Goal: Task Accomplishment & Management: Manage account settings

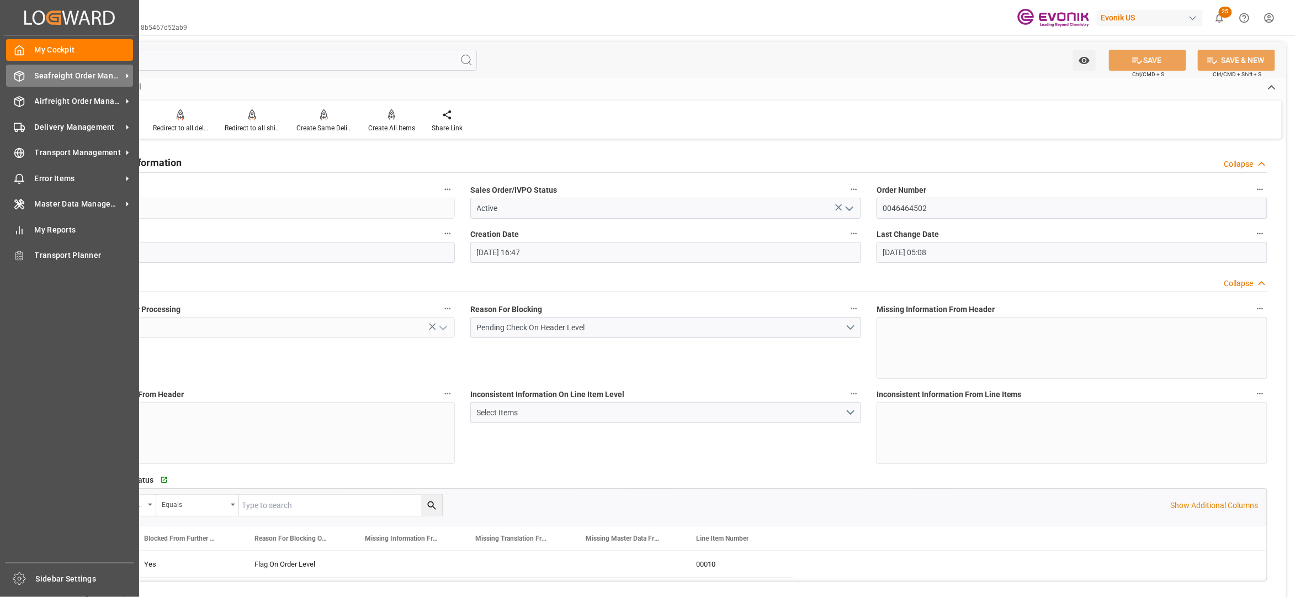
scroll to position [491, 0]
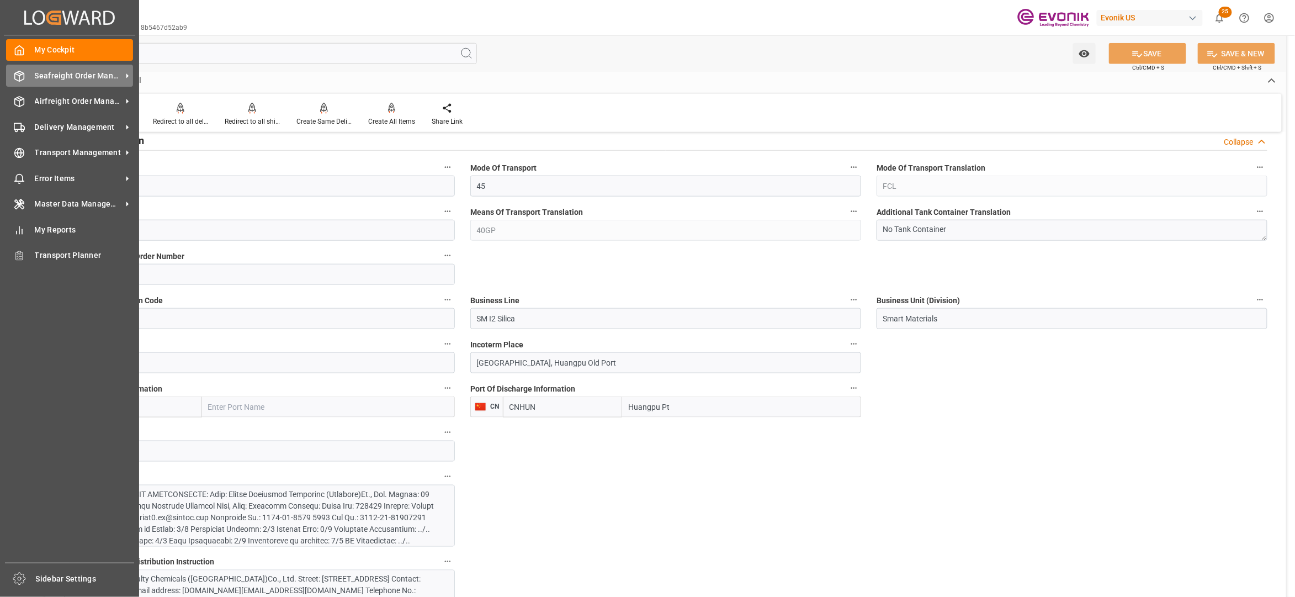
click at [73, 80] on span "Seafreight Order Management" at bounding box center [78, 76] width 87 height 12
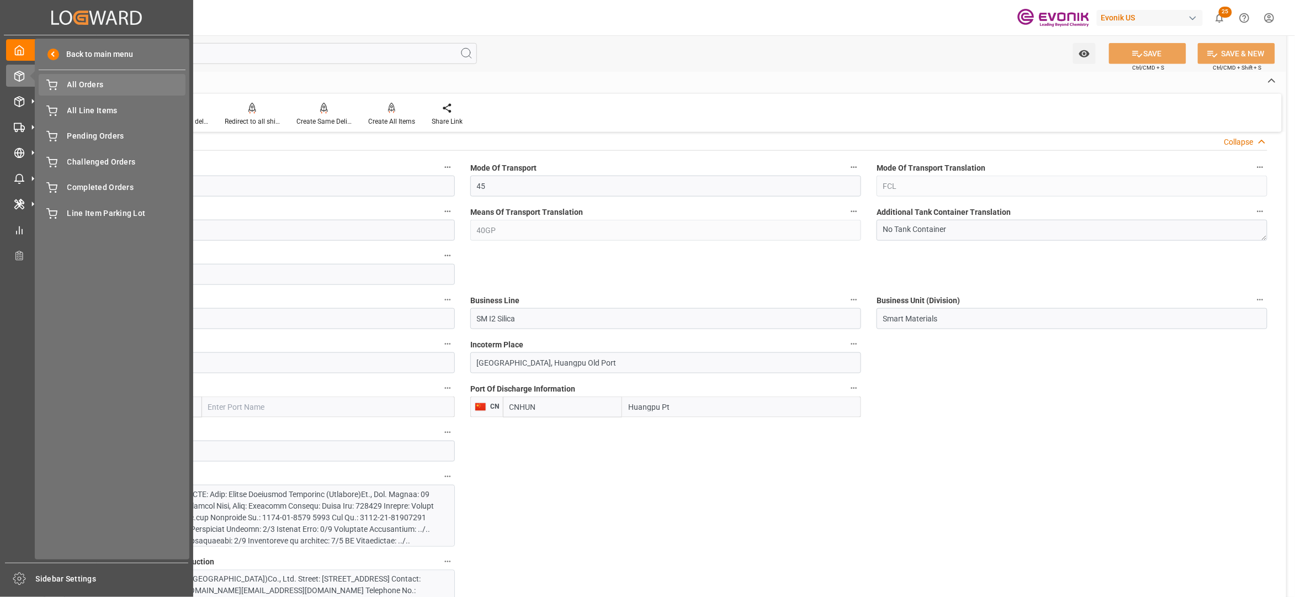
click at [86, 84] on span "All Orders" at bounding box center [126, 85] width 119 height 12
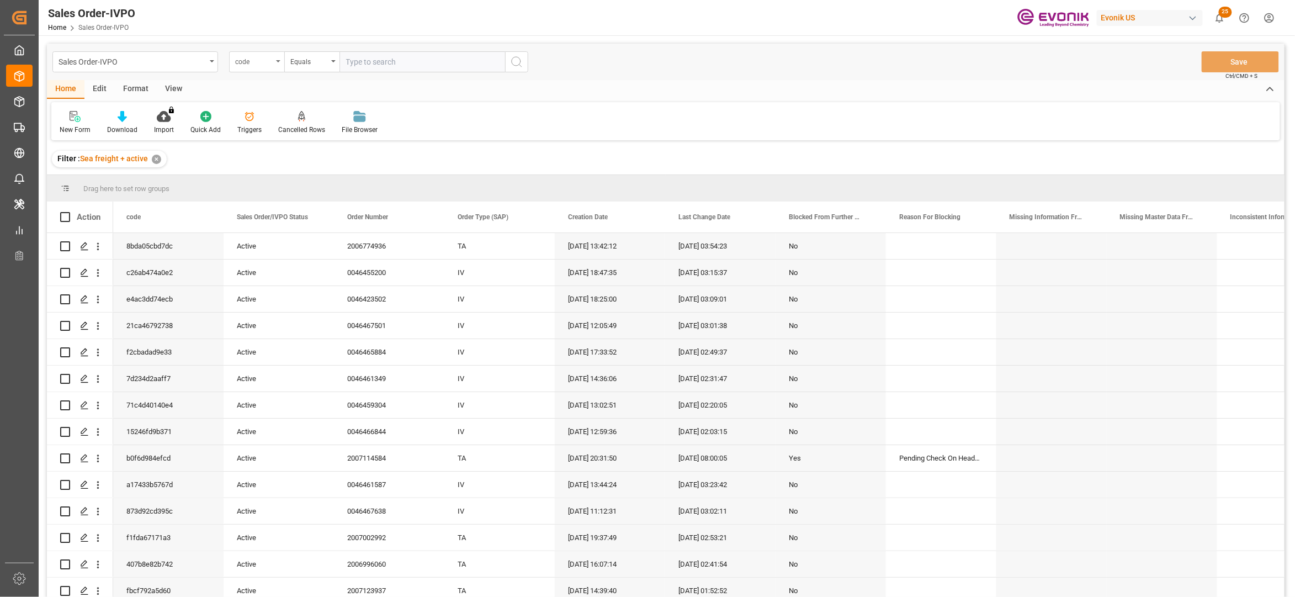
click at [268, 62] on div "code" at bounding box center [254, 60] width 38 height 13
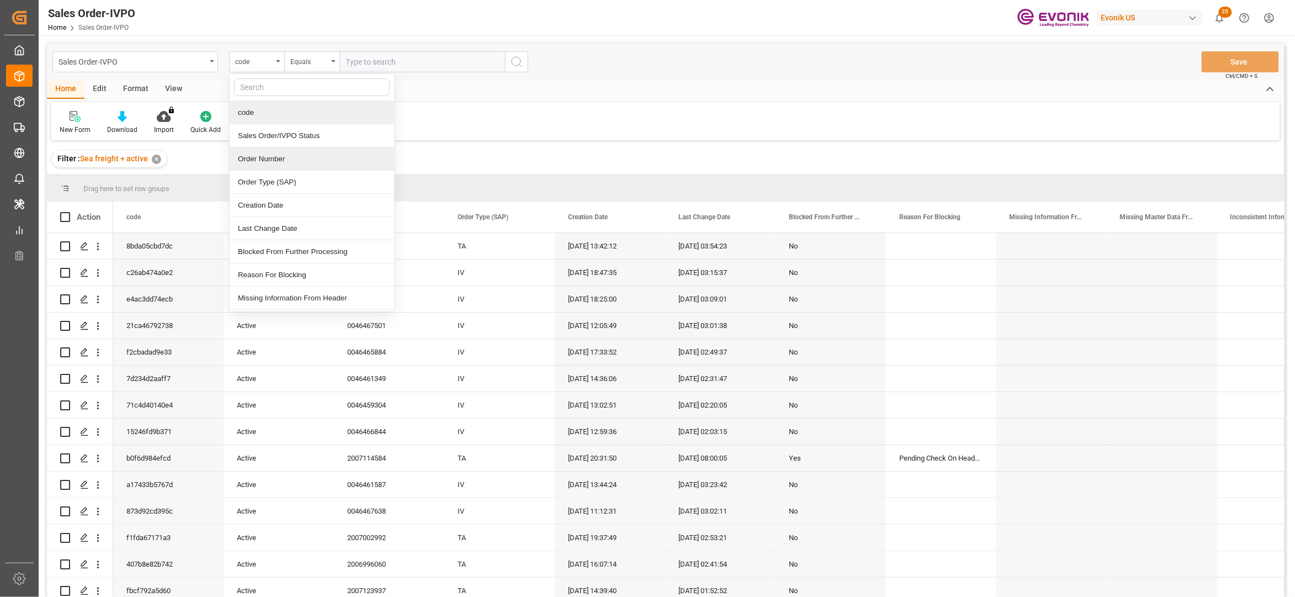
click at [276, 158] on div "Order Number" at bounding box center [312, 158] width 165 height 23
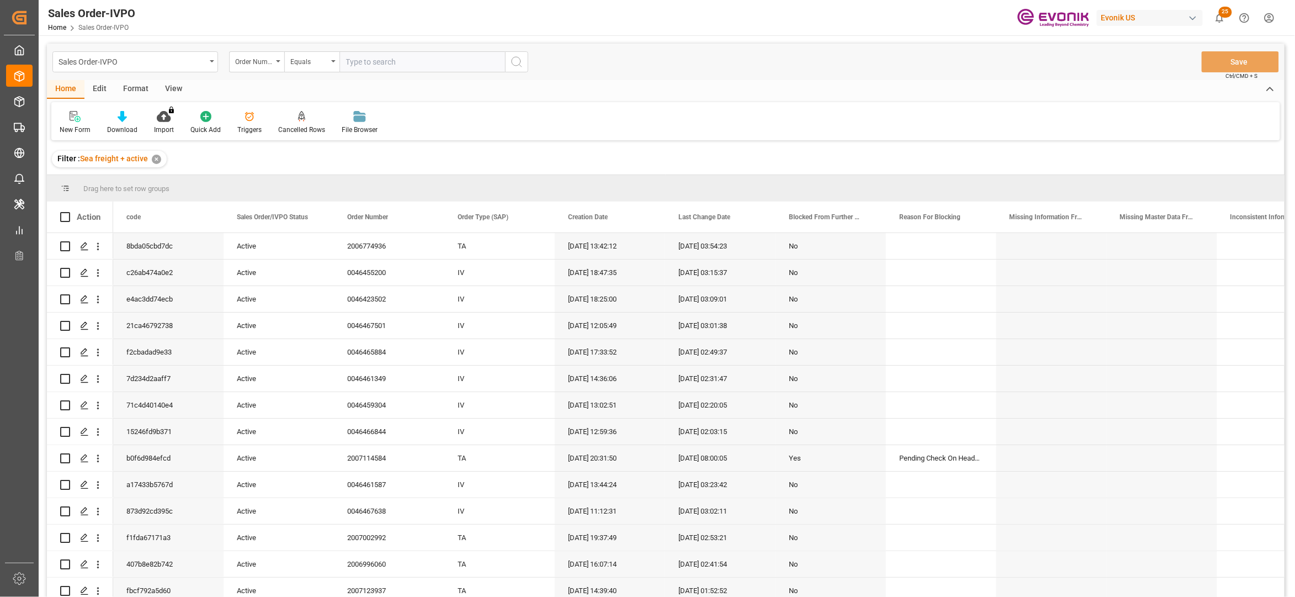
click at [356, 60] on input "text" at bounding box center [423, 61] width 166 height 21
paste input "0046467385"
type input "0046467385"
click at [513, 58] on circle "search button" at bounding box center [516, 61] width 9 height 9
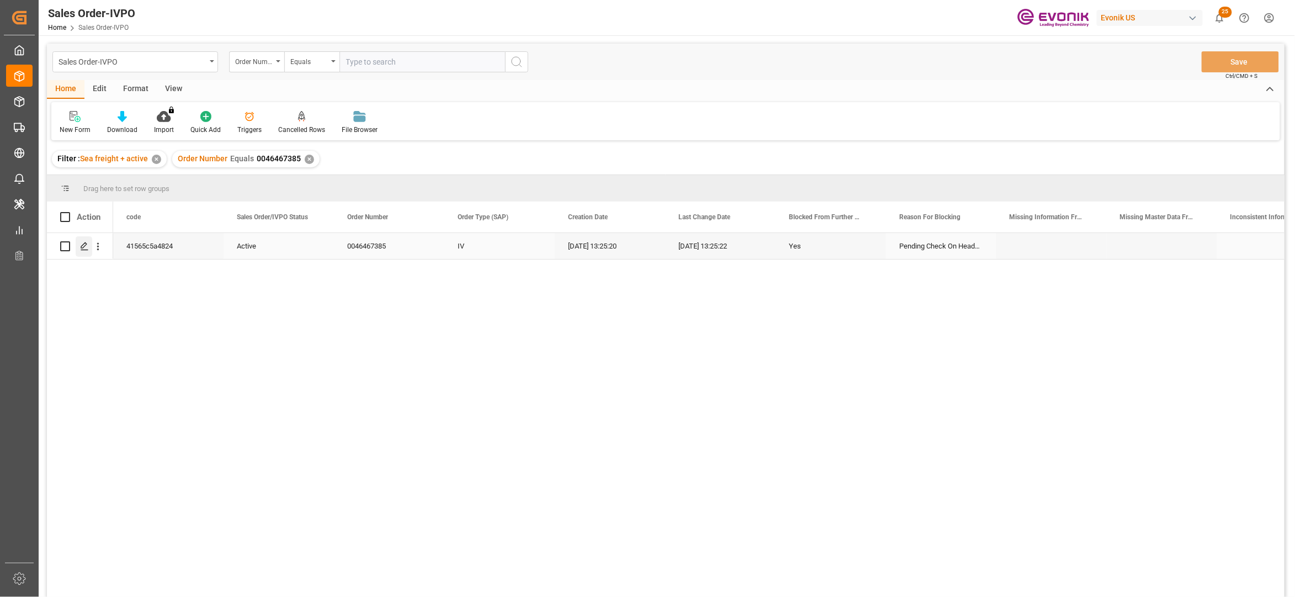
click at [78, 250] on div "Press SPACE to select this row." at bounding box center [84, 246] width 17 height 20
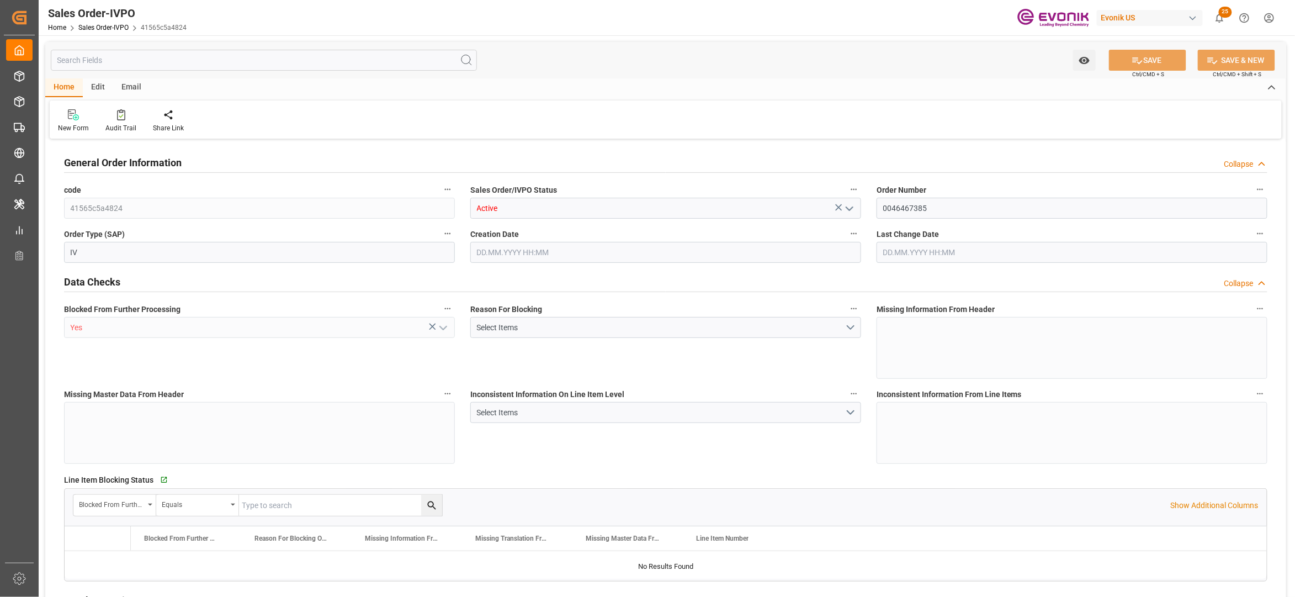
type input "BEANR"
type input "0"
type input "1"
type input "17528.4"
type input "[DATE] 13:25"
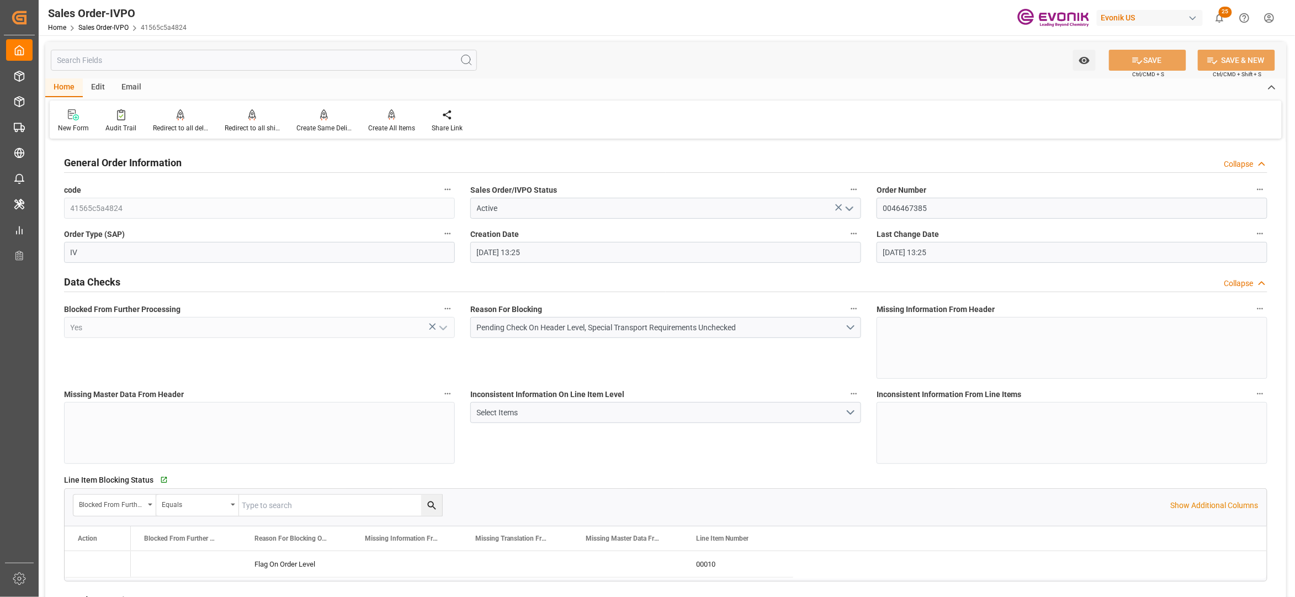
type input "[DATE] 13:25"
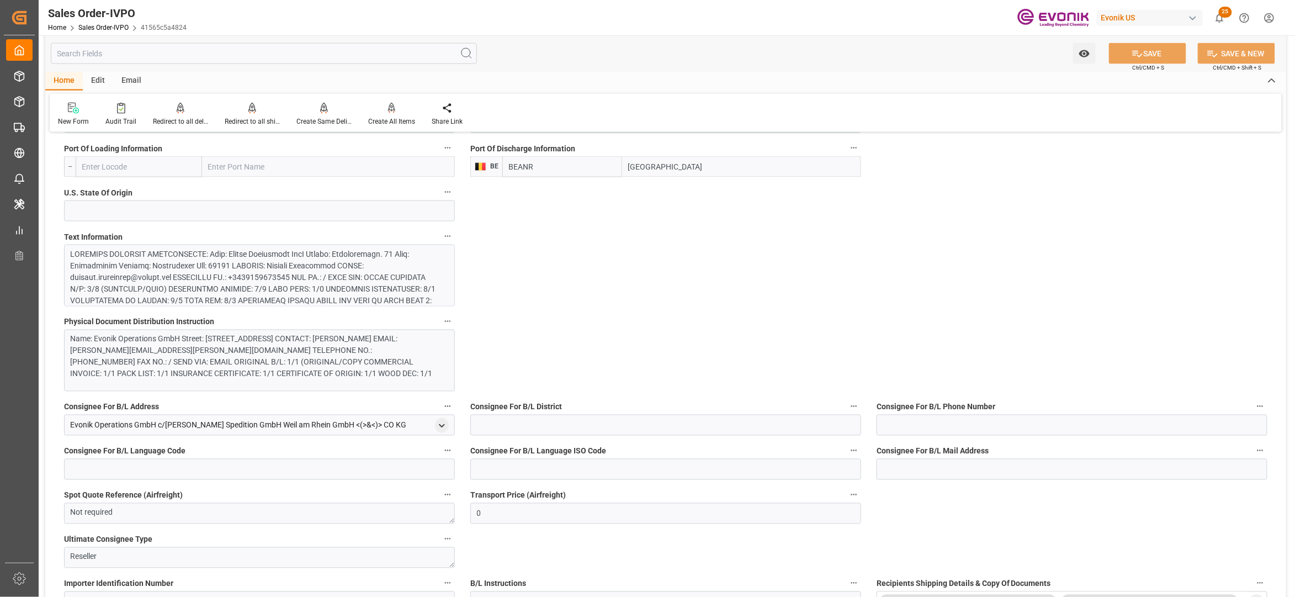
scroll to position [486, 0]
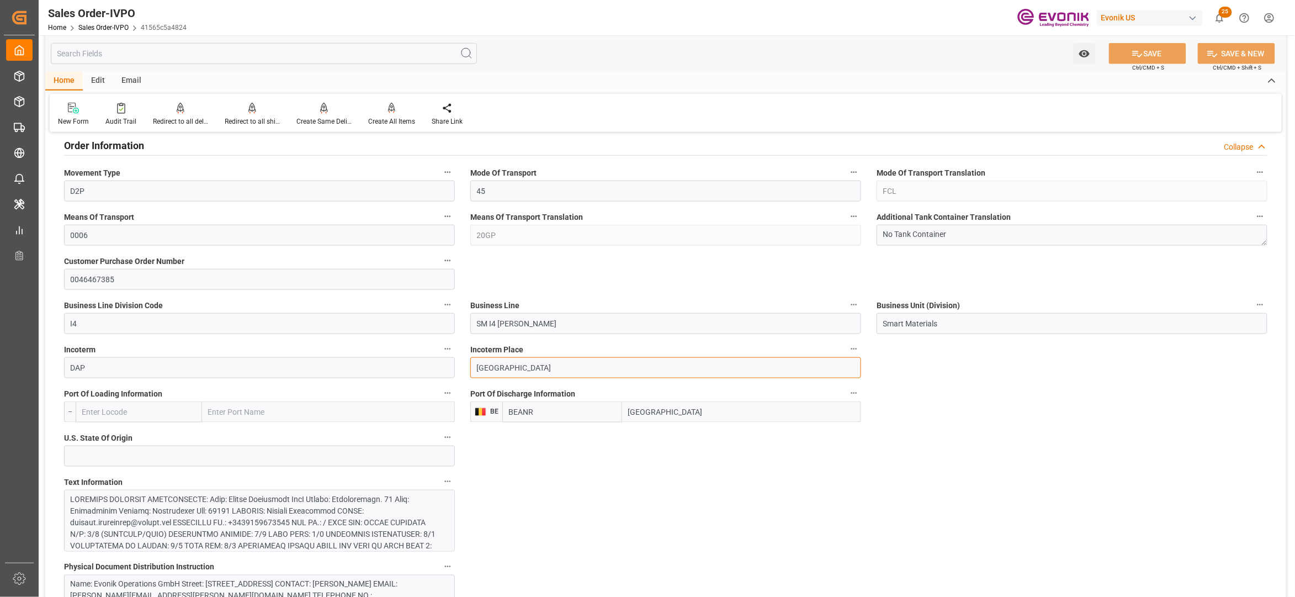
drag, startPoint x: 533, startPoint y: 369, endPoint x: 465, endPoint y: 369, distance: 67.9
click at [465, 369] on div "Incoterm [GEOGRAPHIC_DATA]" at bounding box center [666, 360] width 406 height 44
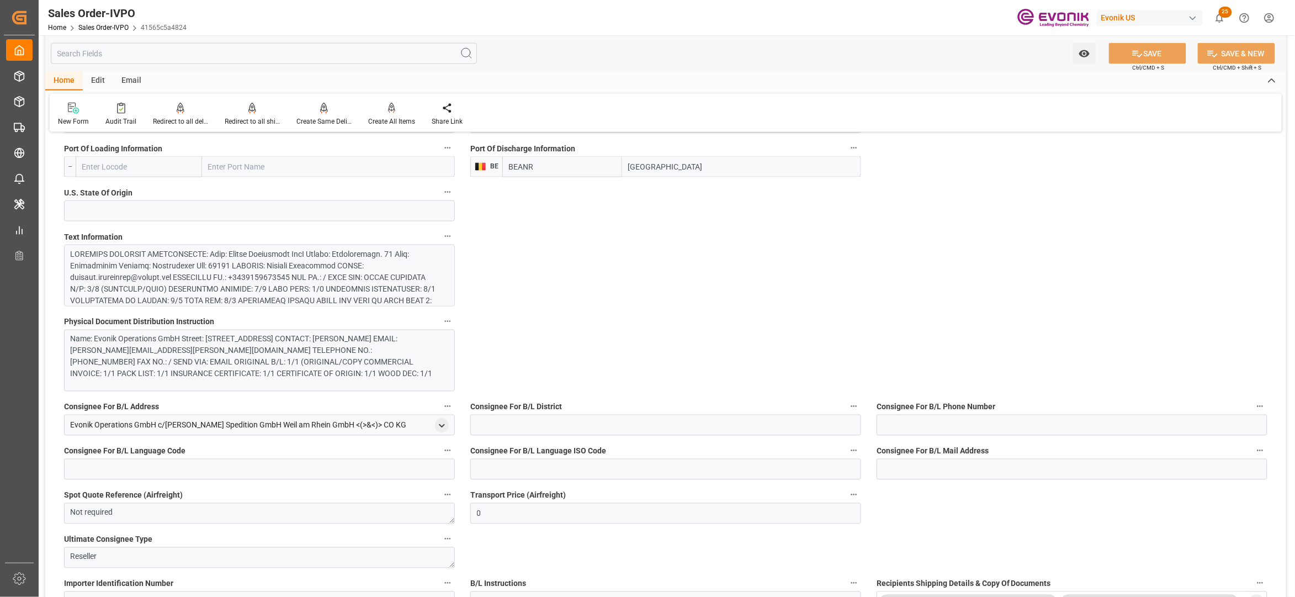
scroll to position [0, 0]
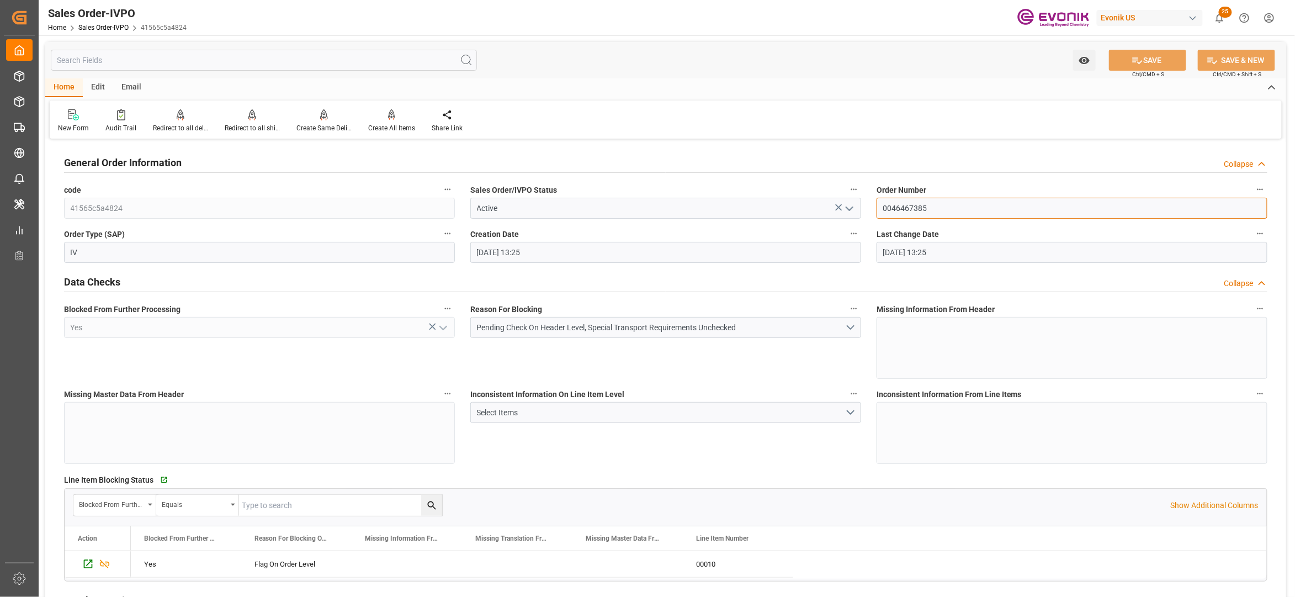
click at [920, 208] on input "0046467385" at bounding box center [1072, 208] width 391 height 21
click at [871, 276] on div "Data Checks Collapse" at bounding box center [666, 281] width 1204 height 21
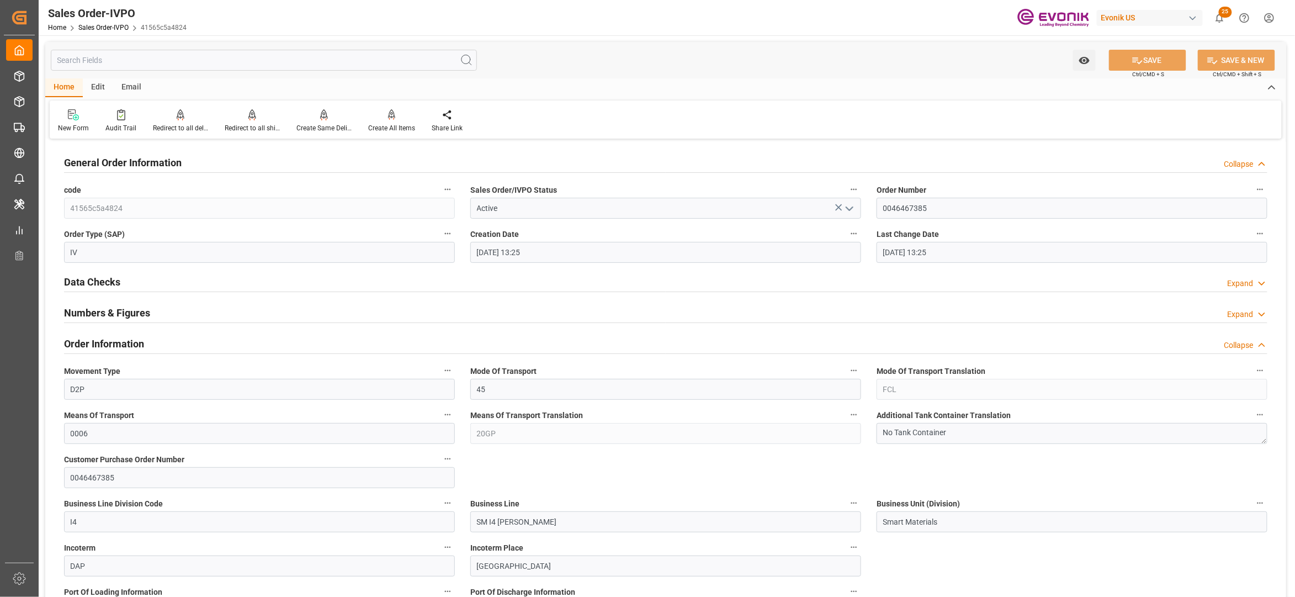
scroll to position [245, 0]
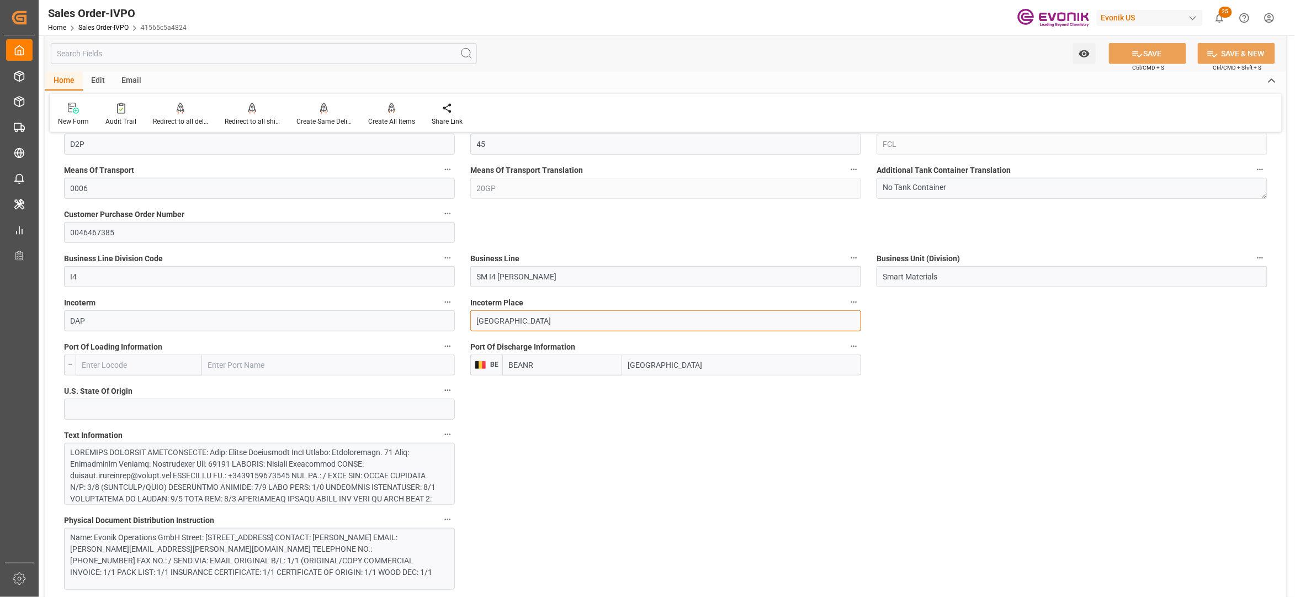
drag, startPoint x: 539, startPoint y: 318, endPoint x: 447, endPoint y: 319, distance: 92.2
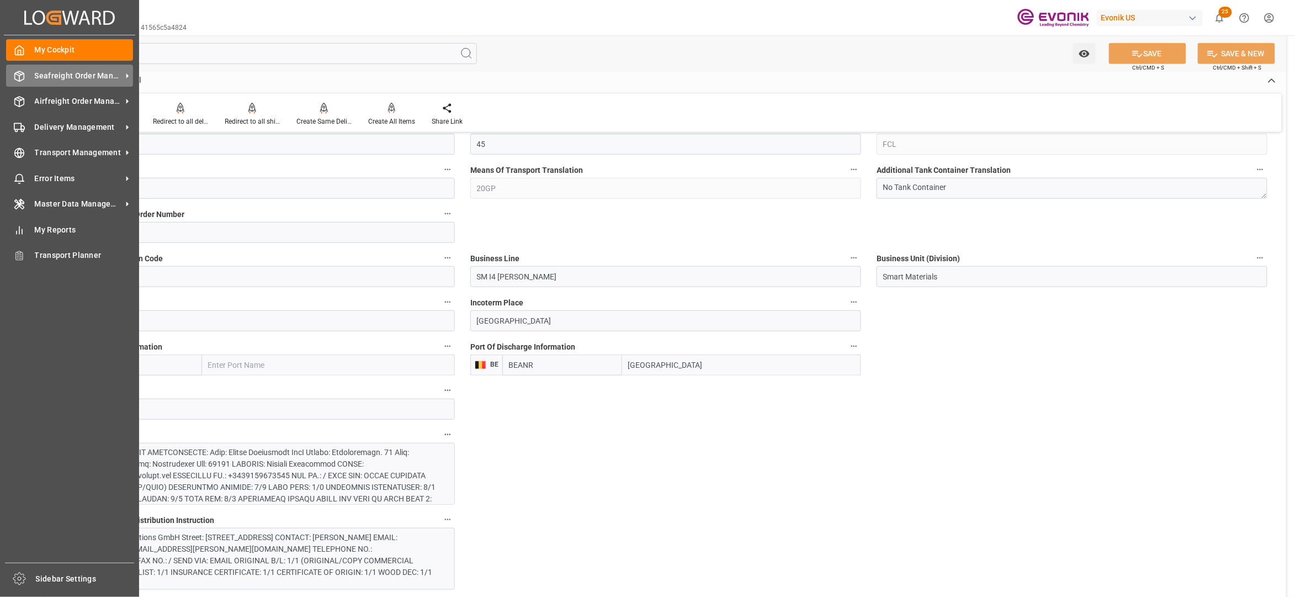
click at [66, 78] on span "Seafreight Order Management" at bounding box center [78, 76] width 87 height 12
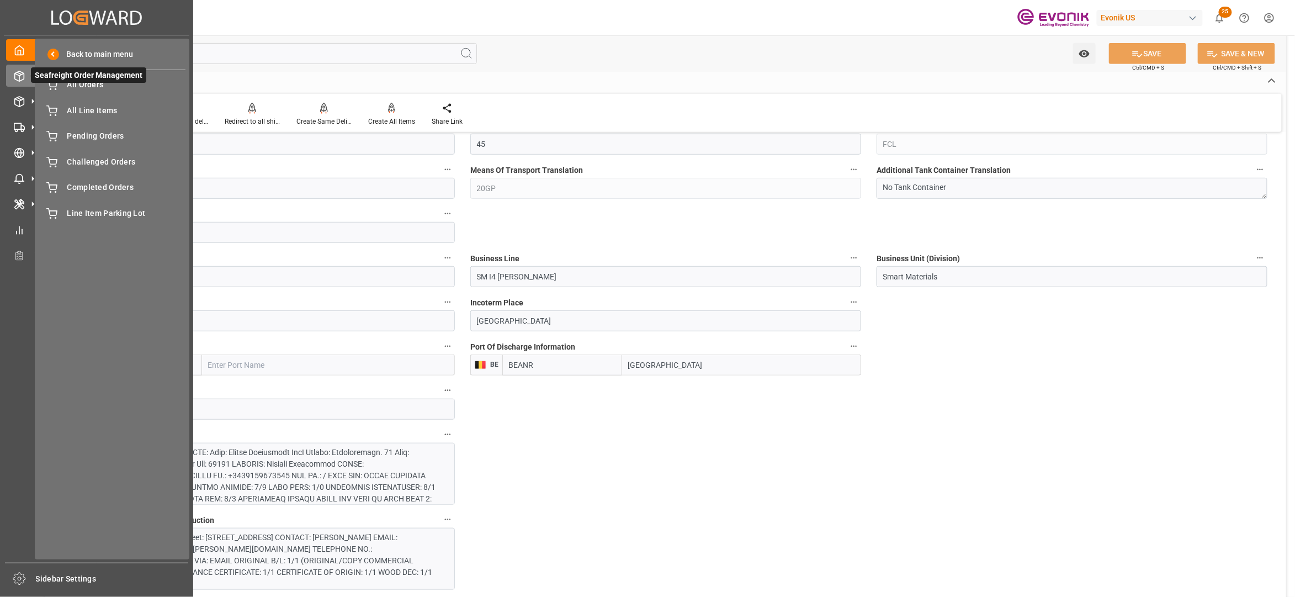
click at [118, 80] on span "Seafreight Order Management" at bounding box center [88, 74] width 115 height 15
click at [119, 91] on div "All Orders All Orders" at bounding box center [112, 85] width 147 height 22
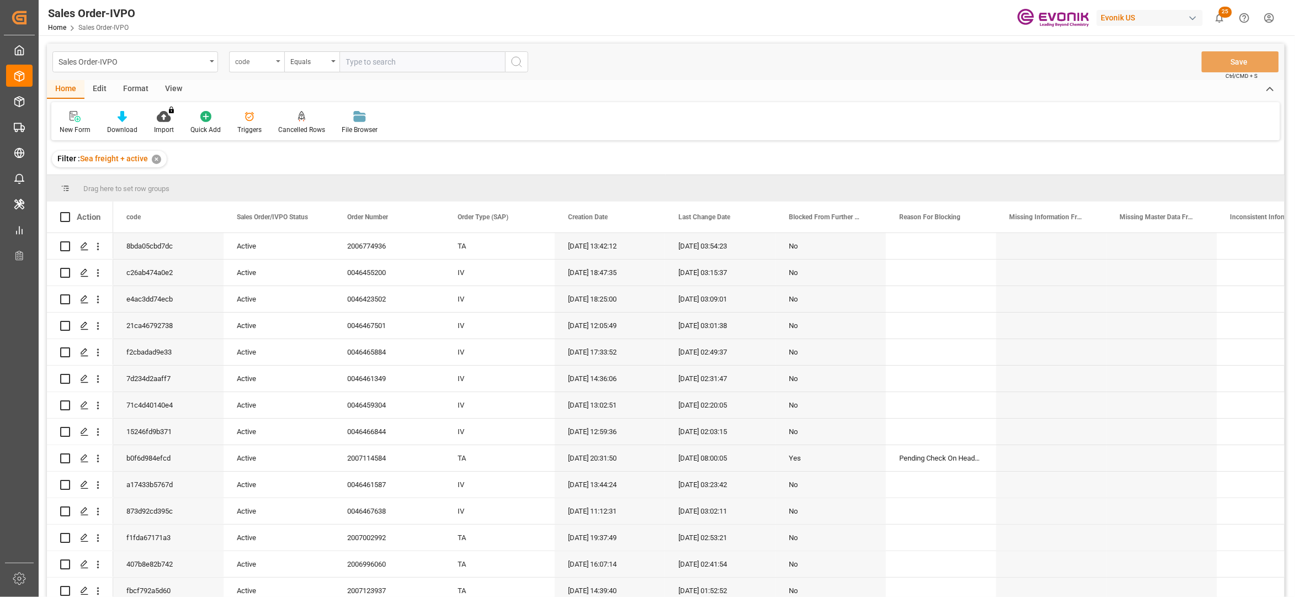
click at [274, 66] on div "code" at bounding box center [256, 61] width 55 height 21
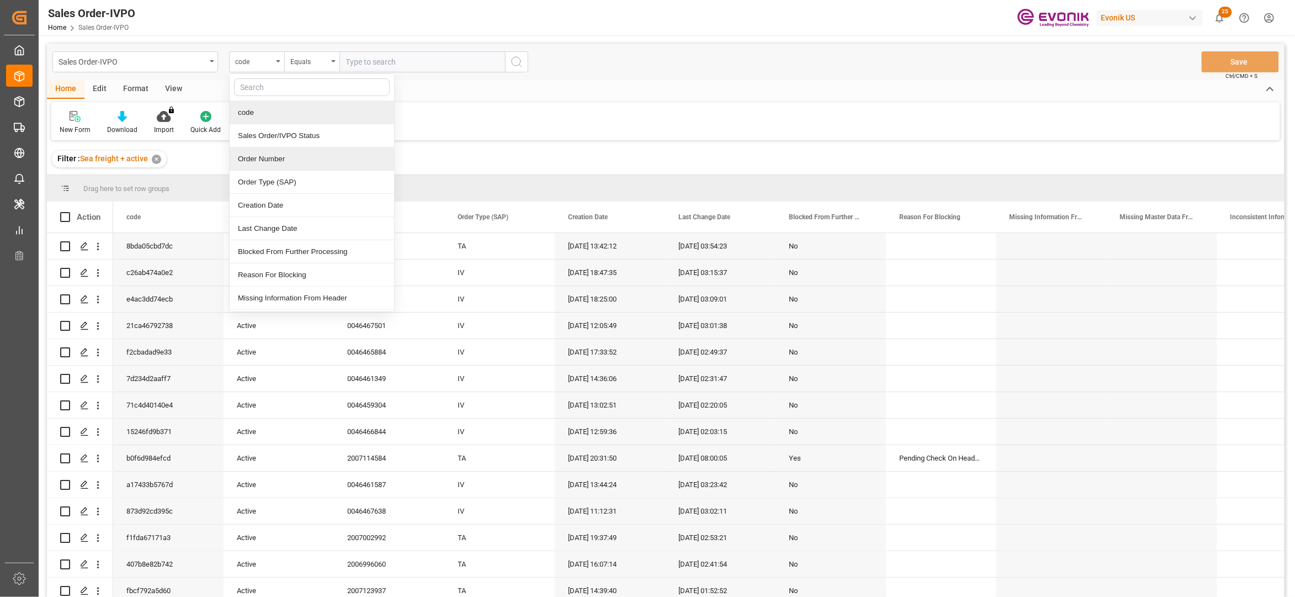
click at [277, 157] on div "Order Number" at bounding box center [312, 158] width 165 height 23
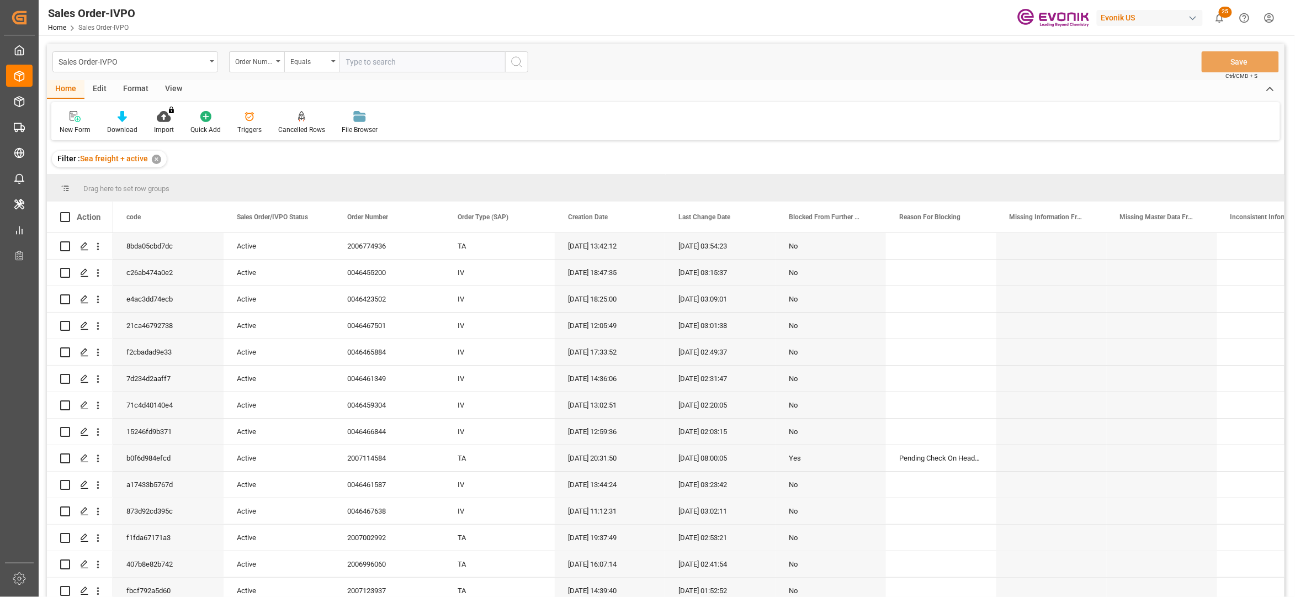
click at [372, 59] on input "text" at bounding box center [423, 61] width 166 height 21
paste input "0046467385"
type input "0046467385"
click at [518, 60] on icon "search button" at bounding box center [516, 61] width 13 height 13
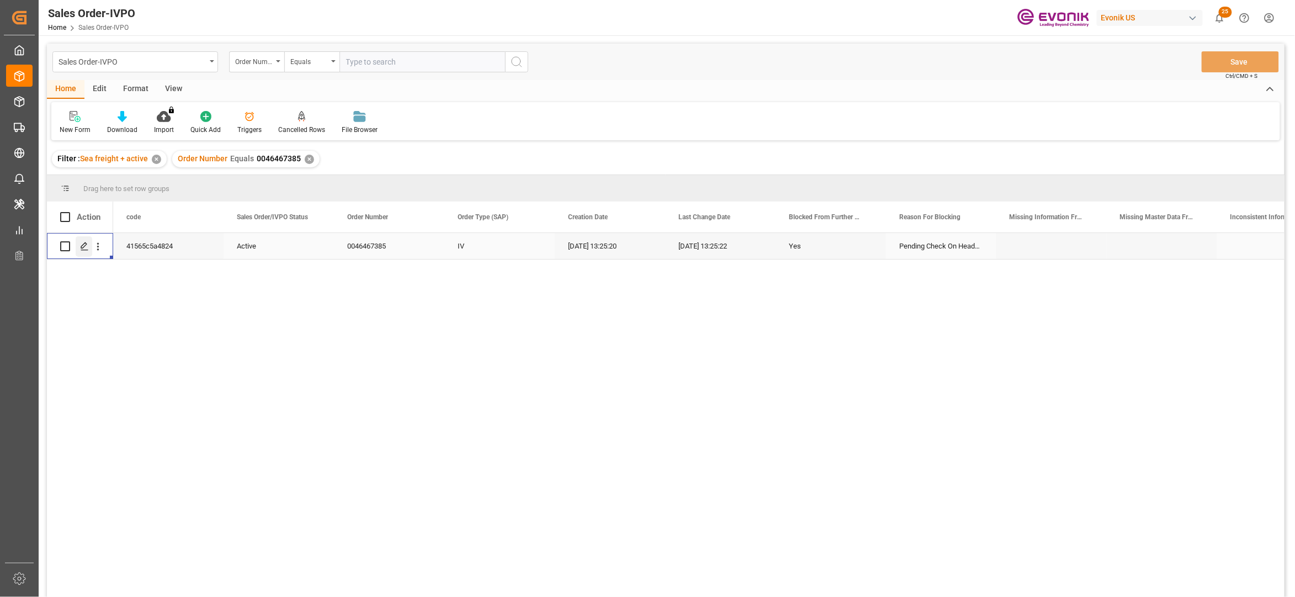
click at [87, 242] on icon "Press SPACE to select this row." at bounding box center [84, 246] width 9 height 9
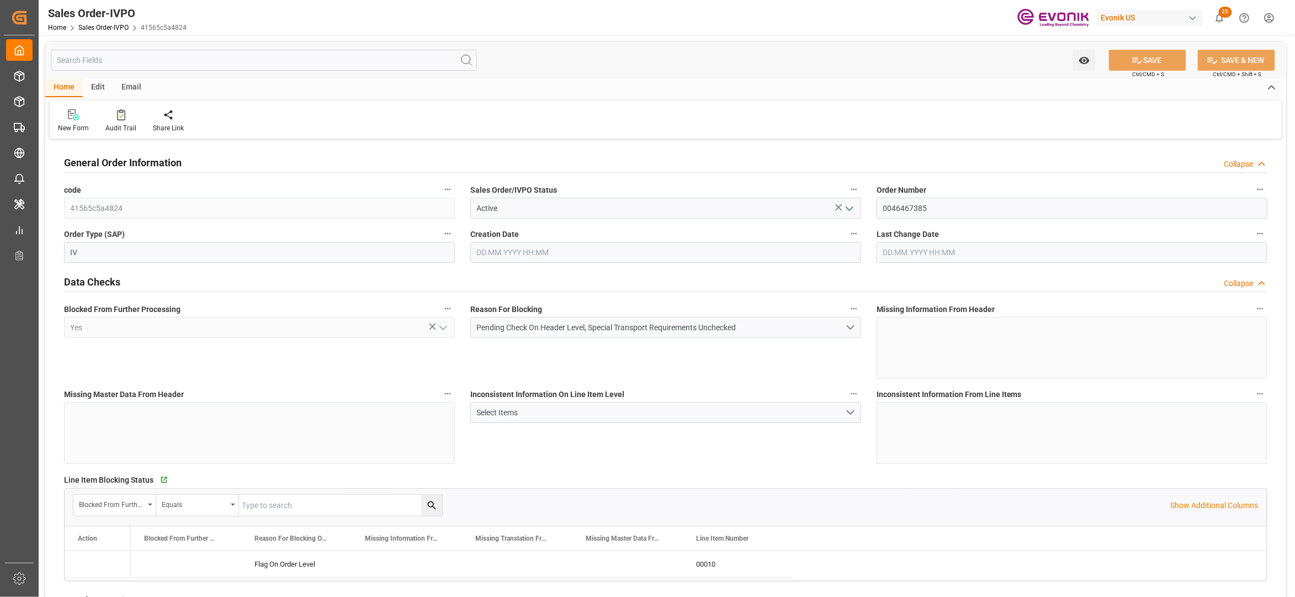
type input "BEANR"
type input "0"
type input "1"
type input "17528.4"
type input "[DATE] 13:25"
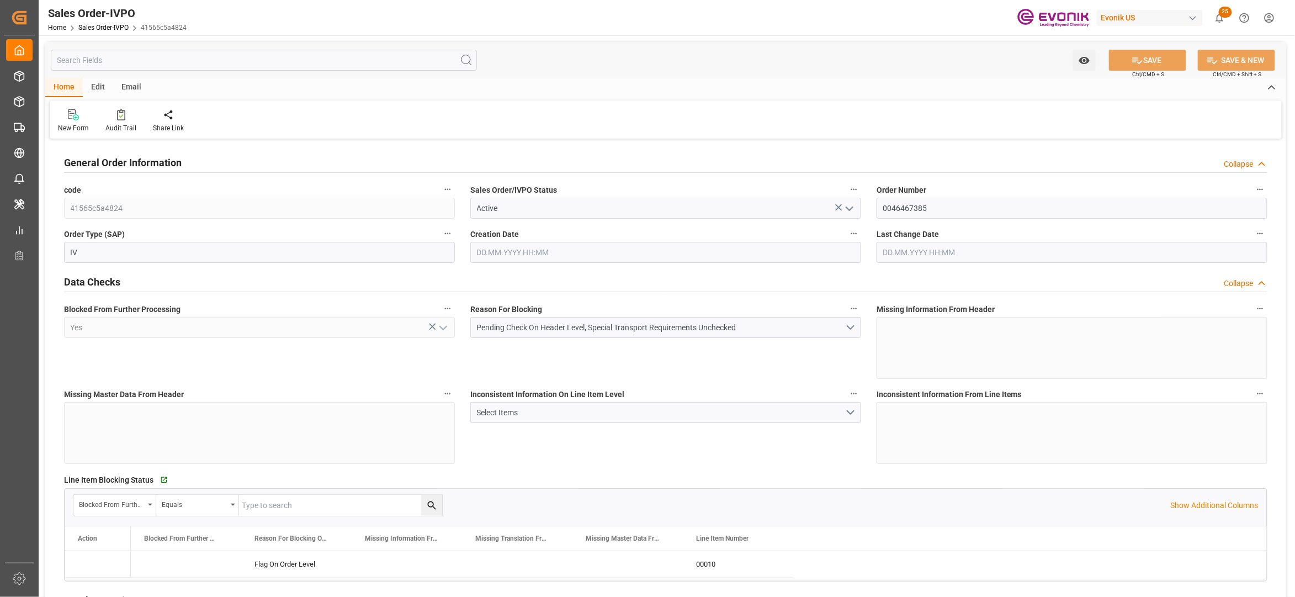
type input "[DATE] 13:25"
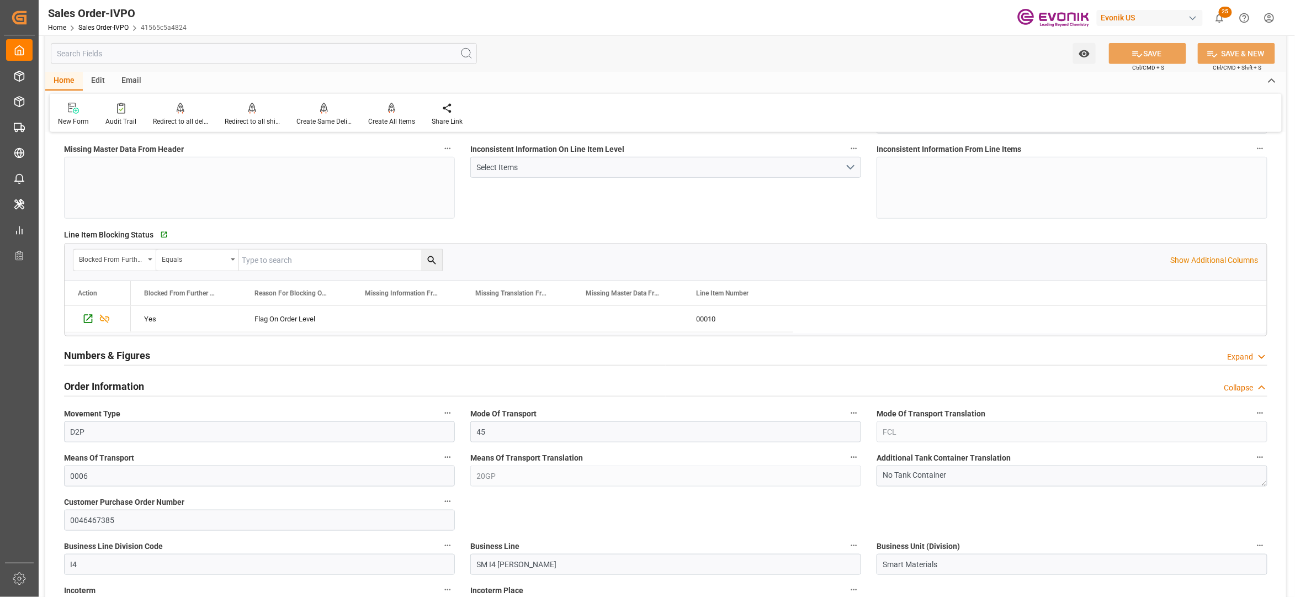
scroll to position [491, 0]
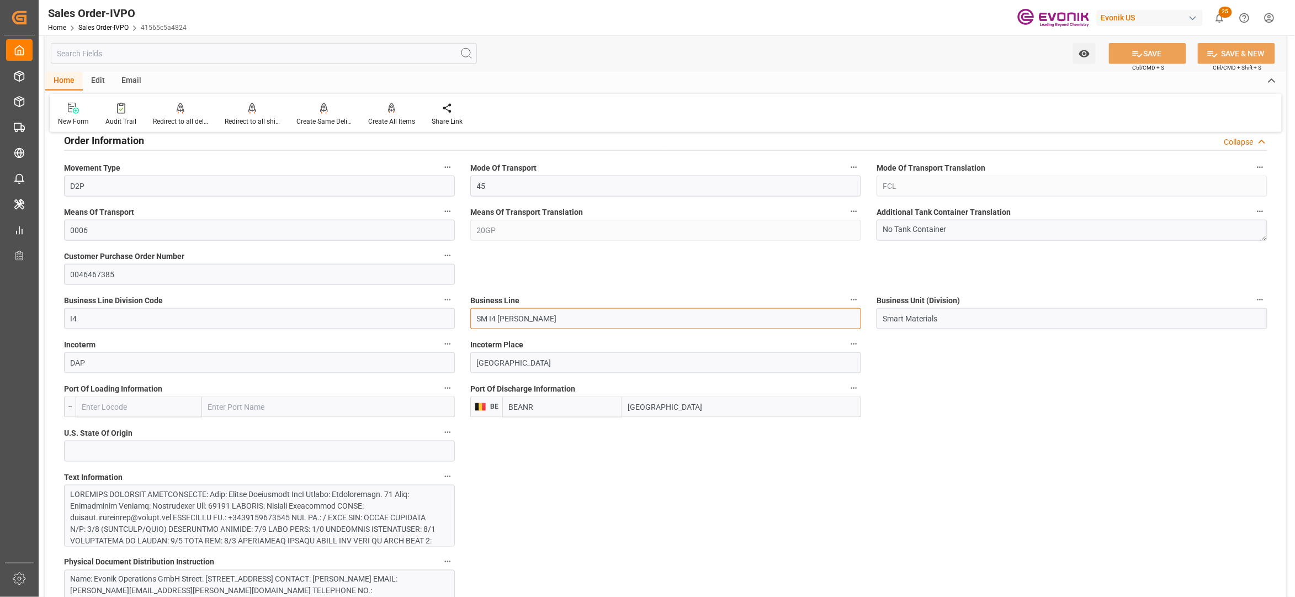
drag, startPoint x: 542, startPoint y: 321, endPoint x: 469, endPoint y: 326, distance: 73.6
click at [469, 326] on div "Business Line SM I4 [PERSON_NAME]" at bounding box center [666, 311] width 406 height 44
drag, startPoint x: 643, startPoint y: 414, endPoint x: 615, endPoint y: 416, distance: 27.7
click at [615, 416] on div "BEANR [GEOGRAPHIC_DATA]" at bounding box center [682, 406] width 359 height 21
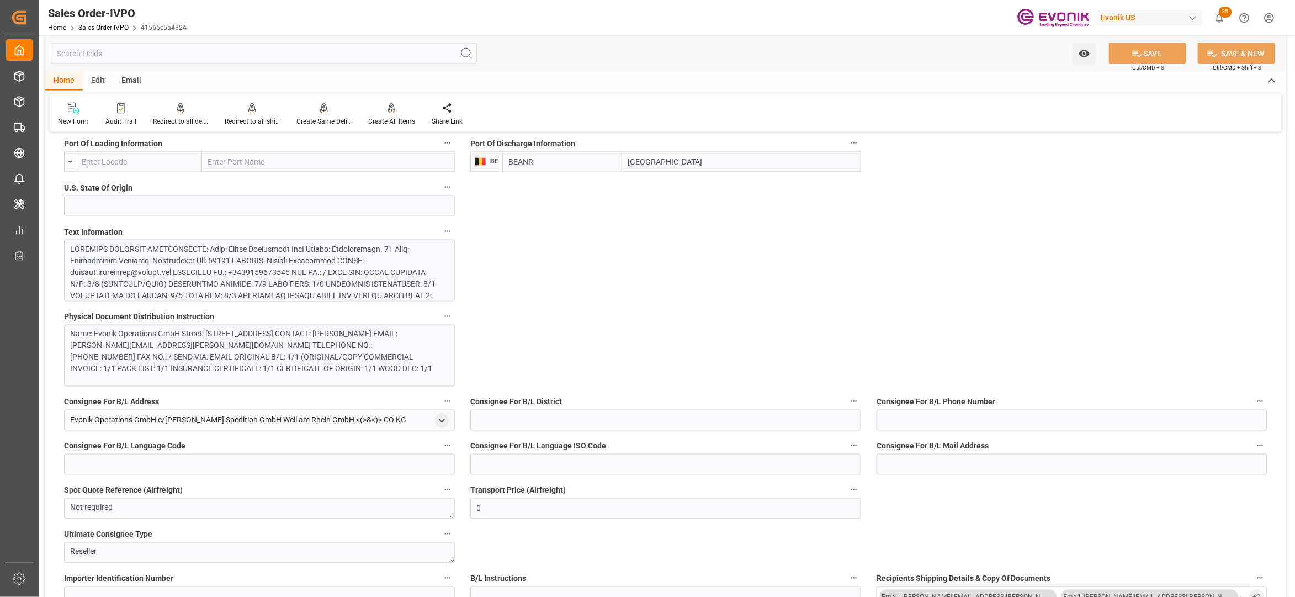
click at [396, 284] on div at bounding box center [254, 342] width 367 height 197
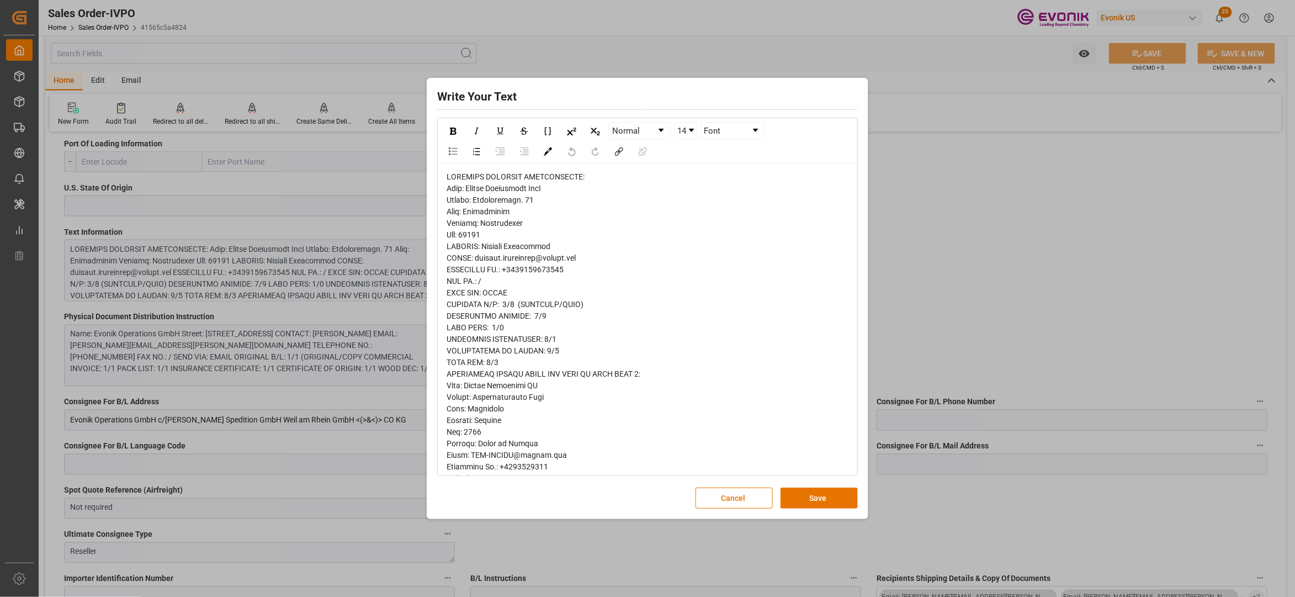
click at [459, 189] on span "rdw-editor" at bounding box center [565, 518] width 236 height 693
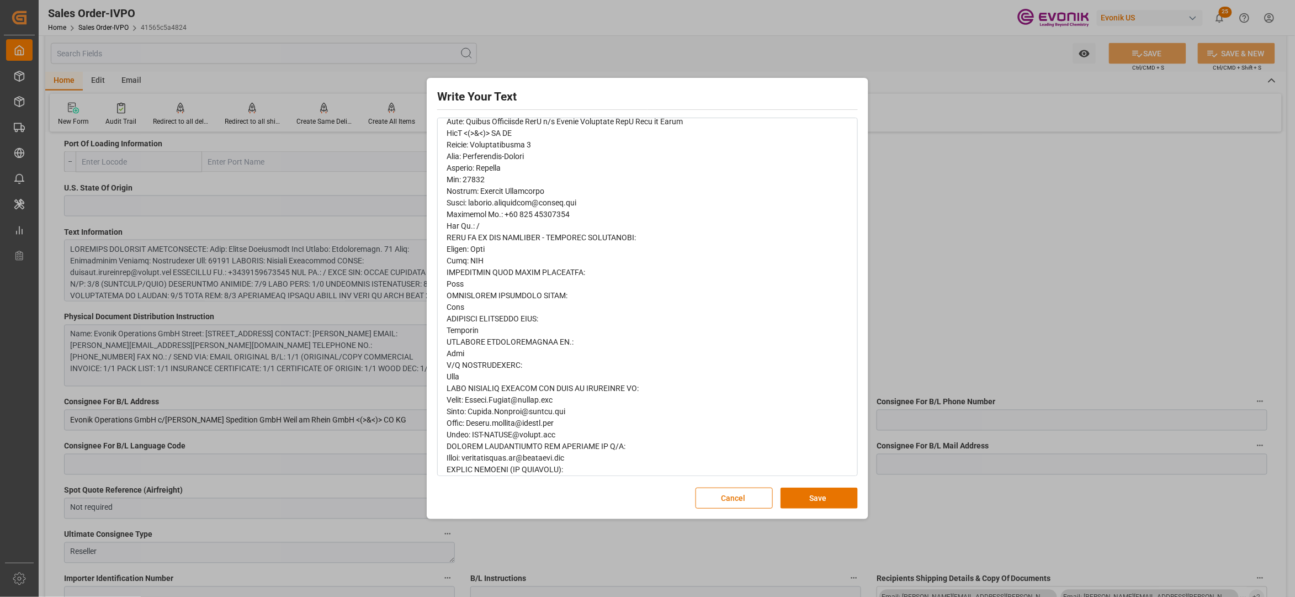
scroll to position [392, 0]
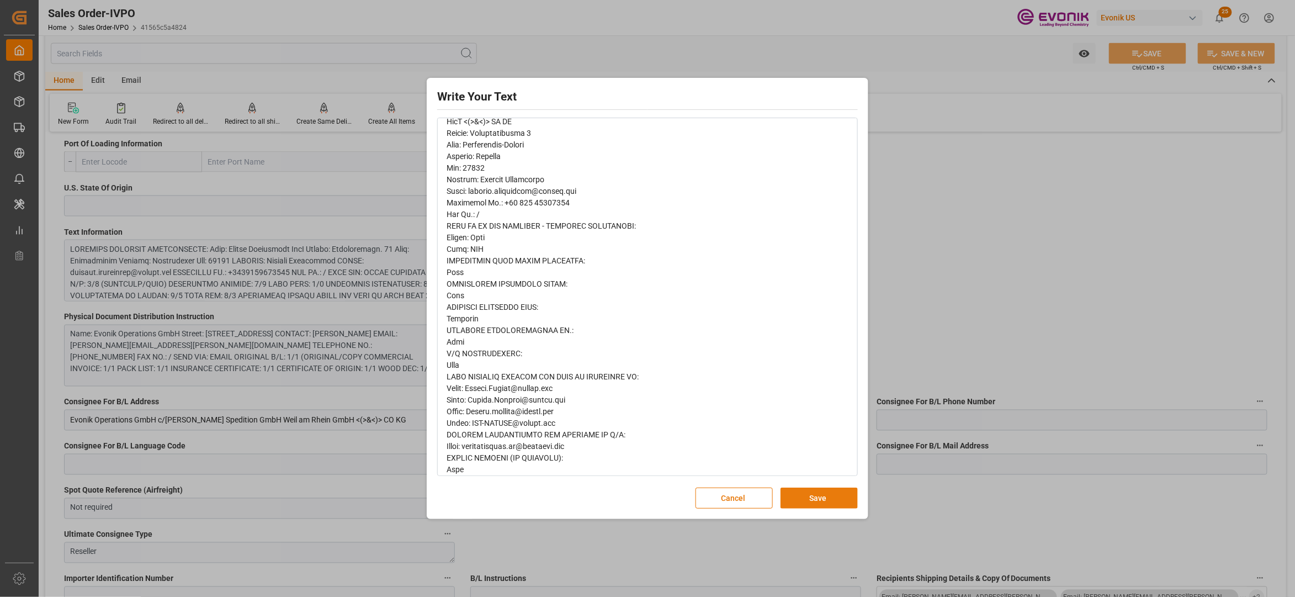
click at [826, 500] on button "Save" at bounding box center [819, 498] width 77 height 21
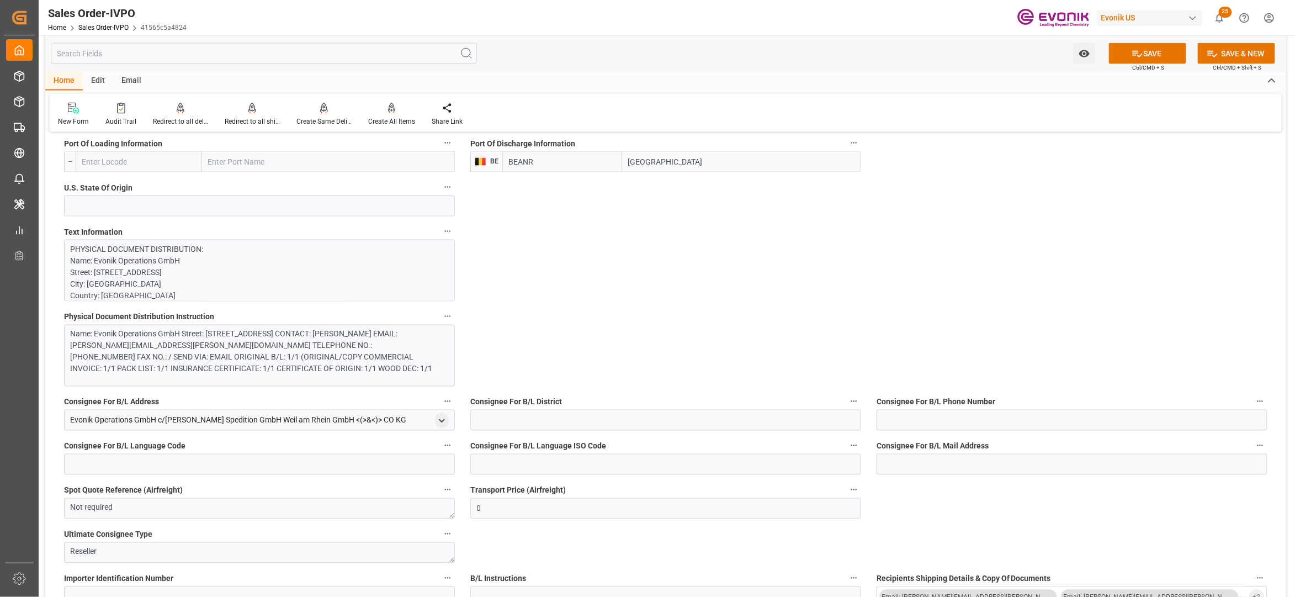
click at [350, 352] on div "Name: Evonik Operations GmbH Street: [STREET_ADDRESS] CONTACT: [PERSON_NAME] EM…" at bounding box center [254, 352] width 367 height 46
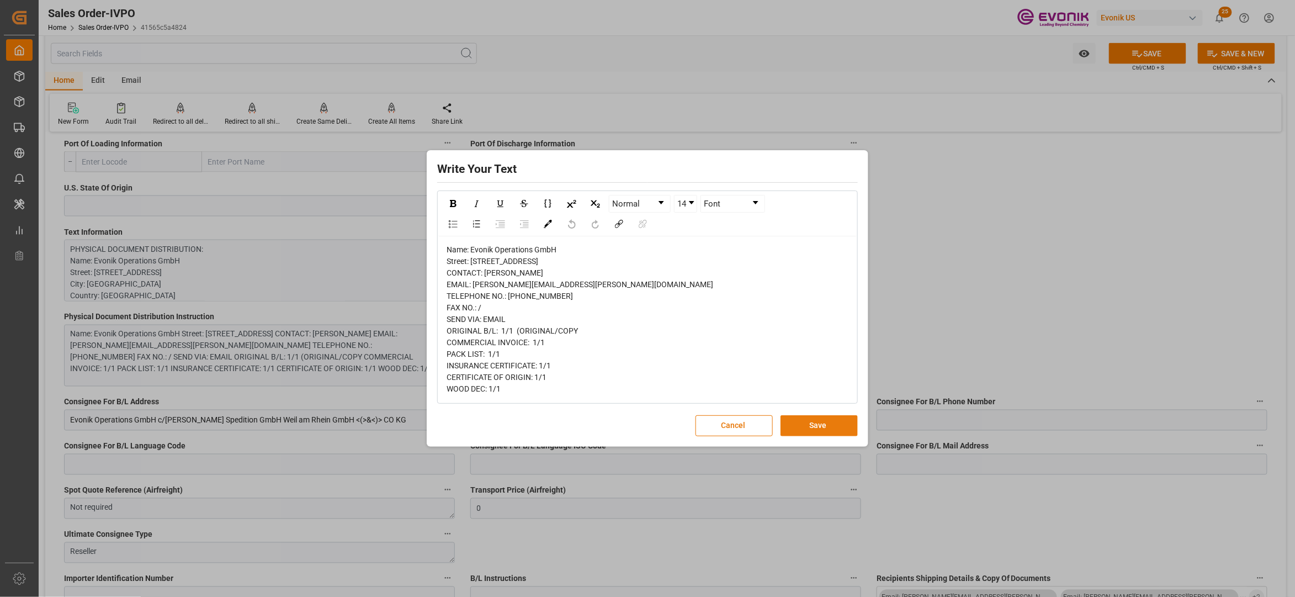
click at [809, 436] on button "Save" at bounding box center [819, 425] width 77 height 21
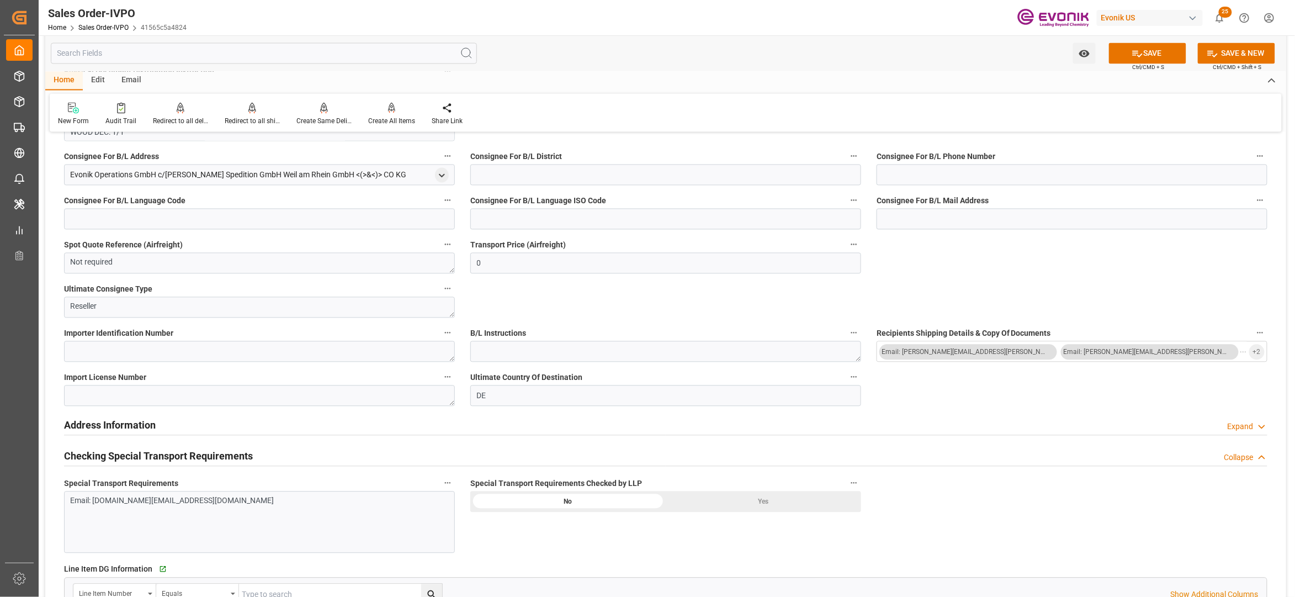
scroll to position [1227, 0]
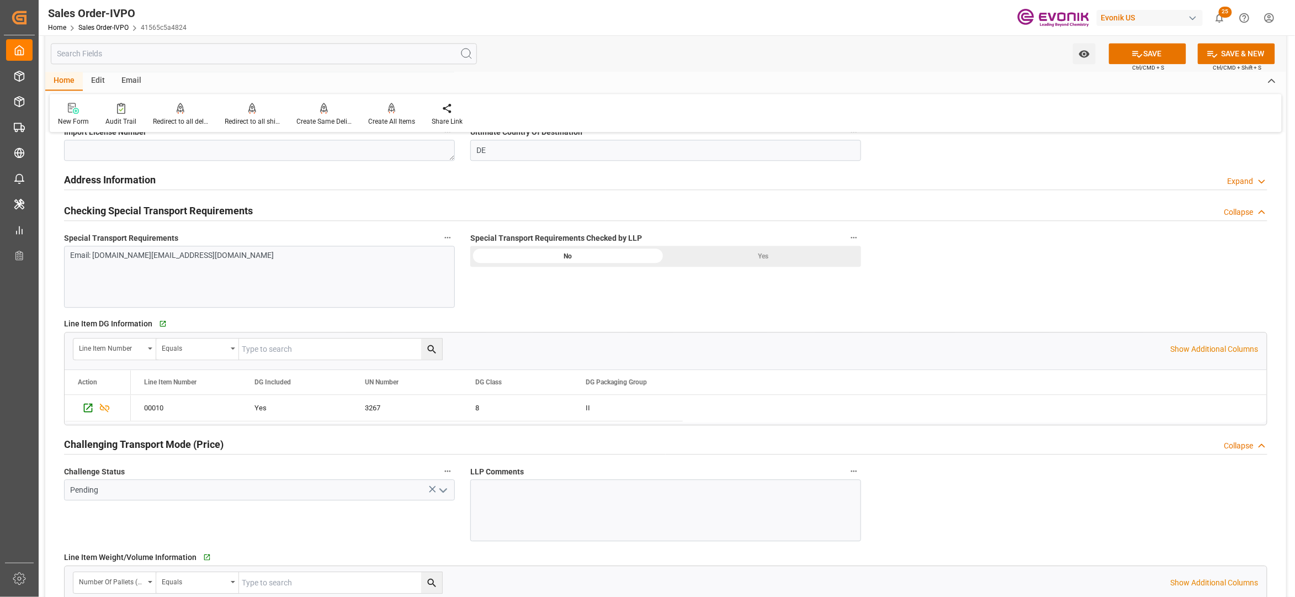
click at [733, 259] on div "Yes" at bounding box center [763, 256] width 195 height 21
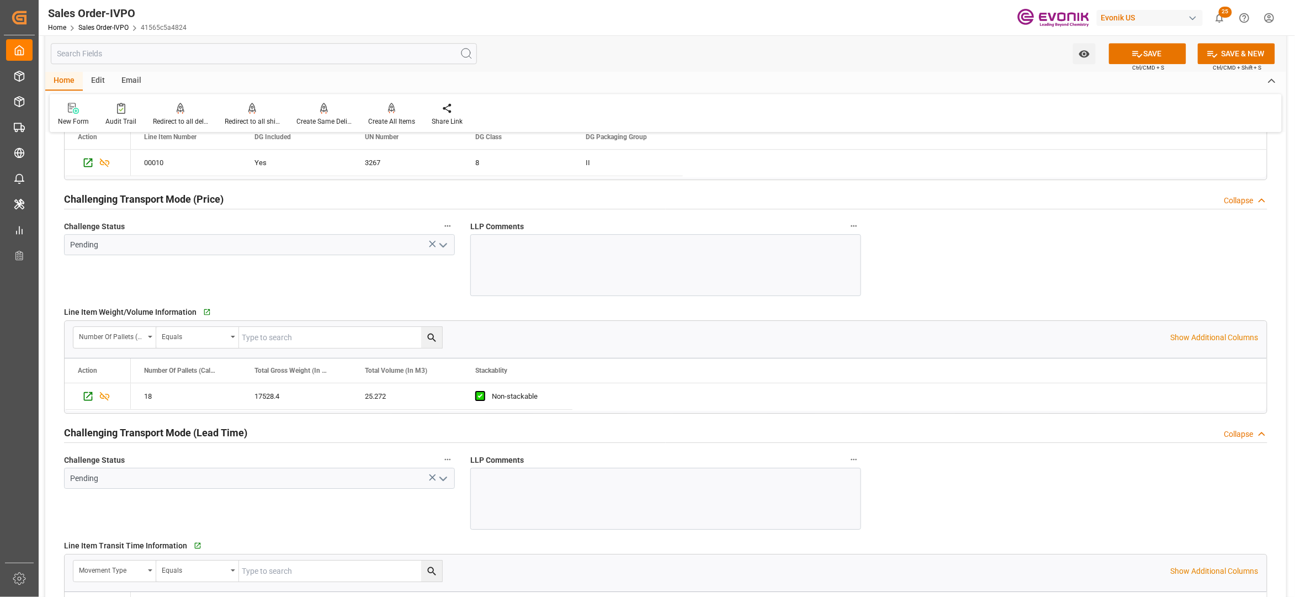
click at [444, 245] on icon "open menu" at bounding box center [443, 245] width 13 height 13
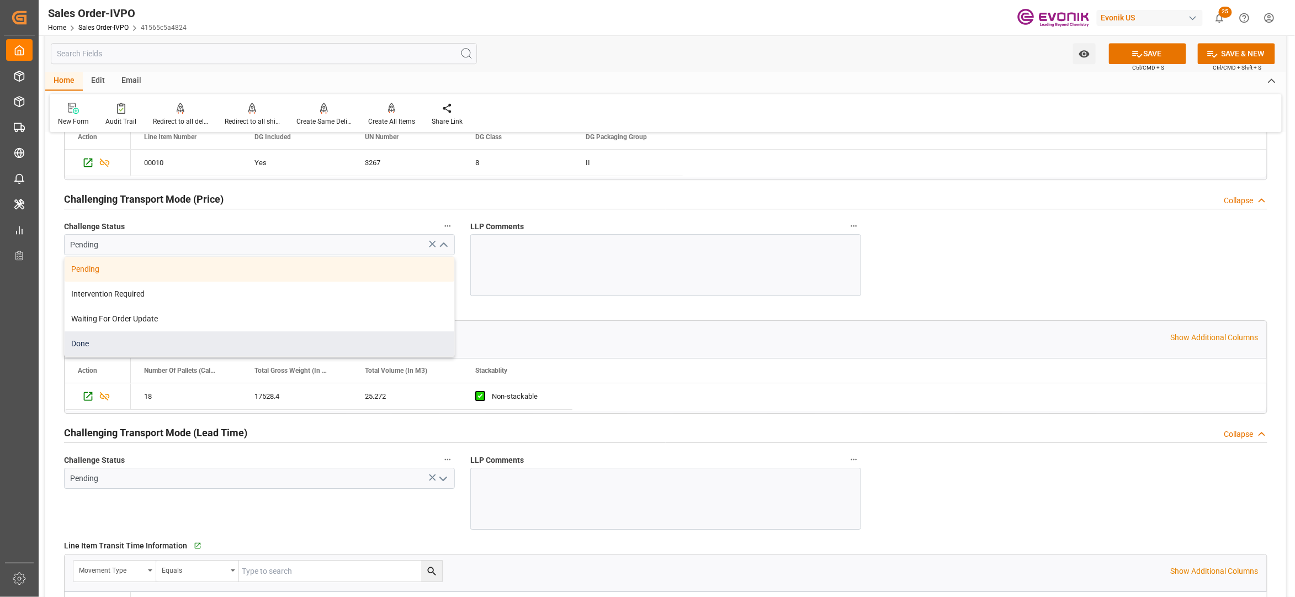
click at [124, 347] on div "Done" at bounding box center [260, 343] width 390 height 25
type input "Done"
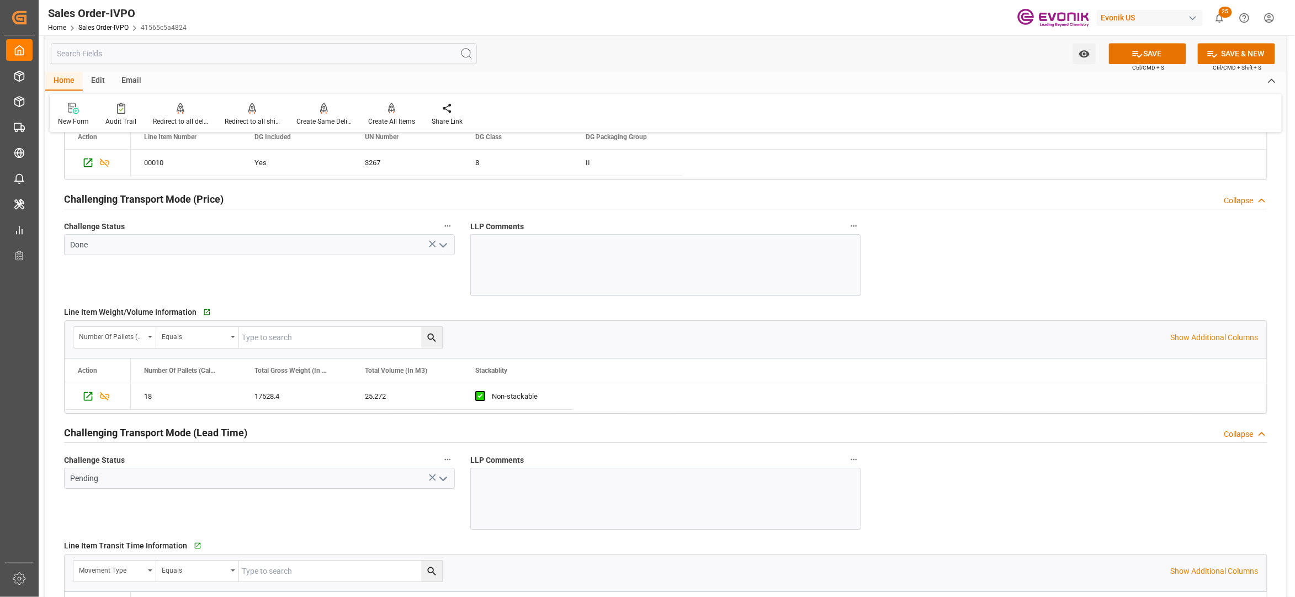
scroll to position [1717, 0]
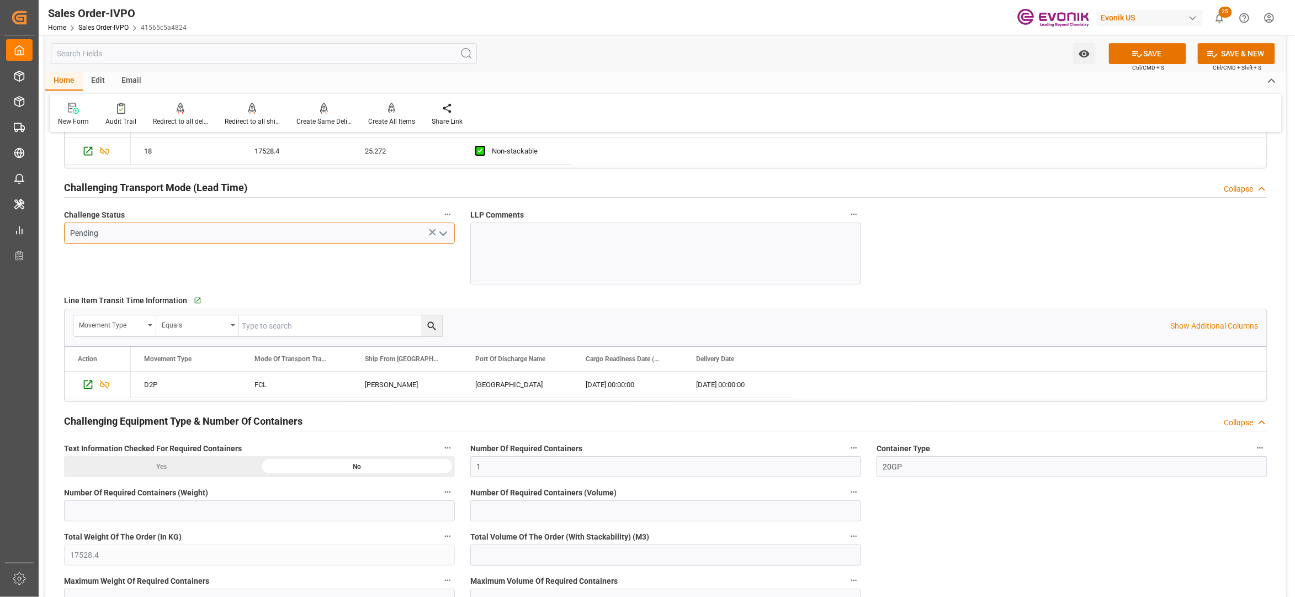
click at [451, 232] on input "Pending" at bounding box center [259, 233] width 391 height 21
drag, startPoint x: 445, startPoint y: 232, endPoint x: 437, endPoint y: 239, distance: 10.5
click at [445, 232] on icon "open menu" at bounding box center [443, 233] width 13 height 13
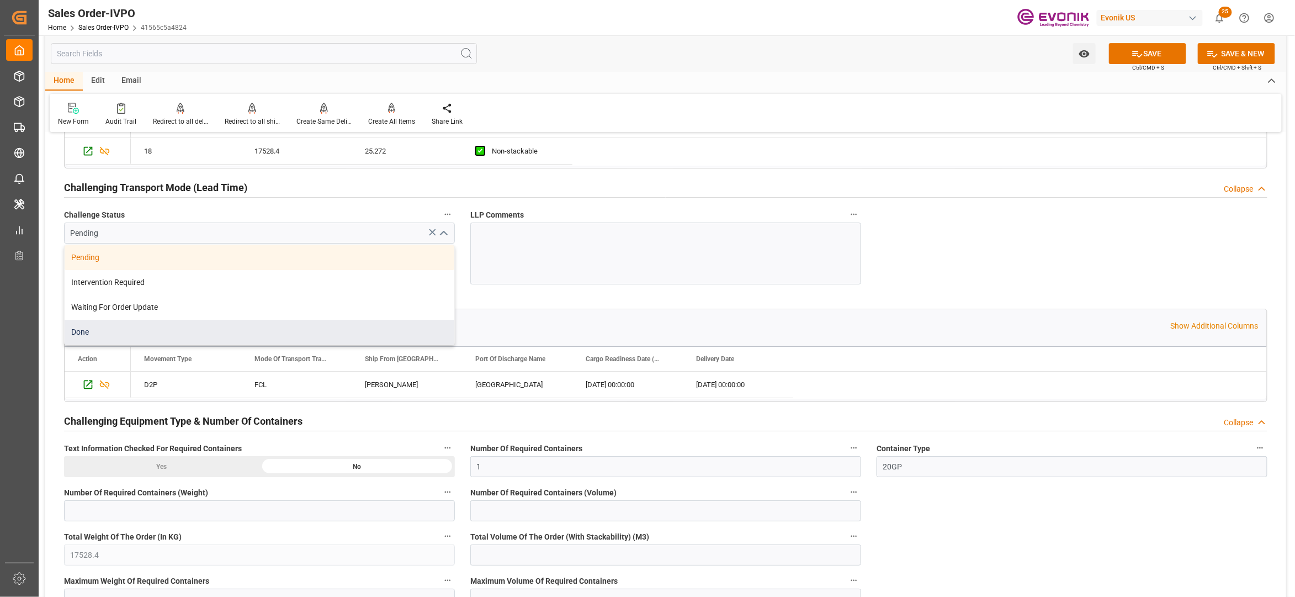
click at [142, 338] on div "Done" at bounding box center [260, 332] width 390 height 25
type input "Done"
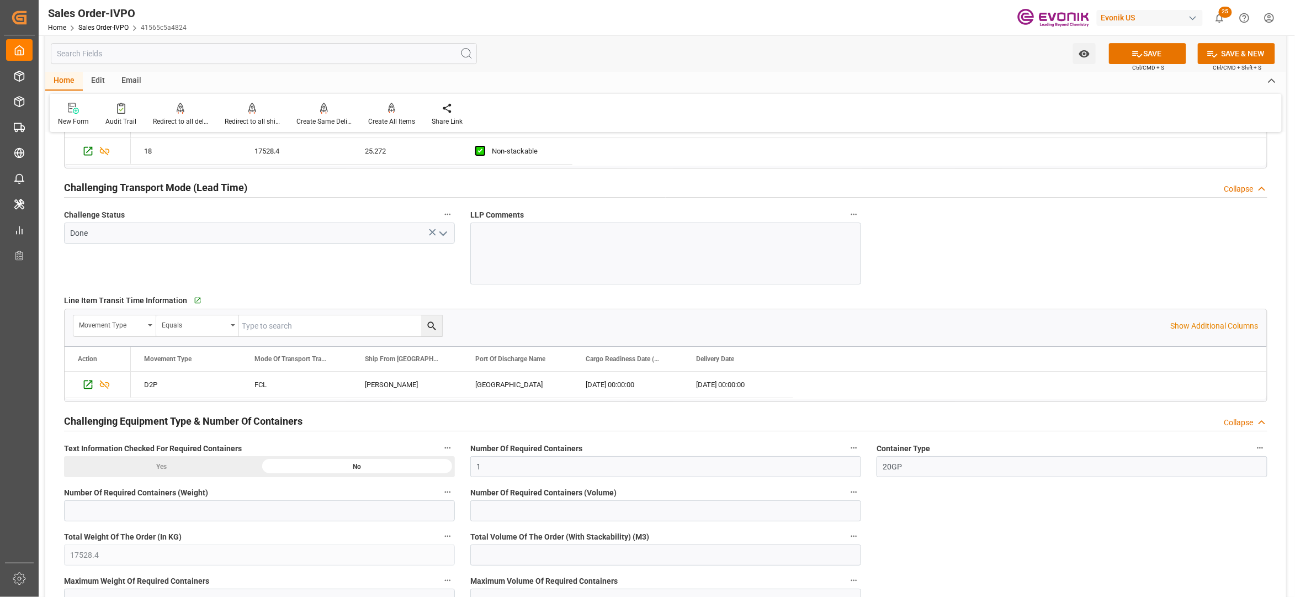
scroll to position [1964, 0]
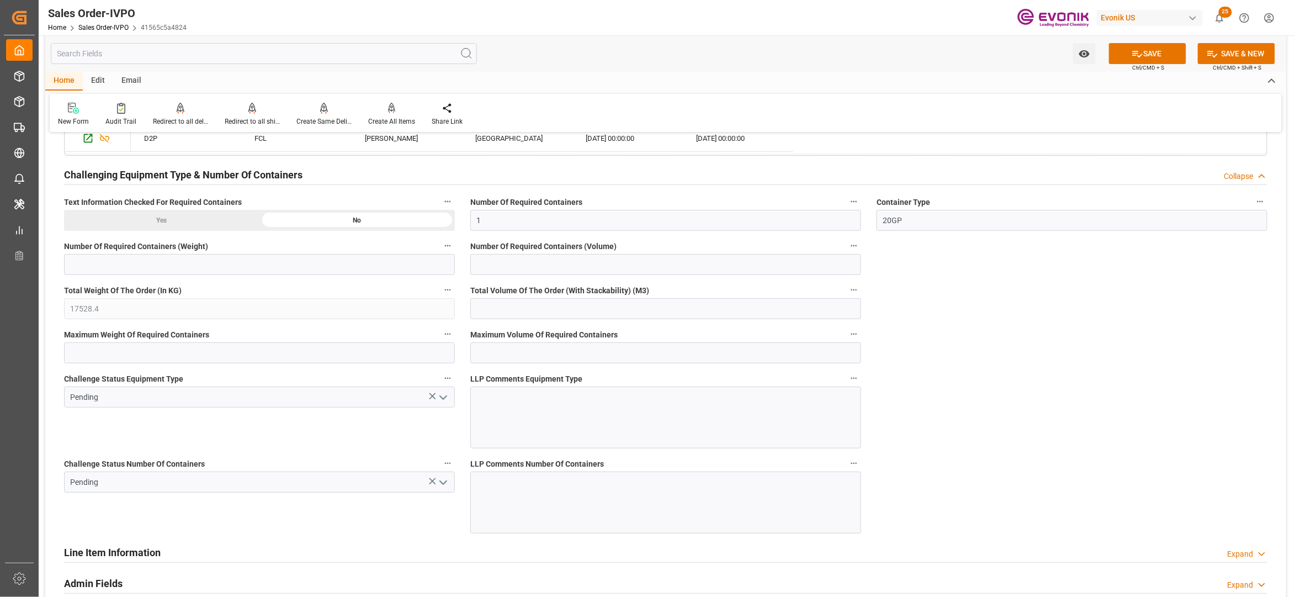
click at [444, 399] on polyline "open menu" at bounding box center [443, 397] width 7 height 3
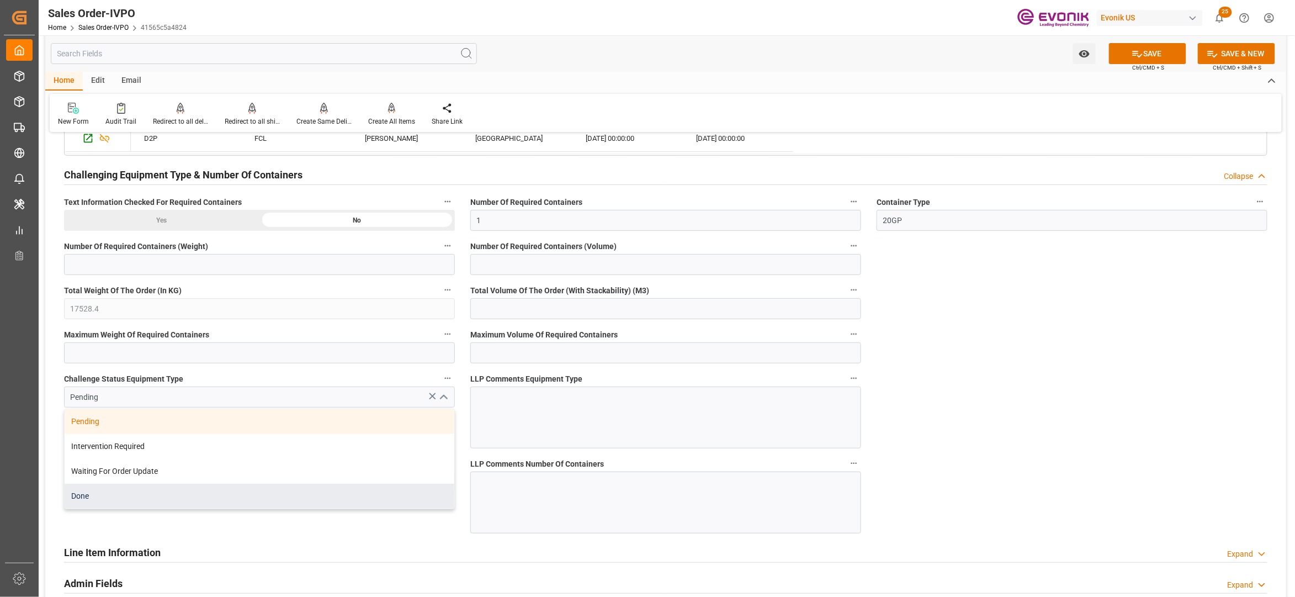
click at [124, 497] on div "Done" at bounding box center [260, 496] width 390 height 25
type input "Done"
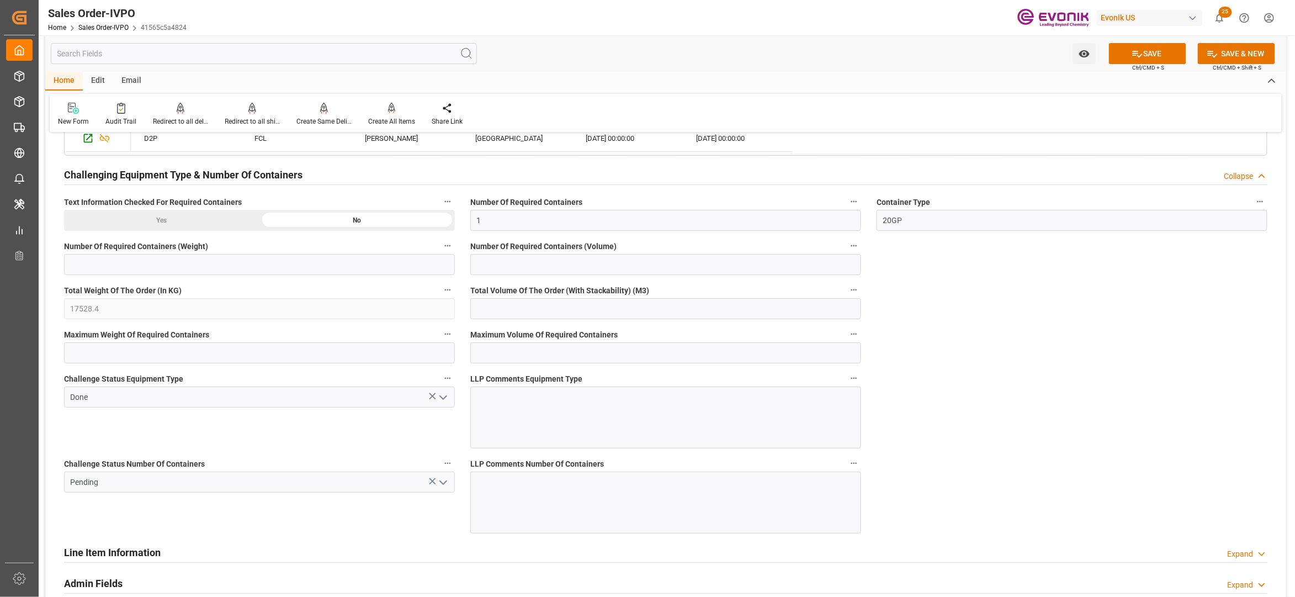
click at [447, 489] on icon "open menu" at bounding box center [443, 482] width 13 height 13
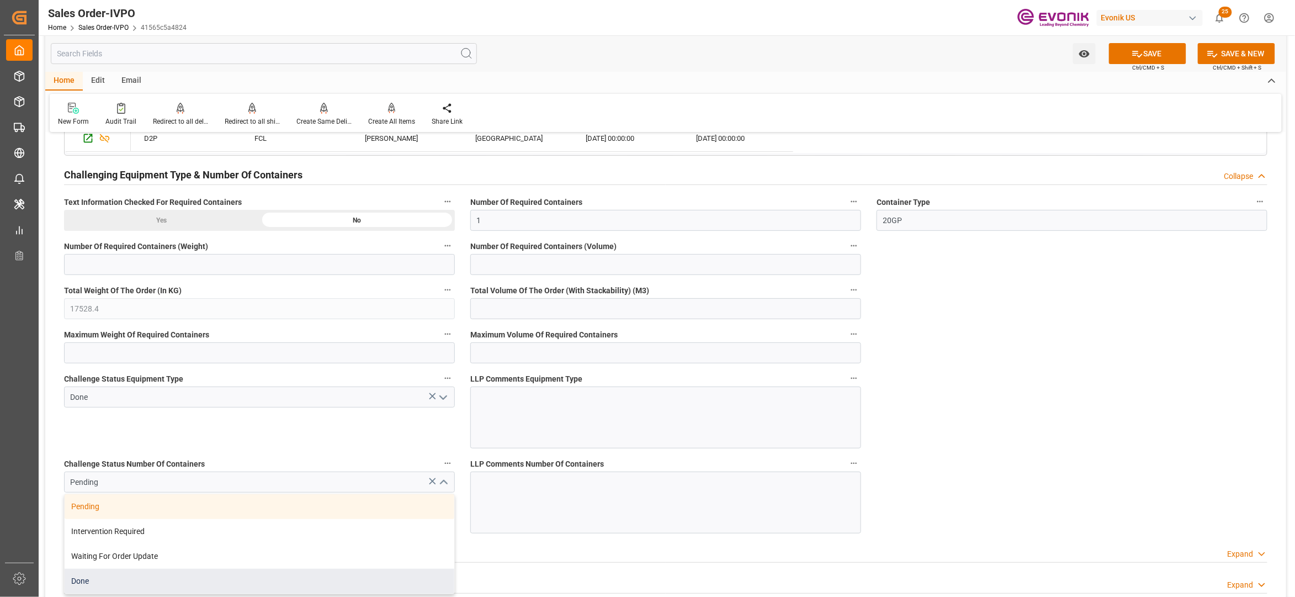
click at [146, 590] on div "Done" at bounding box center [260, 581] width 390 height 25
type input "Done"
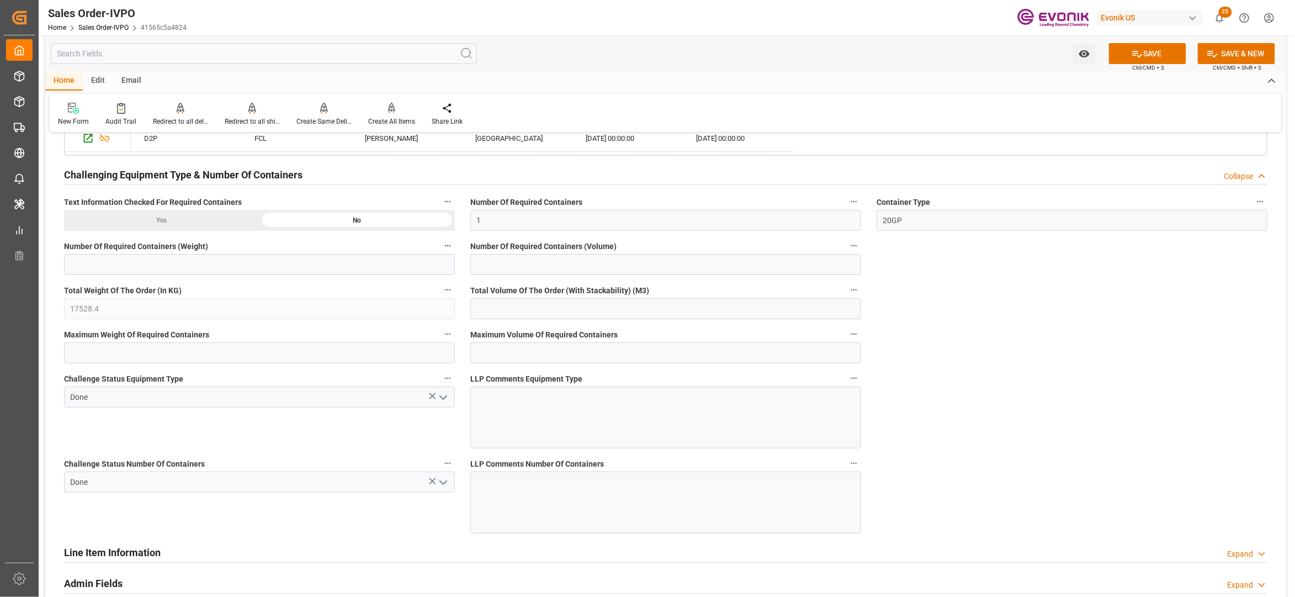
click at [1169, 54] on button "SAVE" at bounding box center [1147, 53] width 77 height 21
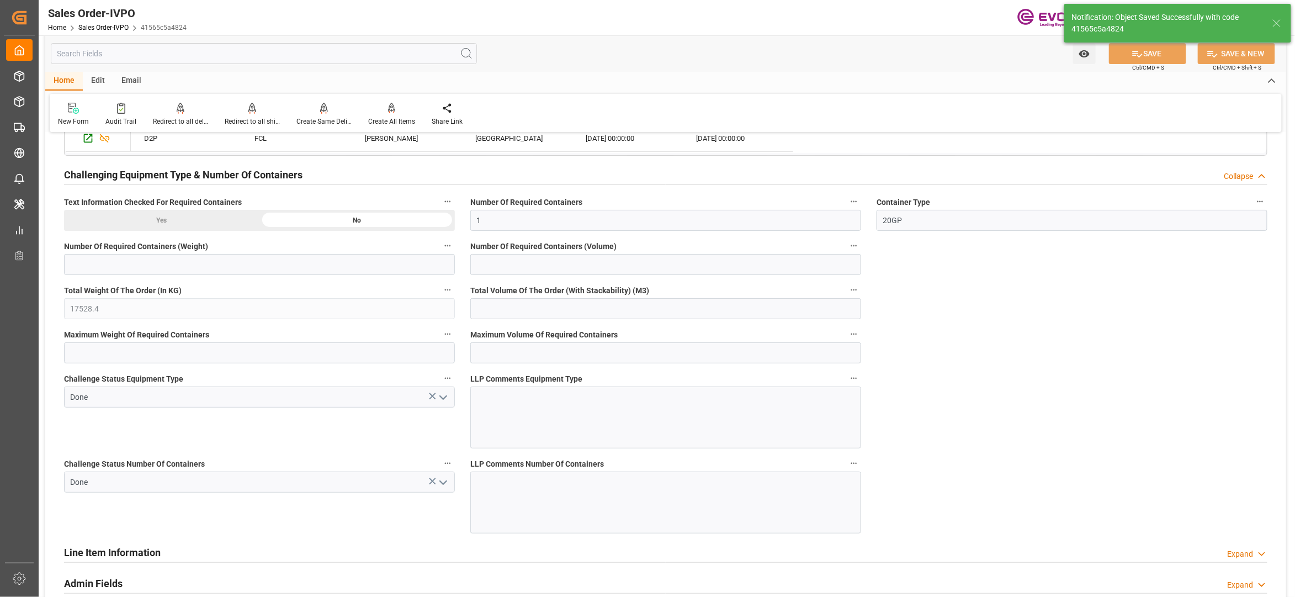
type input "[DATE] 05:07"
type input "No"
type input "2"
type input "50.544"
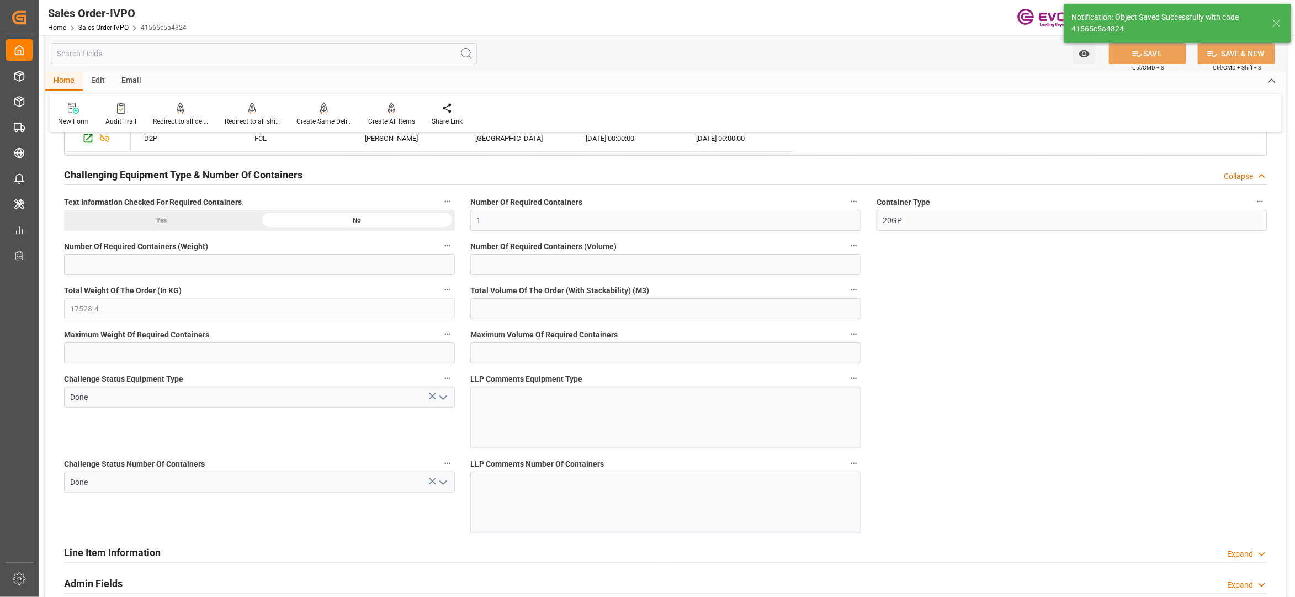
type input "17000"
type input "30"
click at [394, 114] on div "Create All Items" at bounding box center [392, 114] width 64 height 24
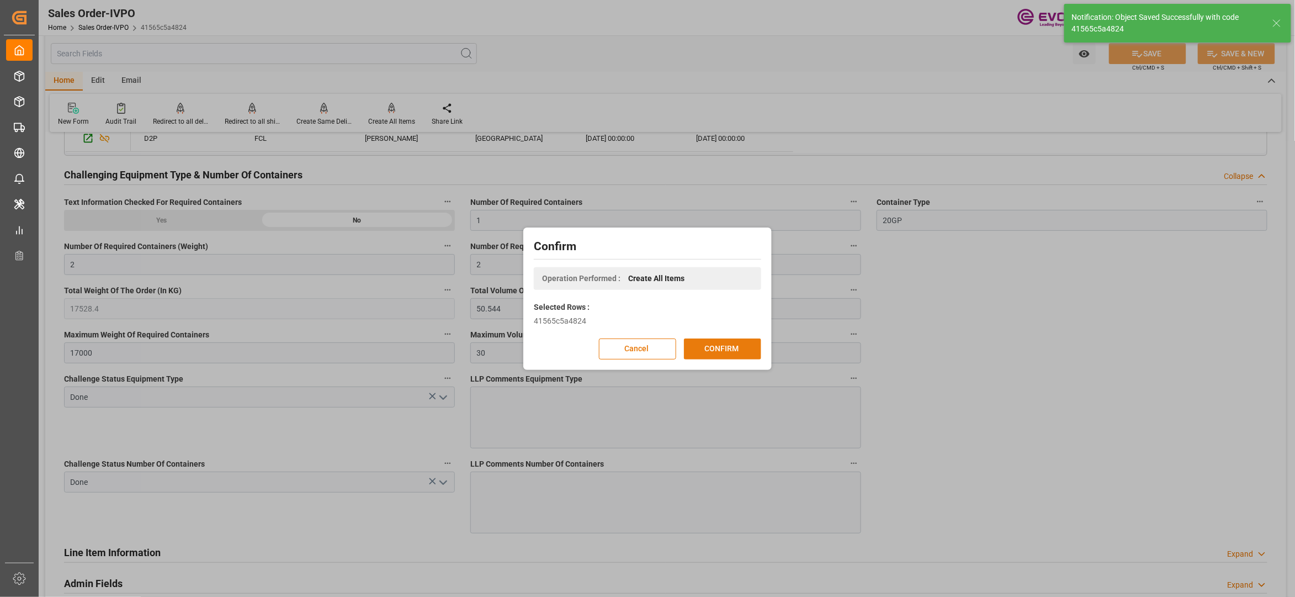
click at [749, 351] on button "CONFIRM" at bounding box center [722, 349] width 77 height 21
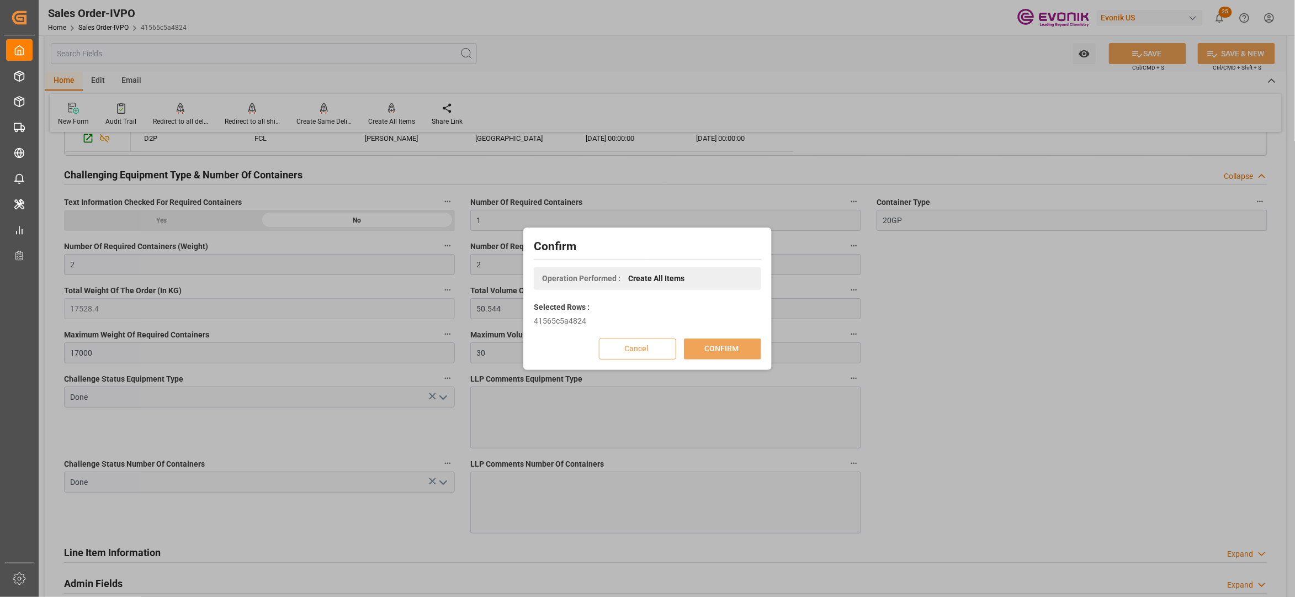
scroll to position [120, 0]
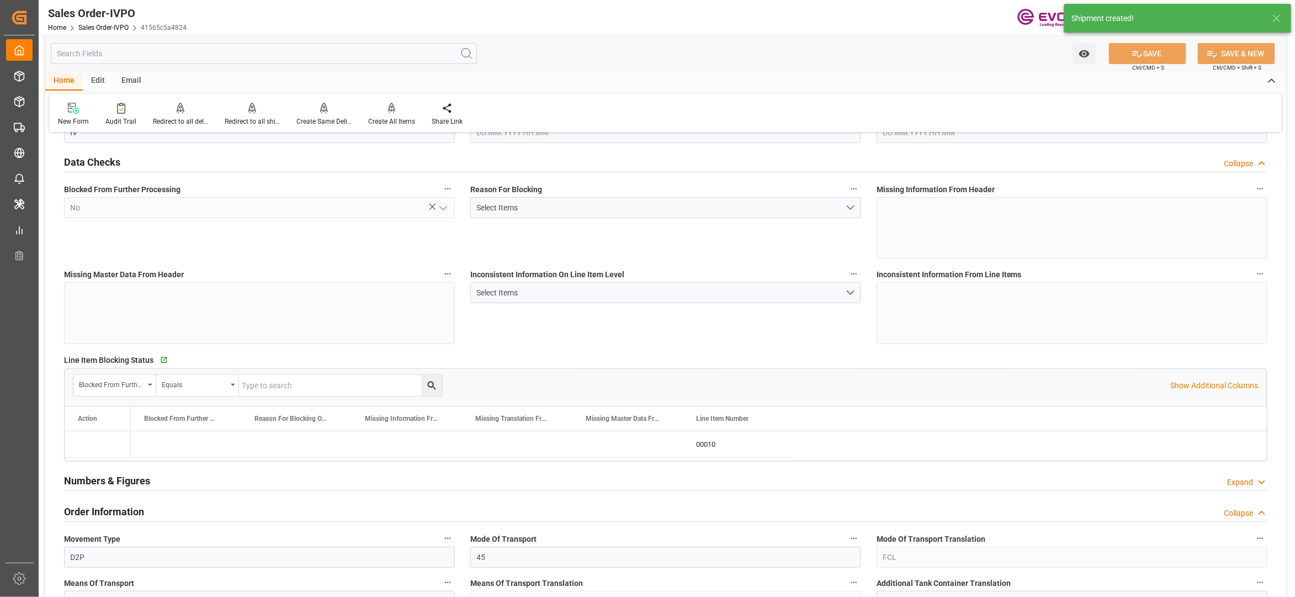
type input "BEANR"
type input "0"
type input "1"
type input "2"
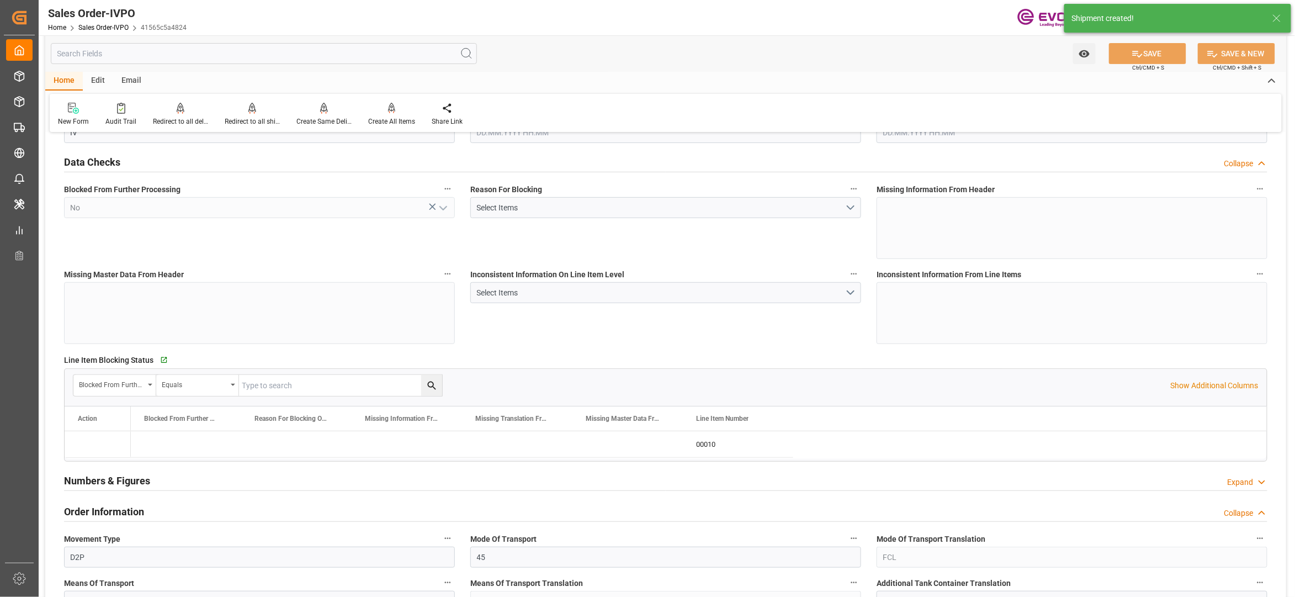
type input "17528.4"
type input "50.544"
type input "17000"
type input "30"
type input "[DATE] 13:25"
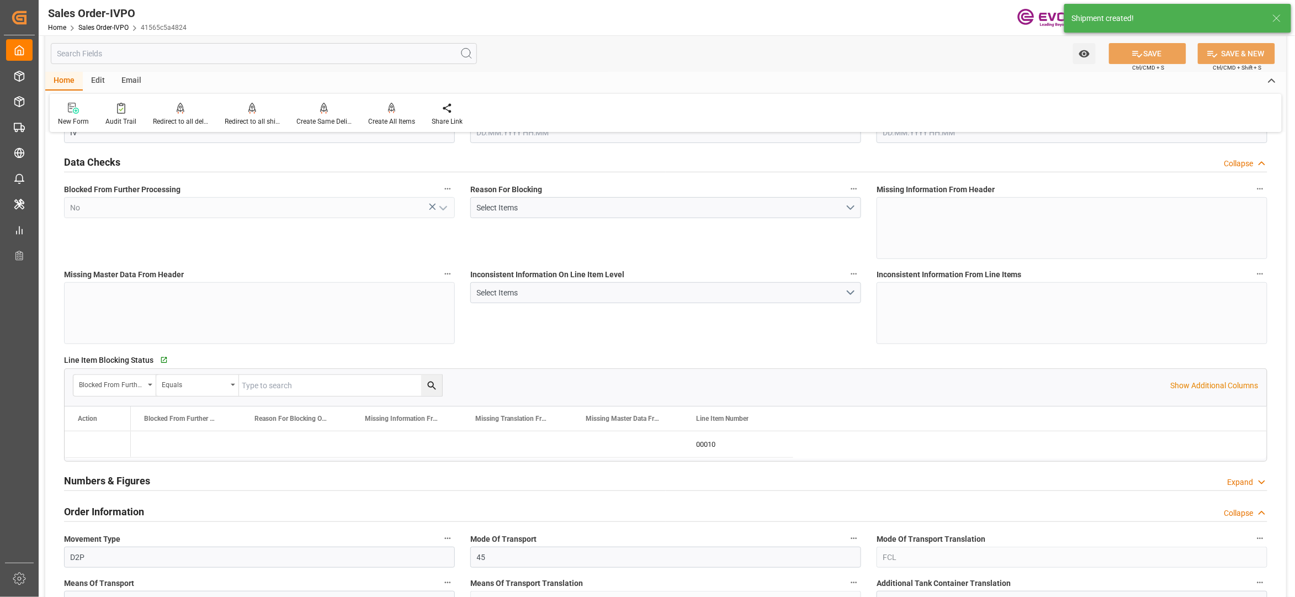
type input "[DATE] 05:07"
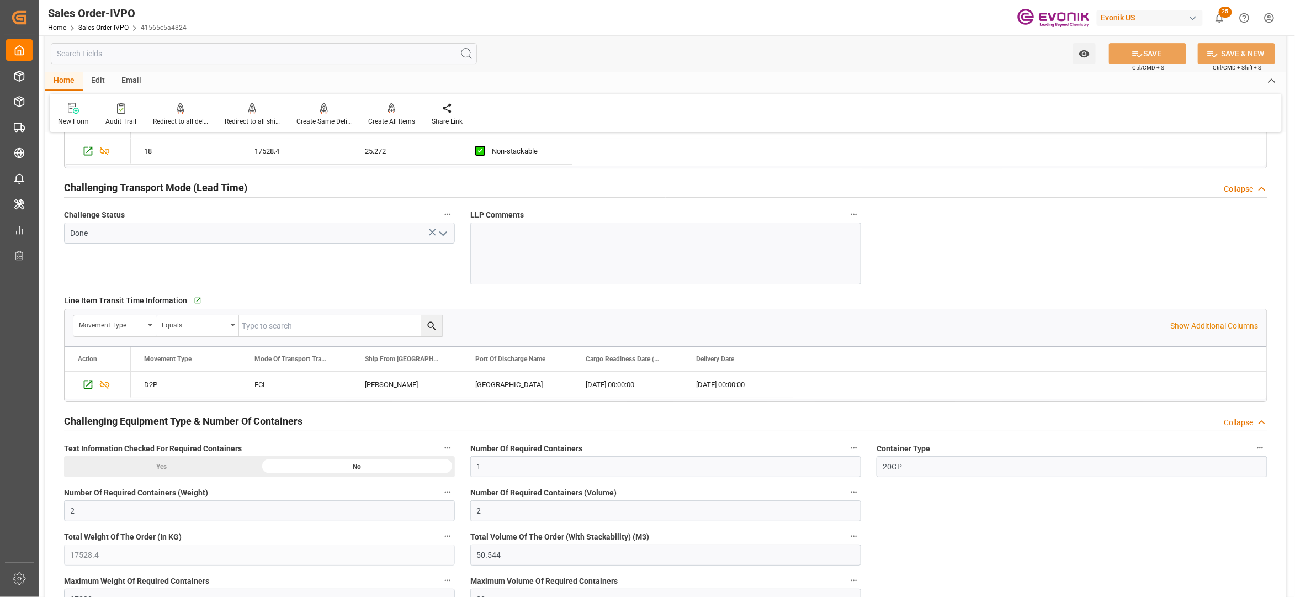
scroll to position [1964, 0]
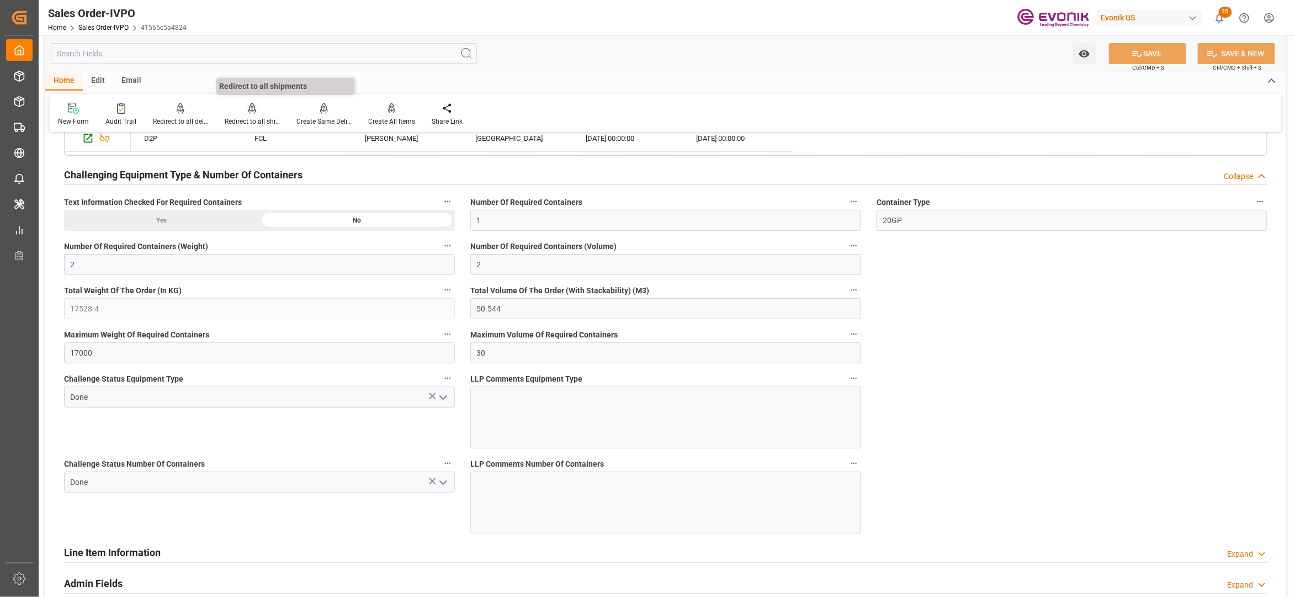
click at [257, 115] on div "Redirect to all shipments" at bounding box center [252, 114] width 72 height 24
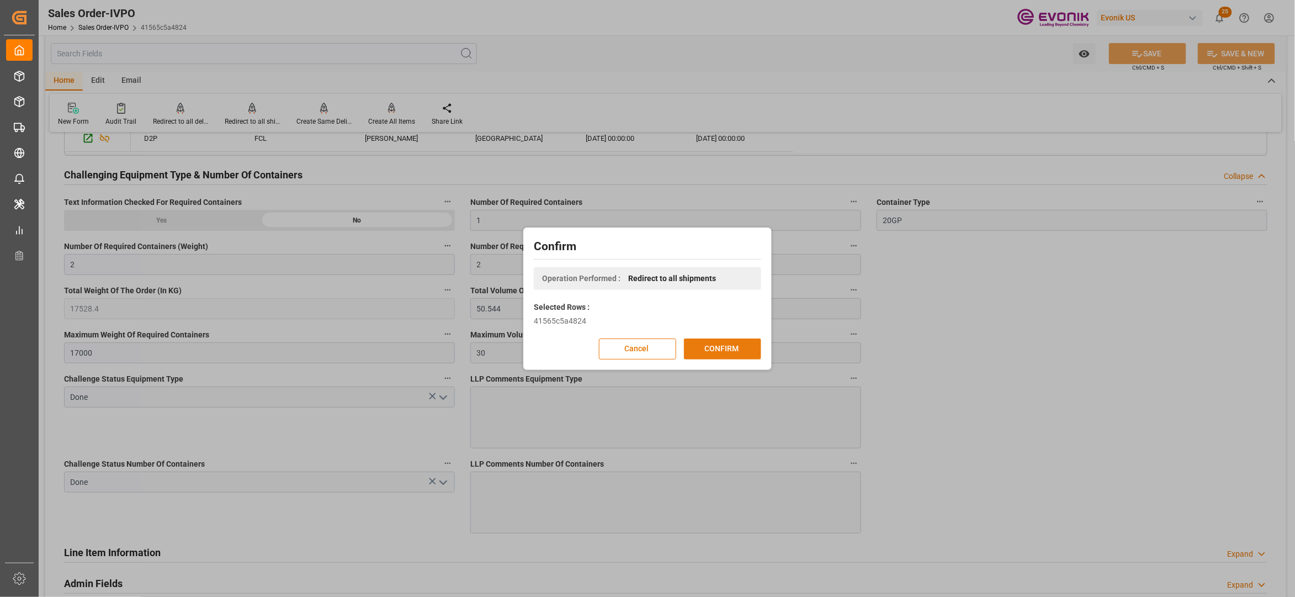
click at [745, 347] on button "CONFIRM" at bounding box center [722, 349] width 77 height 21
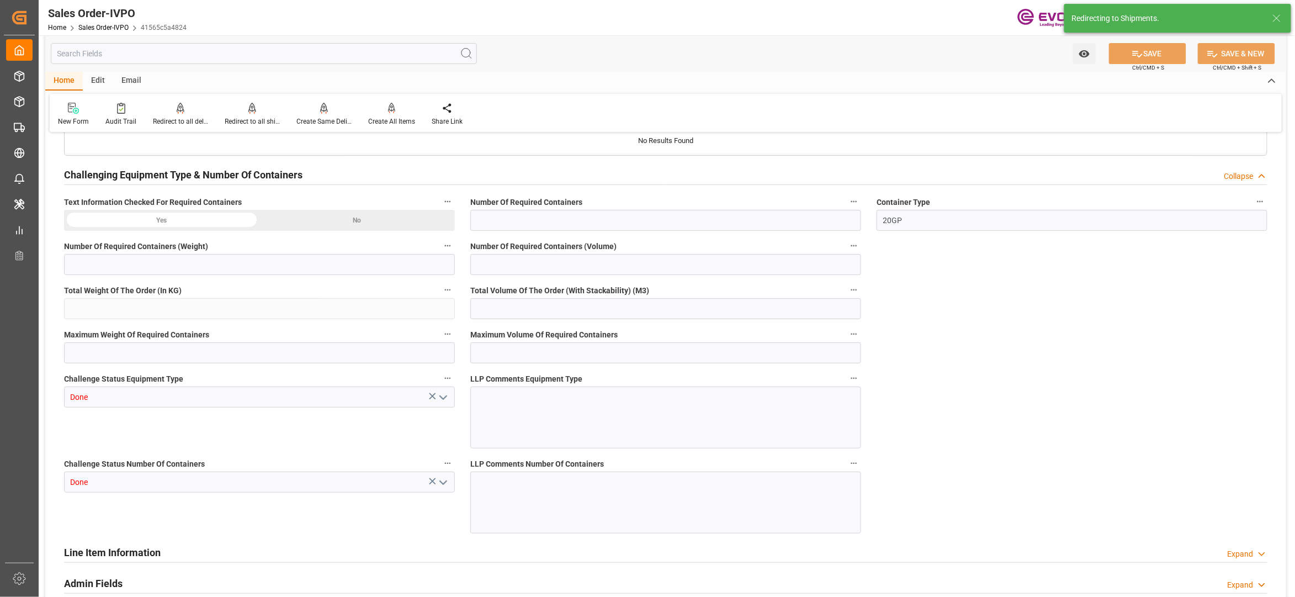
type input "BEANR"
type input "0"
type input "1"
type input "2"
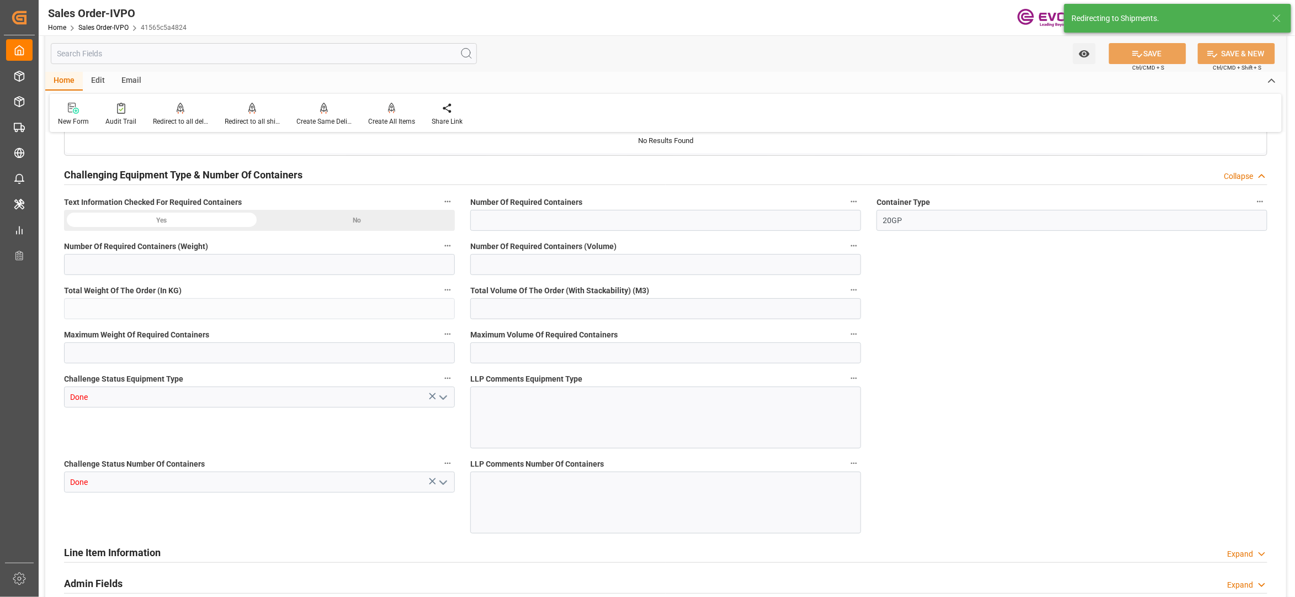
type input "17528.4"
type input "50.544"
type input "17000"
type input "30"
type input "[DATE] 13:25"
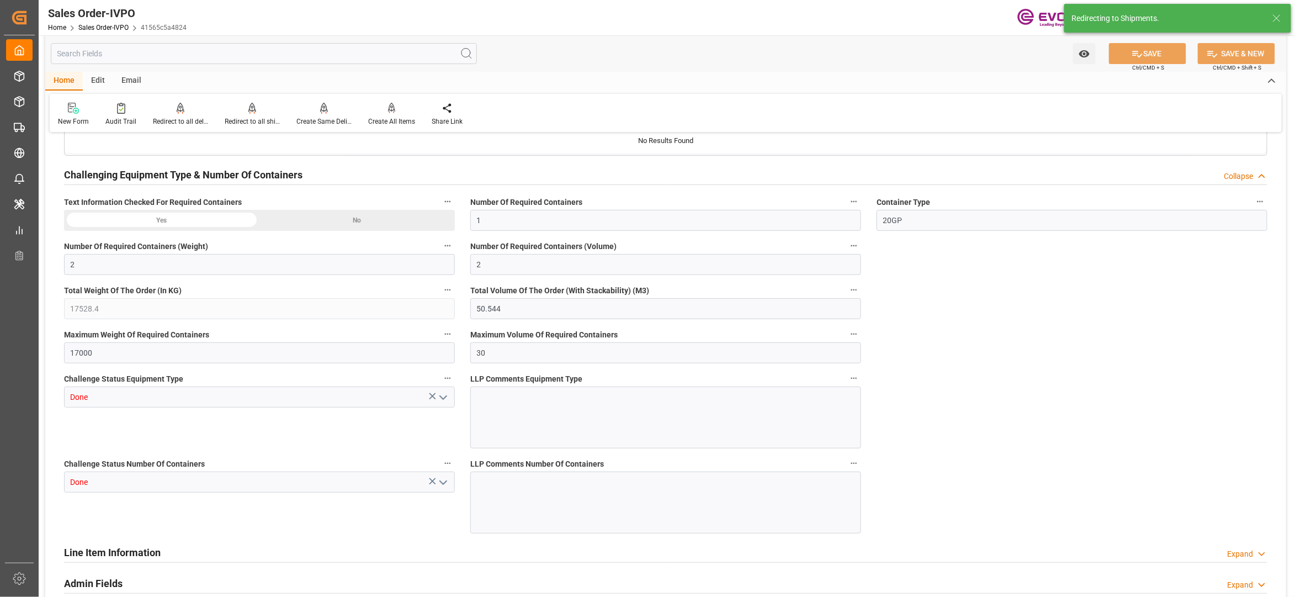
type input "[DATE] 05:07"
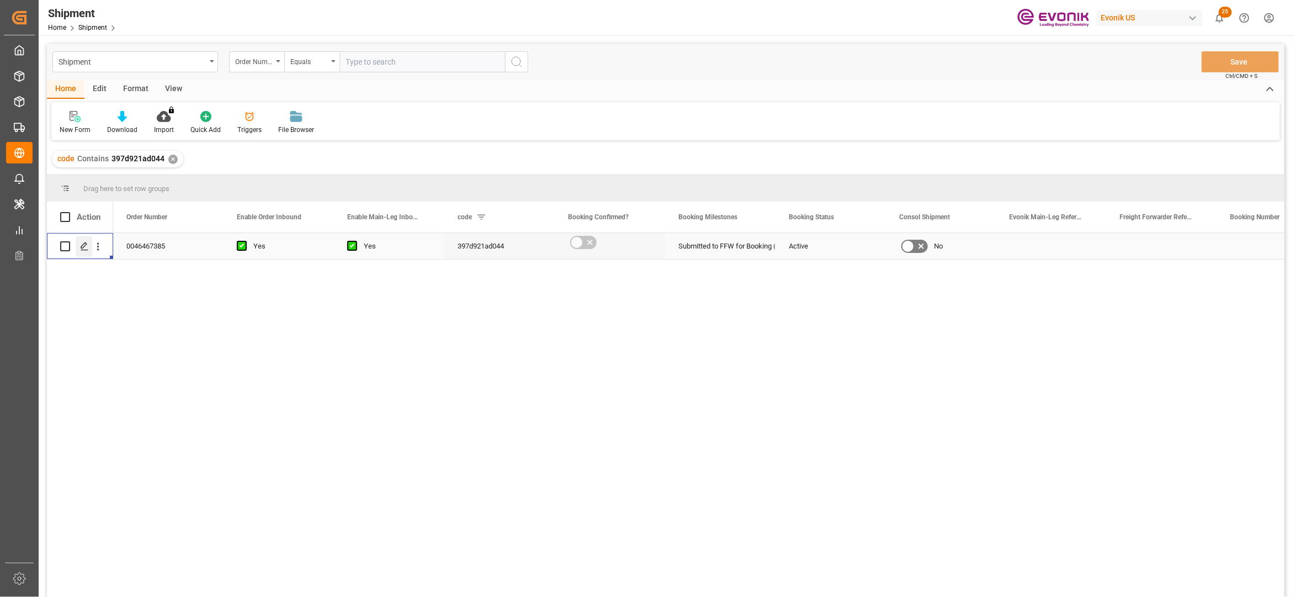
click at [83, 248] on icon "Press SPACE to select this row." at bounding box center [84, 246] width 9 height 9
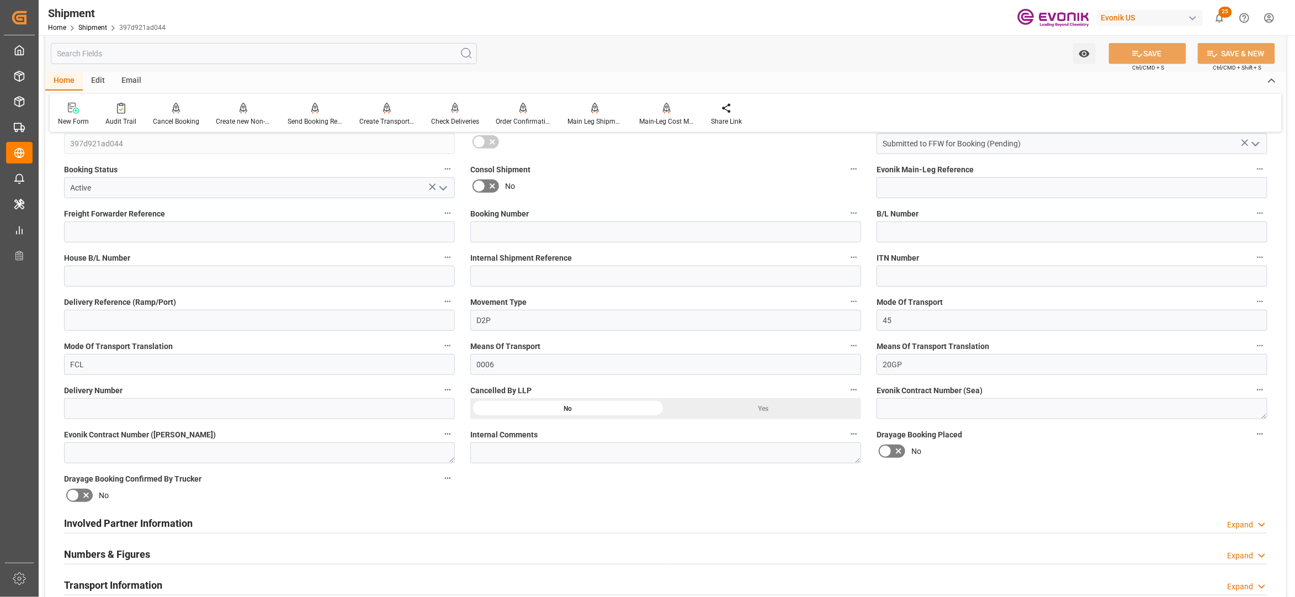
scroll to position [491, 0]
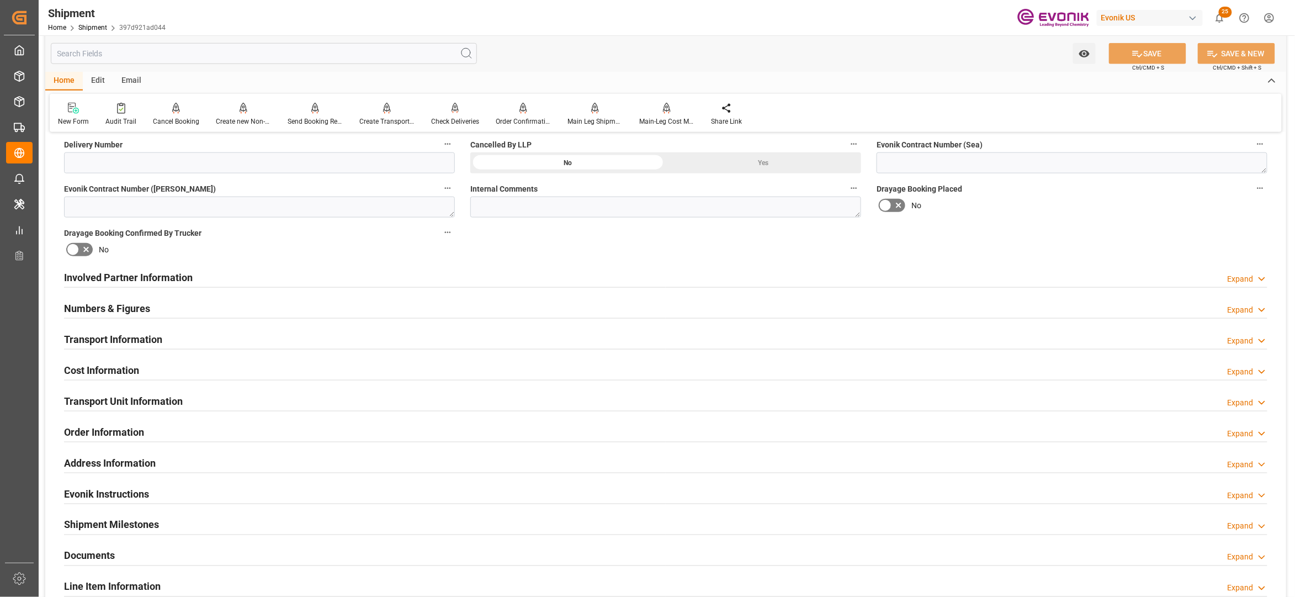
click at [537, 277] on div "Involved Partner Information Expand" at bounding box center [666, 276] width 1204 height 21
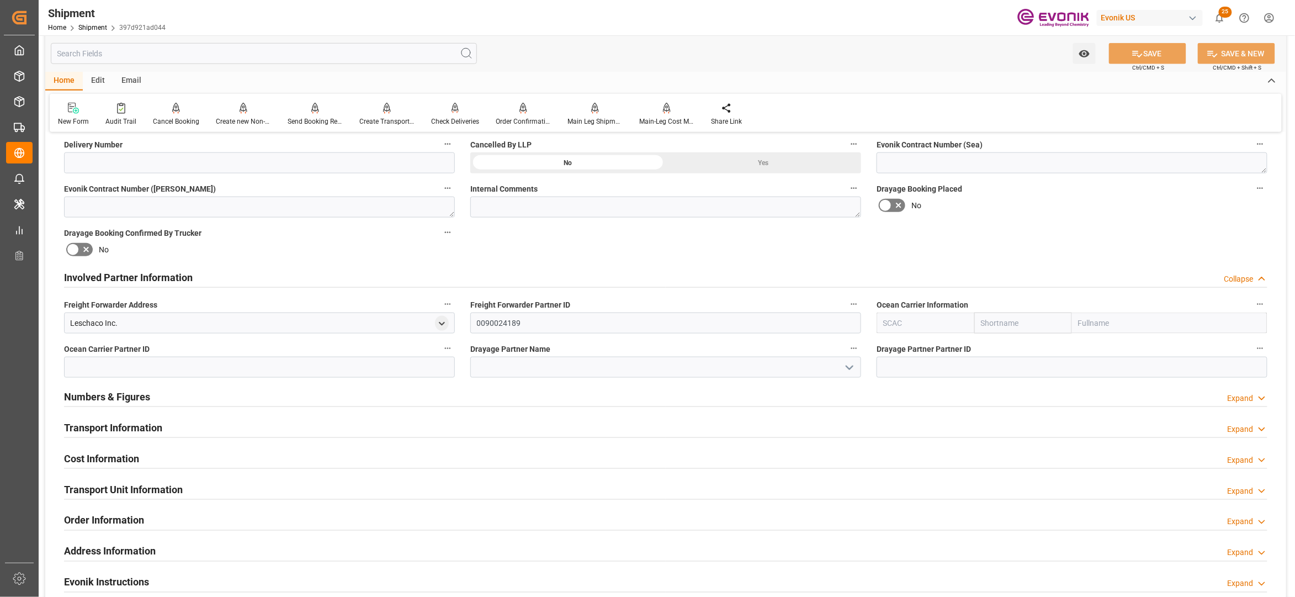
click at [1017, 321] on input "text" at bounding box center [1024, 323] width 98 height 21
click at [1005, 319] on input "text" at bounding box center [1024, 323] width 98 height 21
type input "maersk"
click at [990, 346] on b "Maersk" at bounding box center [995, 347] width 26 height 9
type input "MAEU"
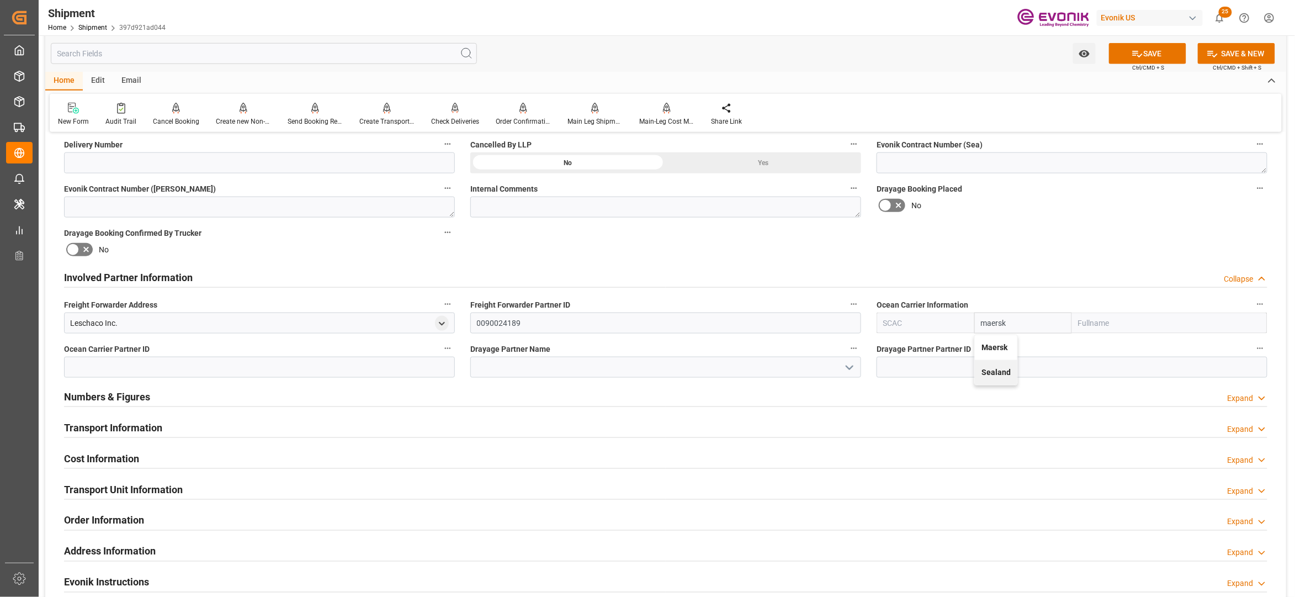
type input "Maersk"
type input "Maersk Line AS"
type input "Maersk"
click at [1057, 226] on div "Booking Confirmation Milestone Bar Collapse Submitted to FFW for Booking (Pendi…" at bounding box center [665, 266] width 1241 height 1230
click at [1166, 54] on button "SAVE" at bounding box center [1147, 53] width 77 height 21
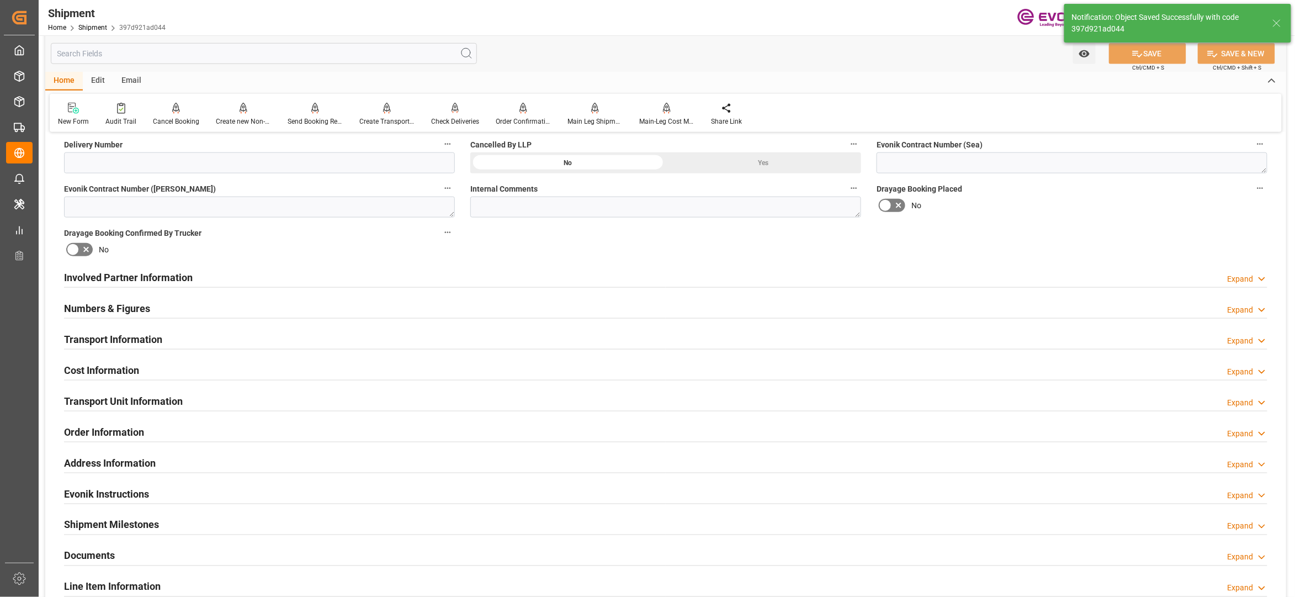
type input "0090029568"
click at [549, 279] on div "Involved Partner Information Expand" at bounding box center [666, 276] width 1204 height 21
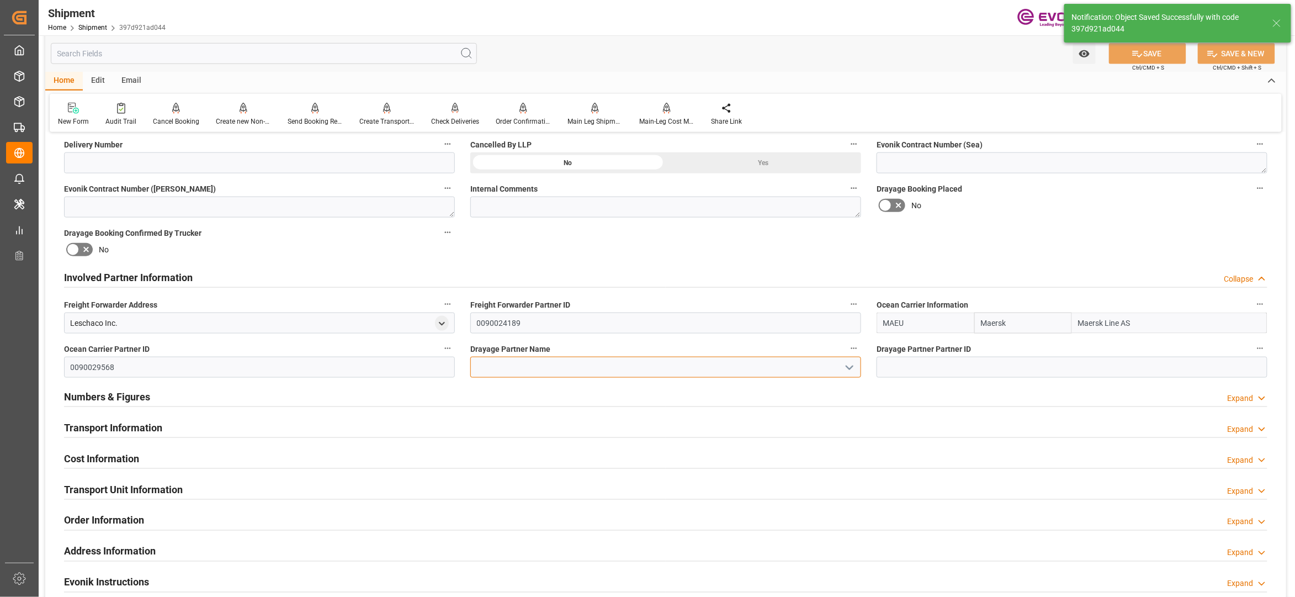
click at [528, 368] on input at bounding box center [665, 367] width 391 height 21
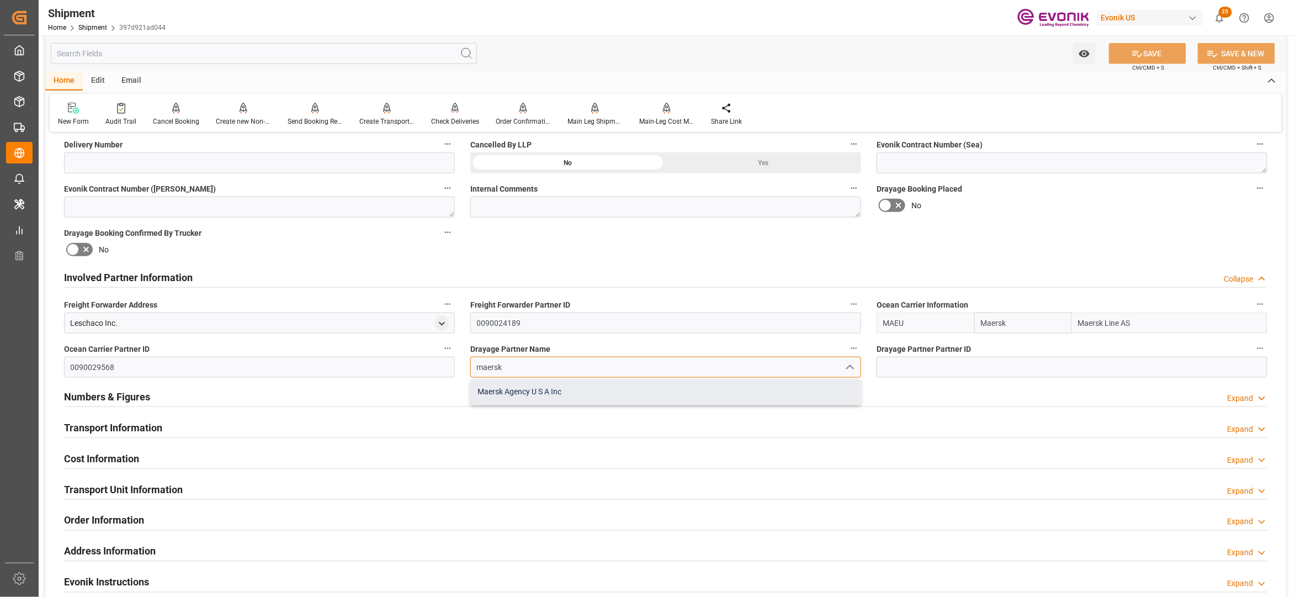
click at [524, 394] on div "Maersk Agency U S A Inc" at bounding box center [666, 391] width 390 height 25
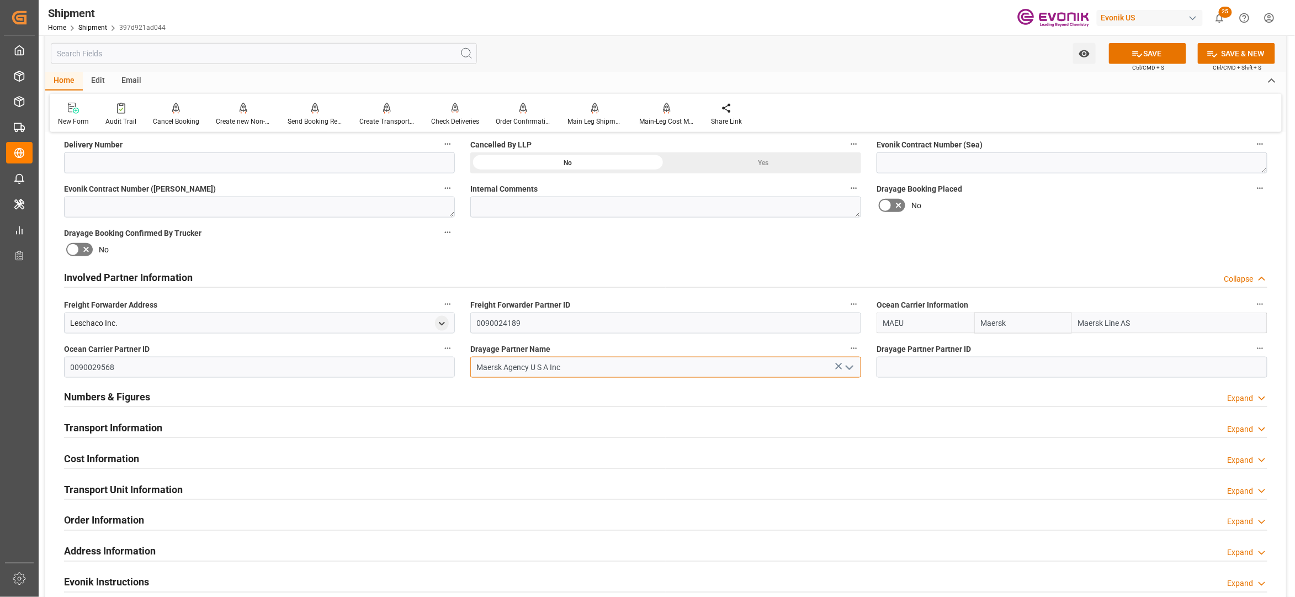
type input "Maersk Agency U S A Inc"
click at [1135, 218] on div "Drayage Booking Placed No" at bounding box center [1072, 199] width 406 height 44
click at [1161, 51] on button "SAVE" at bounding box center [1147, 53] width 77 height 21
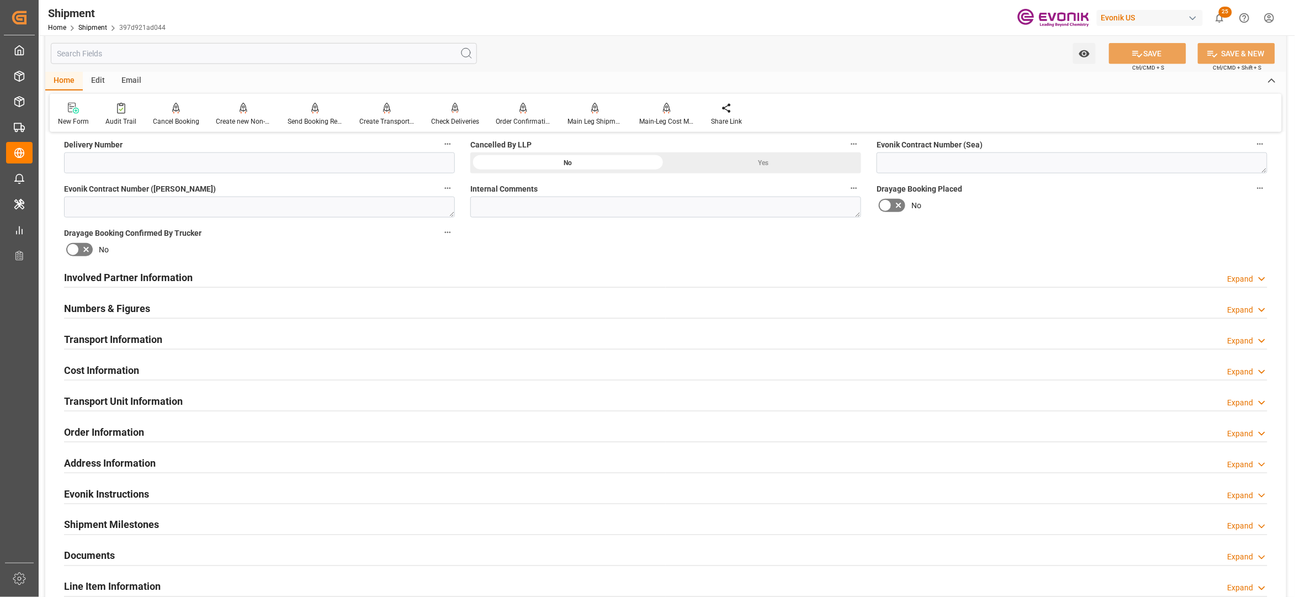
click at [253, 334] on div "Transport Information Expand" at bounding box center [666, 338] width 1204 height 21
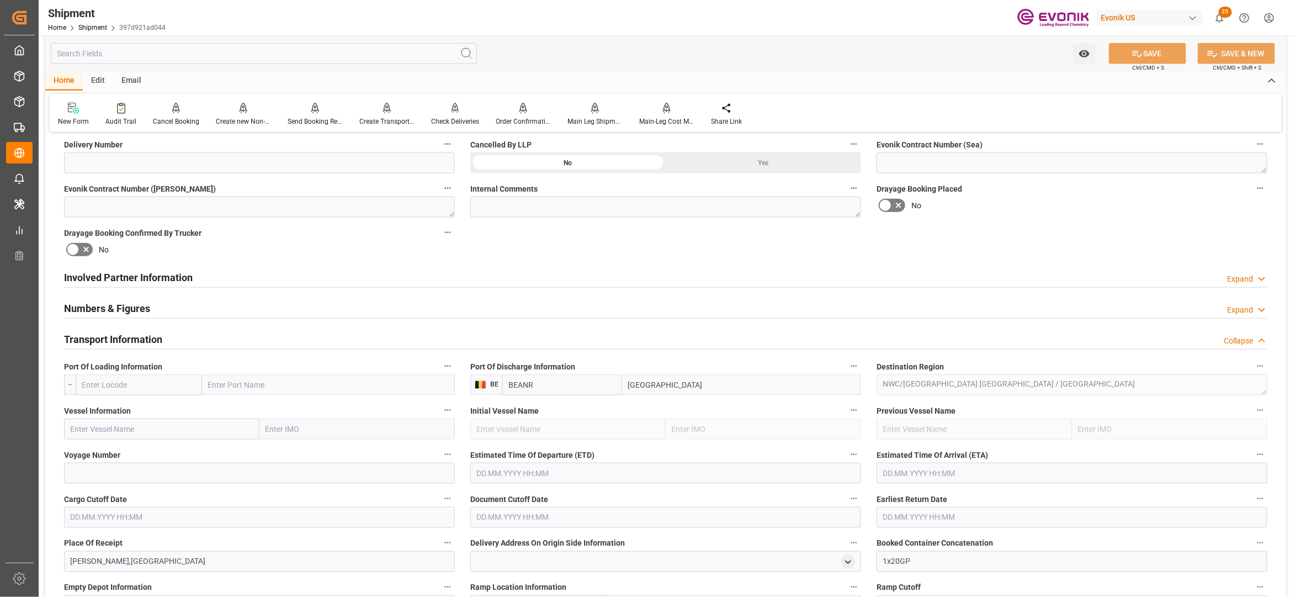
click at [126, 385] on input "text" at bounding box center [139, 384] width 126 height 21
click at [133, 405] on span "USMOB - Mobile" at bounding box center [109, 409] width 52 height 9
type input "USMOB"
type input "Mobile"
type input "USMOB"
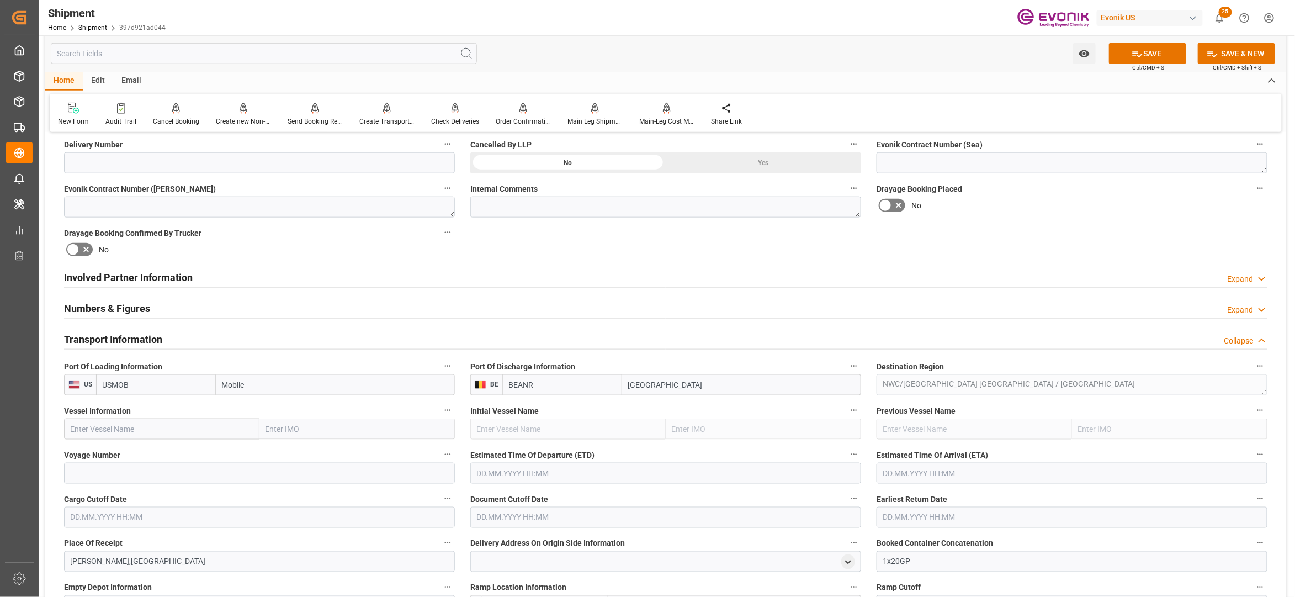
click at [161, 433] on input "text" at bounding box center [161, 429] width 195 height 21
paste input "GSL SOFIA / 535W"
click at [128, 432] on input "GSL SOFIA / 535W" at bounding box center [161, 429] width 195 height 21
click at [128, 431] on input "GSL SOFIA / 535W" at bounding box center [161, 429] width 195 height 21
type input "GSL SOFIA"
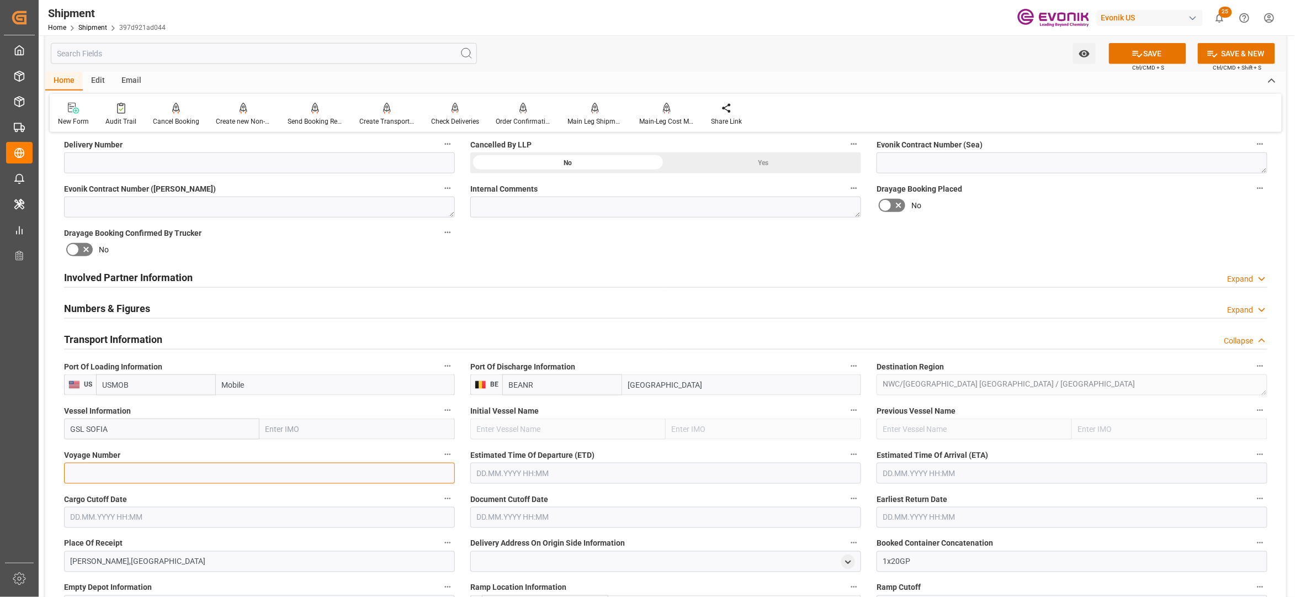
click at [136, 475] on input at bounding box center [259, 473] width 391 height 21
paste input "535W"
type input "535W"
click at [533, 465] on input "text" at bounding box center [665, 473] width 391 height 21
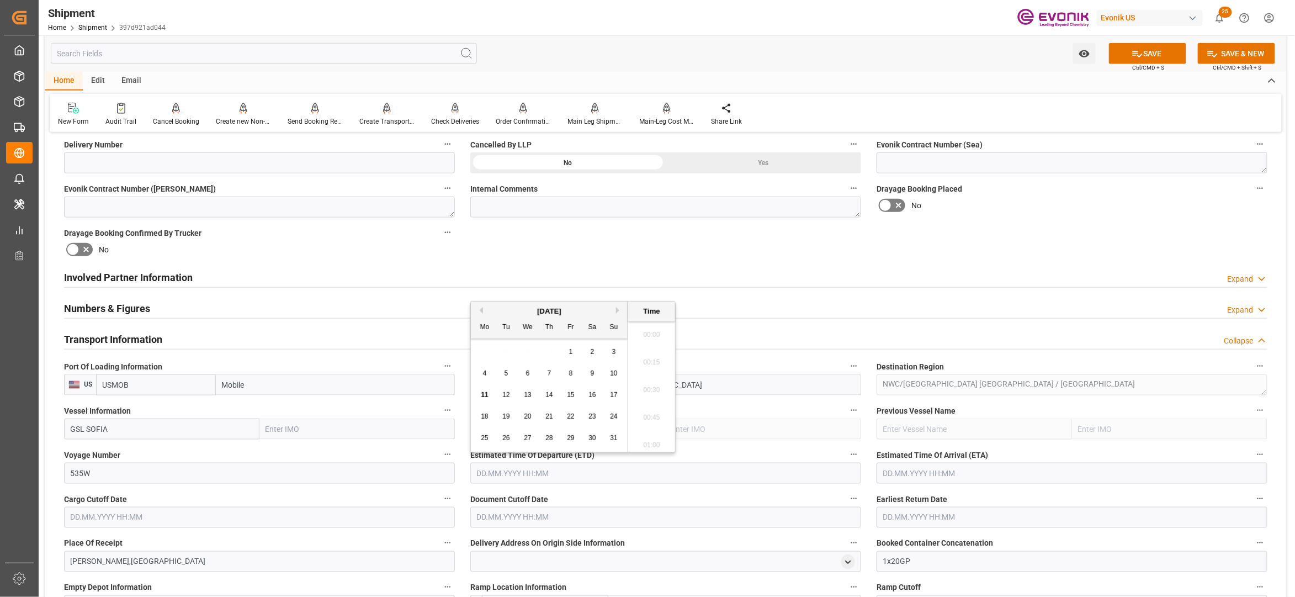
scroll to position [59, 0]
click at [620, 310] on button "Next Month" at bounding box center [619, 310] width 7 height 7
click at [551, 347] on div "4" at bounding box center [550, 352] width 14 height 13
type input "04.09.2025 00:00"
click at [913, 472] on input "text" at bounding box center [1072, 473] width 391 height 21
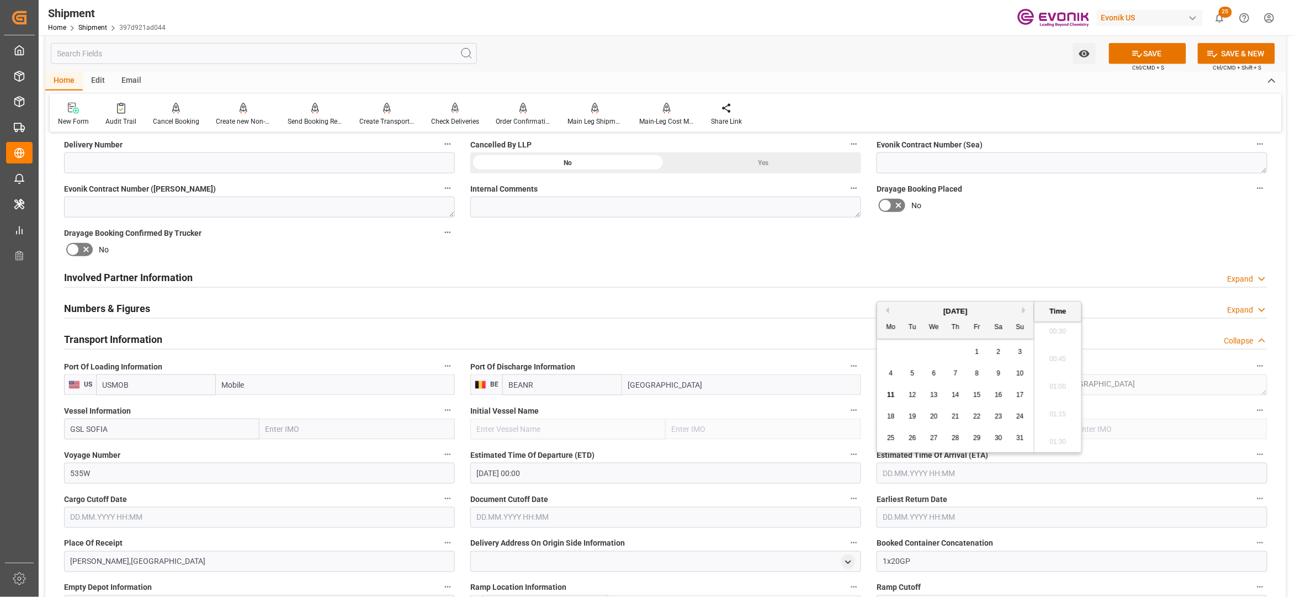
click at [1028, 314] on div "August 2025" at bounding box center [955, 311] width 157 height 11
click at [1025, 311] on button "Next Month" at bounding box center [1026, 310] width 7 height 7
click at [1003, 414] on div "27" at bounding box center [999, 416] width 14 height 13
type input "27.09.2025 00:00"
click at [394, 511] on input "text" at bounding box center [259, 517] width 391 height 21
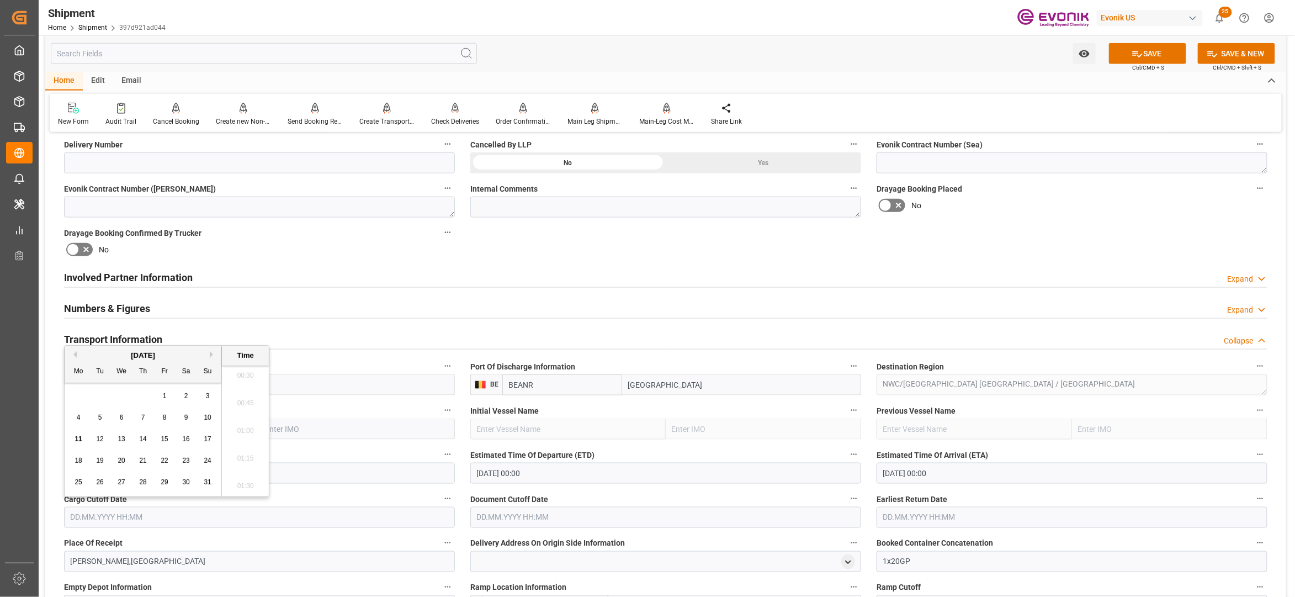
click at [163, 460] on span "22" at bounding box center [164, 461] width 7 height 8
type input "22.08.2025 00:00"
click at [499, 512] on input "text" at bounding box center [665, 517] width 391 height 21
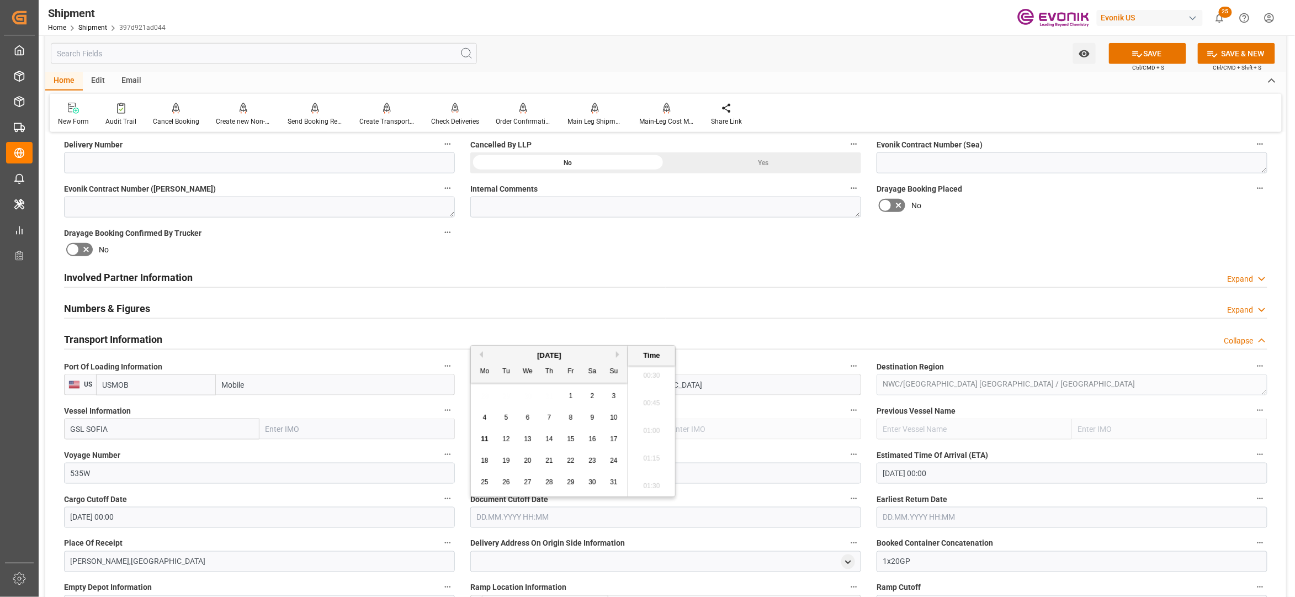
click at [573, 461] on span "22" at bounding box center [570, 461] width 7 height 8
type input "22.08.2025 00:00"
click at [913, 511] on input "text" at bounding box center [1072, 517] width 391 height 21
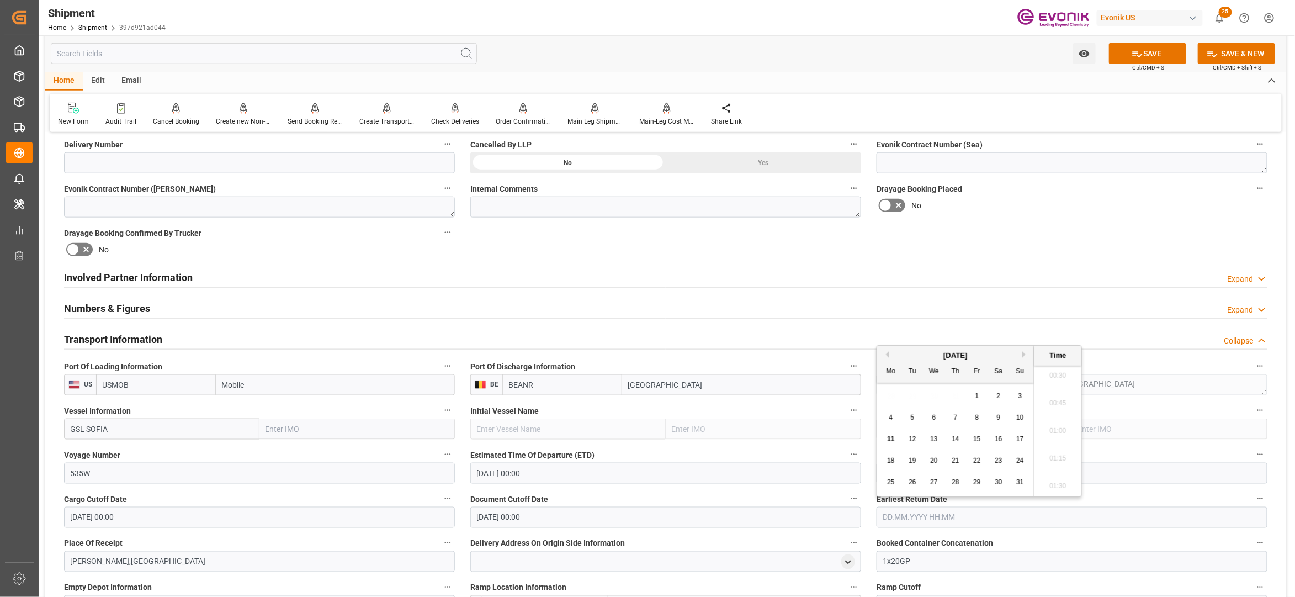
click at [971, 460] on div "22" at bounding box center [978, 460] width 14 height 13
type input "22.08.2025 00:00"
click at [1040, 219] on div "Drayage Booking Placed No" at bounding box center [1072, 199] width 406 height 44
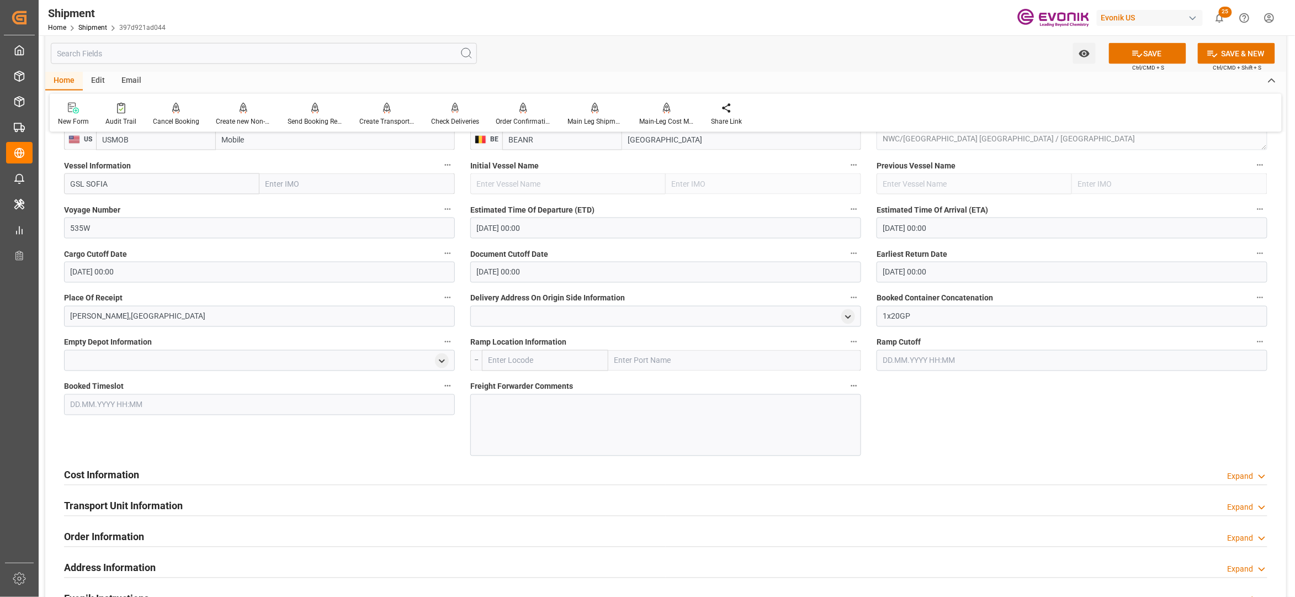
click at [509, 422] on div at bounding box center [665, 425] width 391 height 62
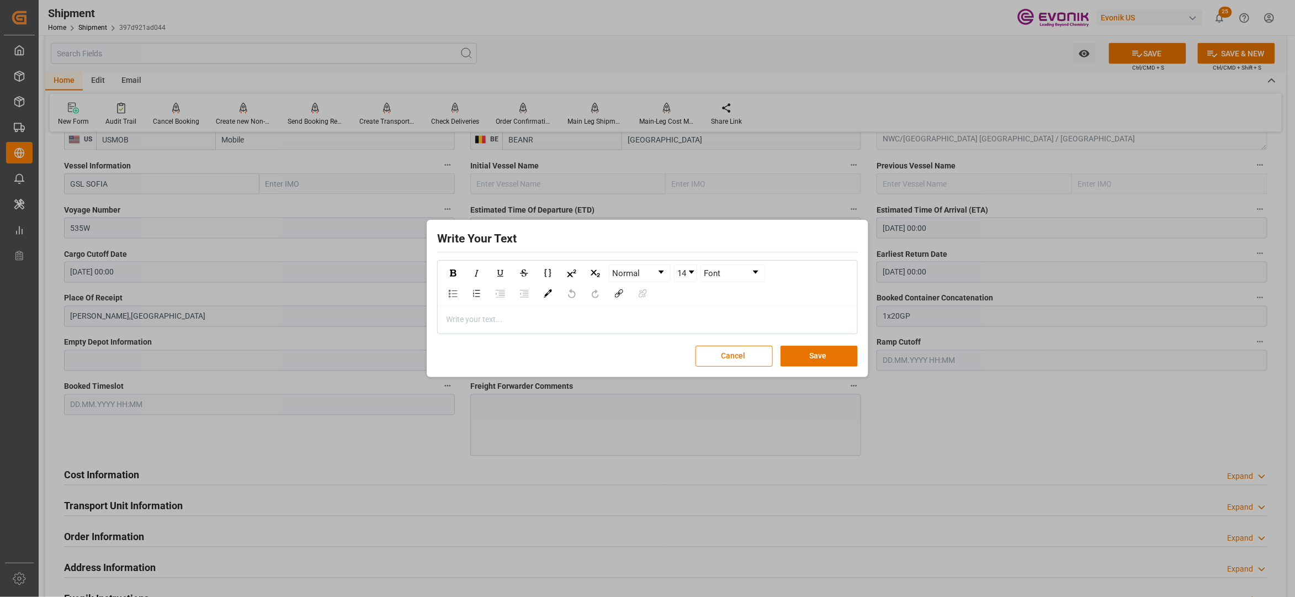
click at [475, 319] on div "rdw-editor" at bounding box center [648, 320] width 403 height 12
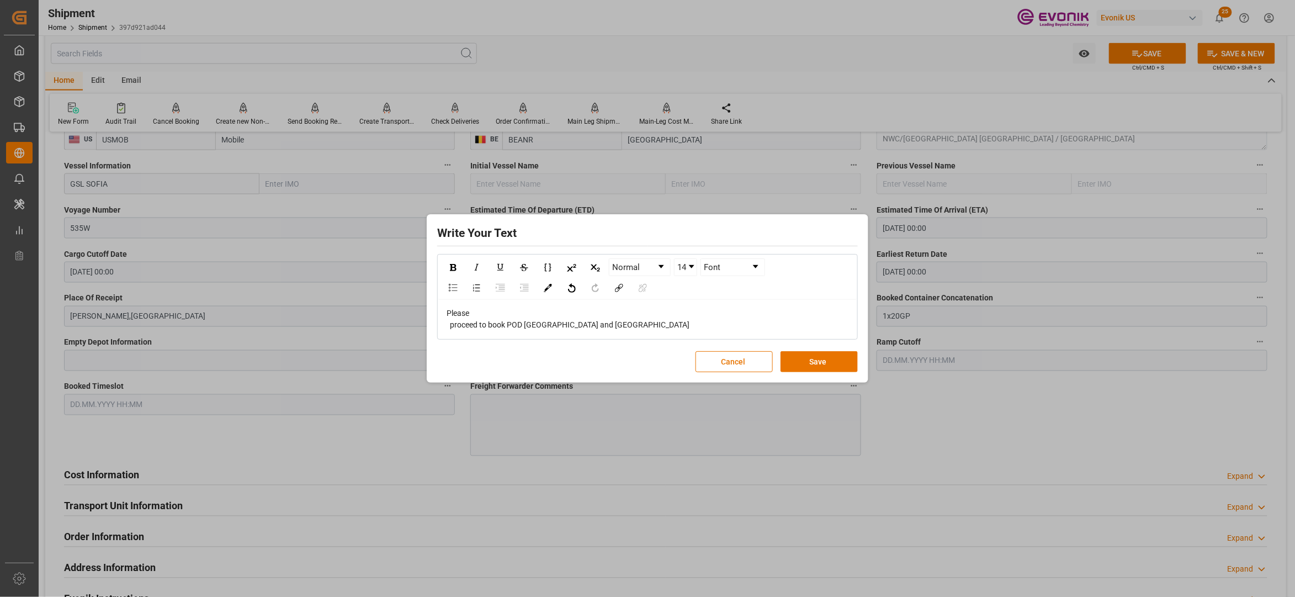
drag, startPoint x: 451, startPoint y: 321, endPoint x: 514, endPoint y: 328, distance: 62.8
click at [451, 321] on span "Please proceed to book POD ANTWERP and FPOD RHEINFELDEN" at bounding box center [568, 319] width 243 height 20
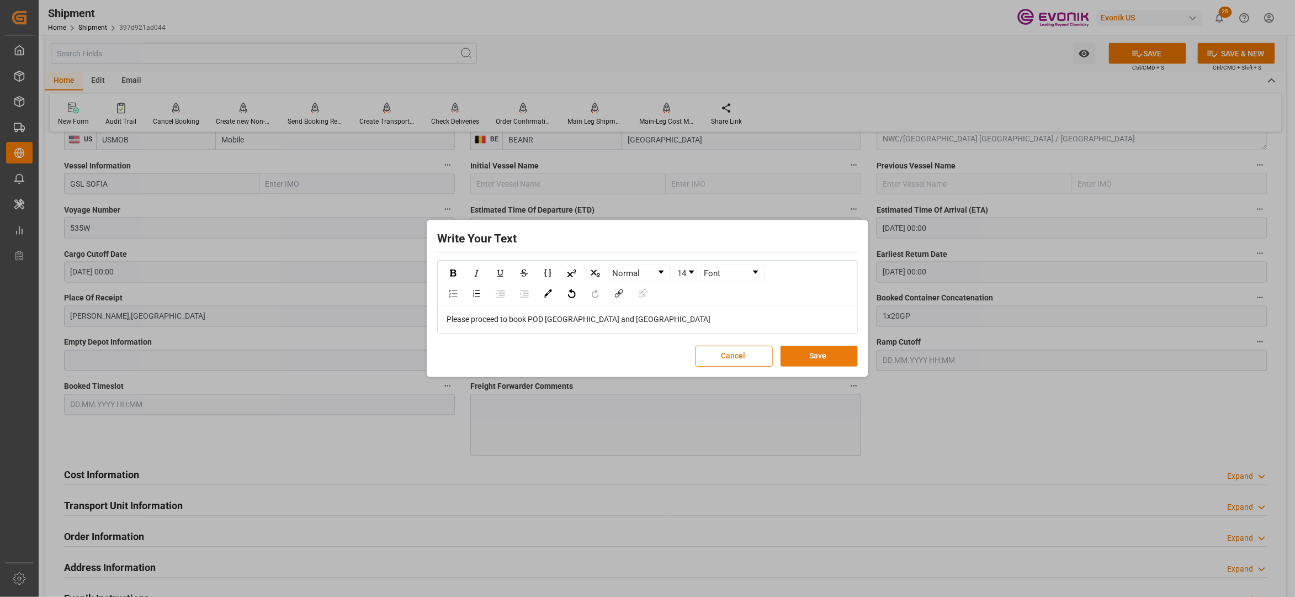
click at [828, 360] on button "Save" at bounding box center [819, 356] width 77 height 21
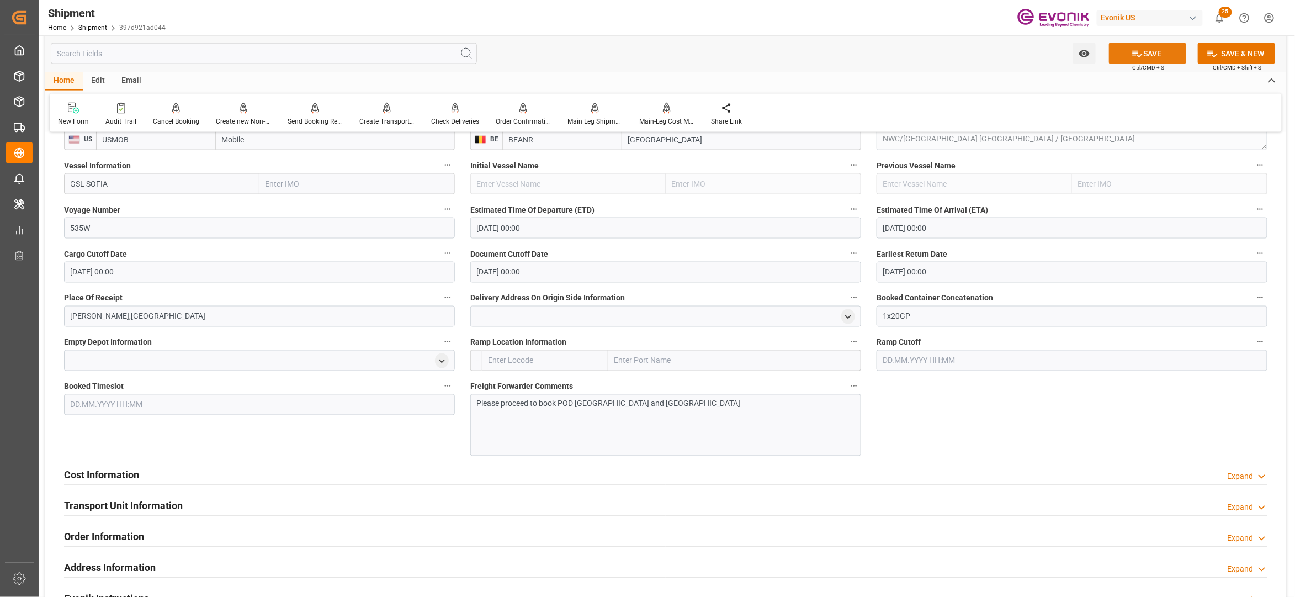
click at [1154, 50] on button "SAVE" at bounding box center [1147, 53] width 77 height 21
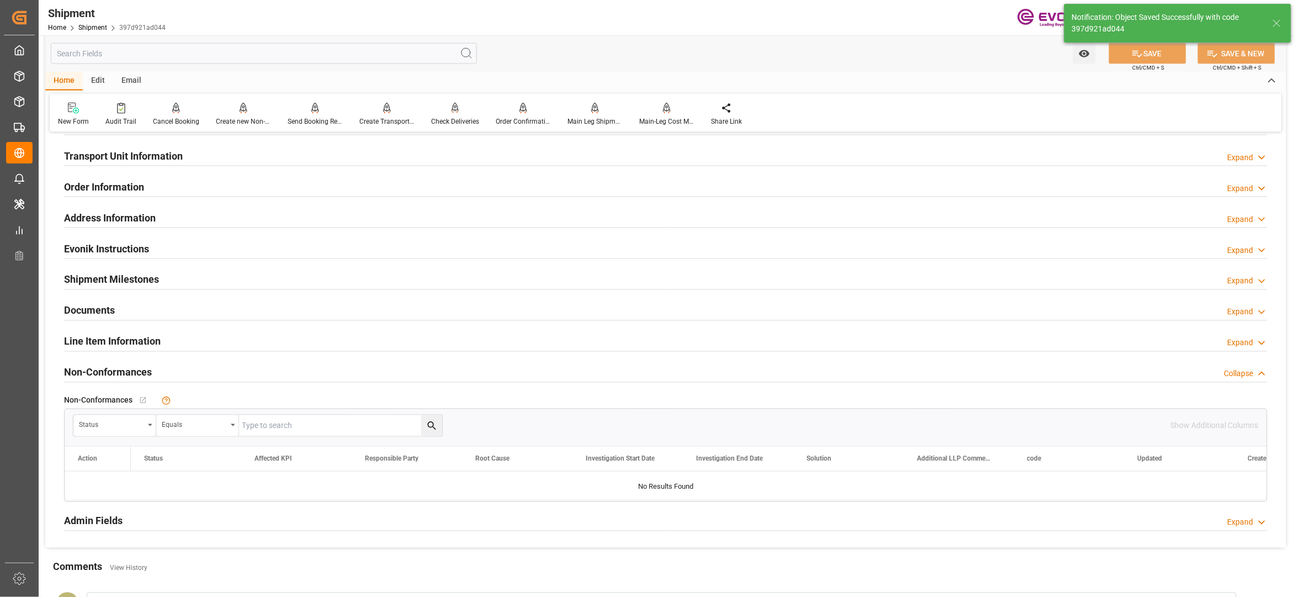
scroll to position [491, 0]
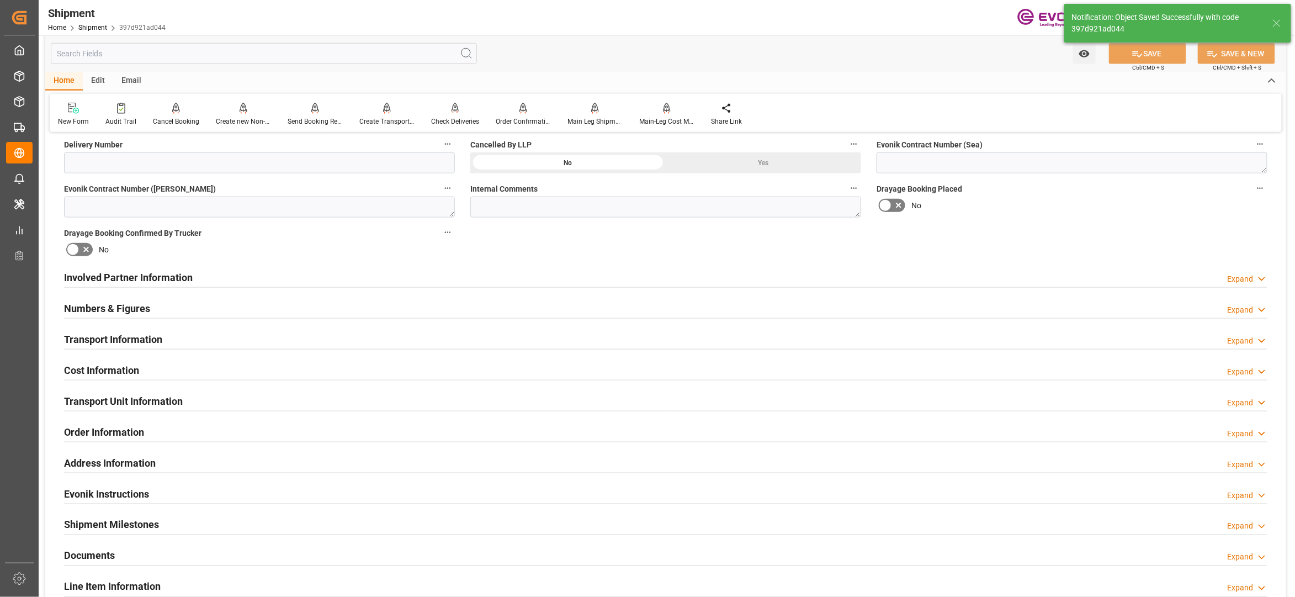
click at [204, 367] on div "Cost Information Expand" at bounding box center [666, 369] width 1204 height 21
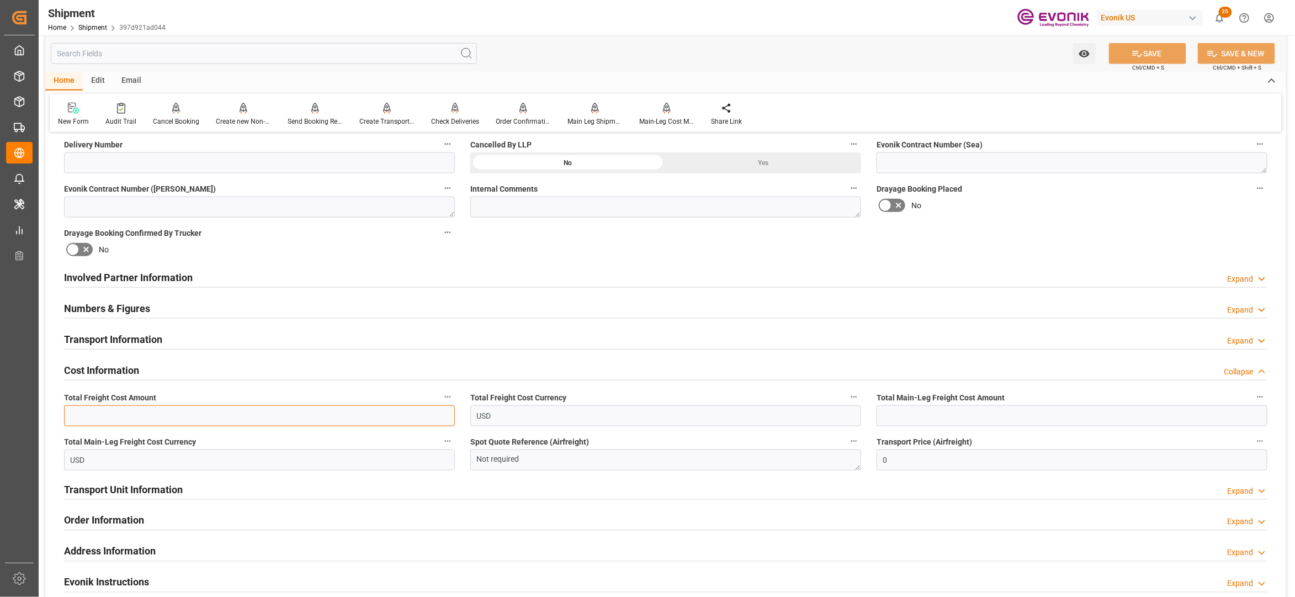
click at [298, 416] on input "text" at bounding box center [259, 415] width 391 height 21
type input "1369"
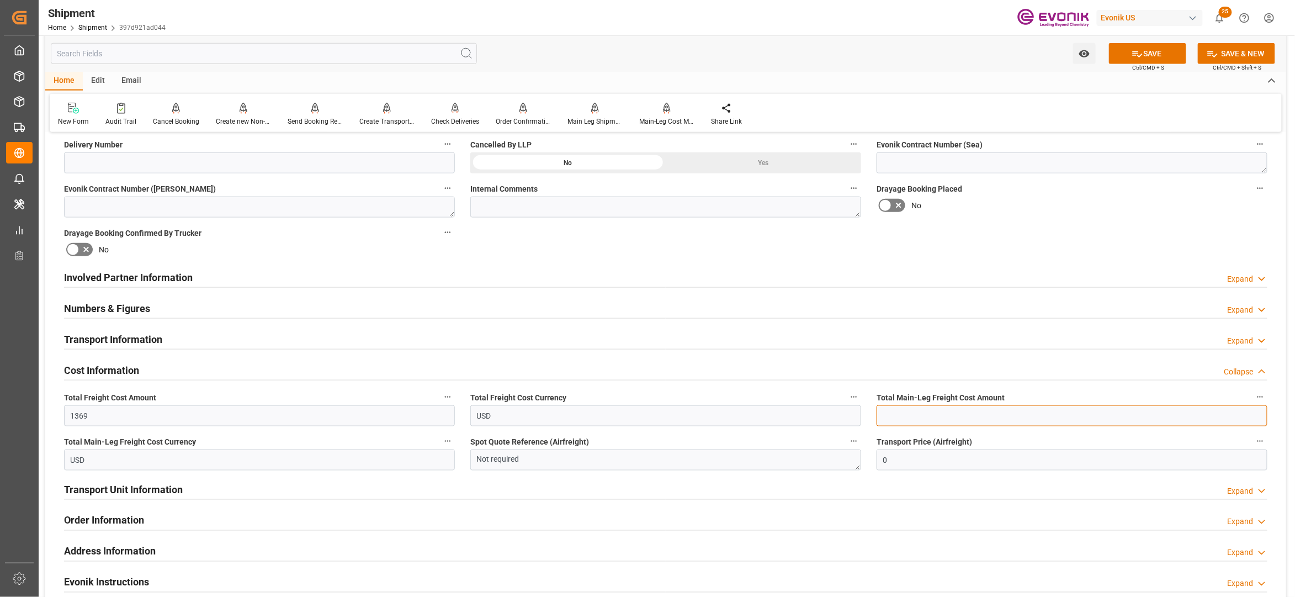
click at [892, 413] on input "text" at bounding box center [1072, 415] width 391 height 21
click at [895, 413] on input "text" at bounding box center [1072, 415] width 391 height 21
type input "1369"
click at [1124, 201] on div "No" at bounding box center [1072, 206] width 391 height 18
click at [1166, 57] on button "SAVE" at bounding box center [1147, 53] width 77 height 21
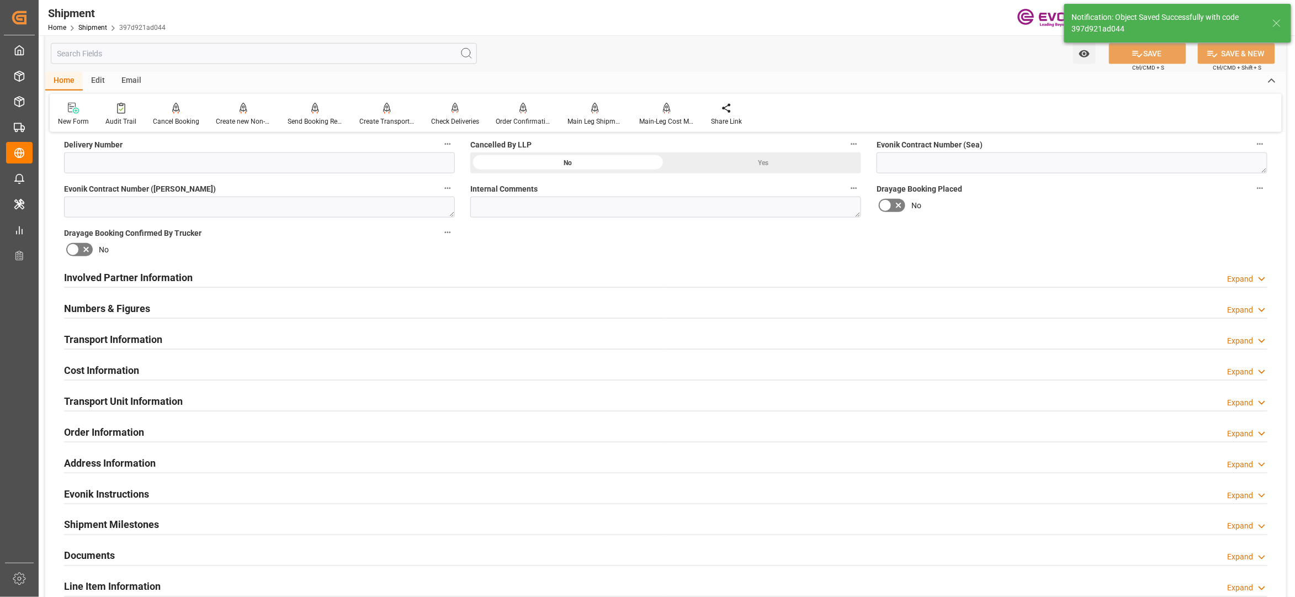
click at [422, 279] on div "Involved Partner Information Expand" at bounding box center [666, 276] width 1204 height 21
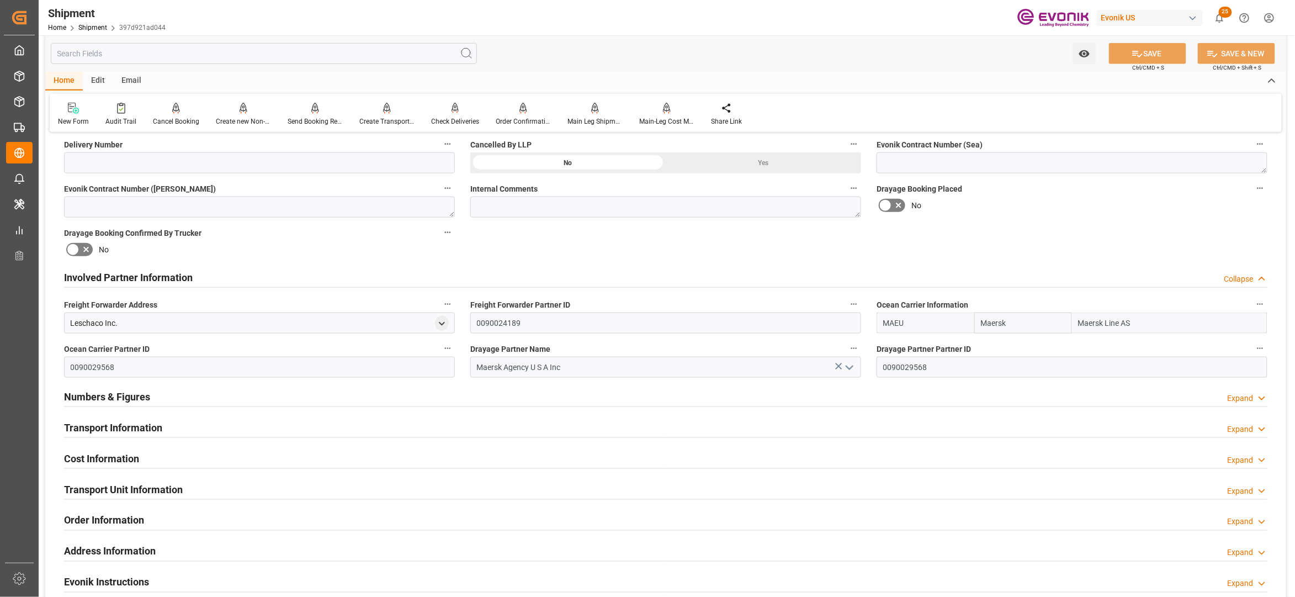
scroll to position [736, 0]
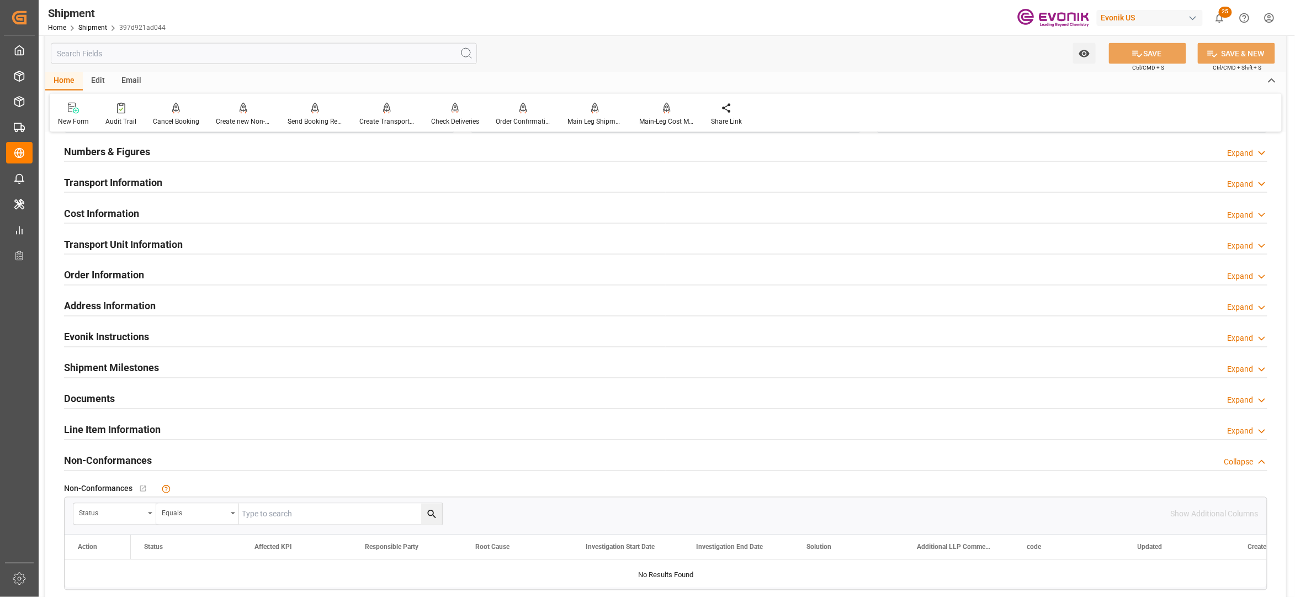
click at [214, 425] on div "Line Item Information Expand" at bounding box center [666, 429] width 1204 height 21
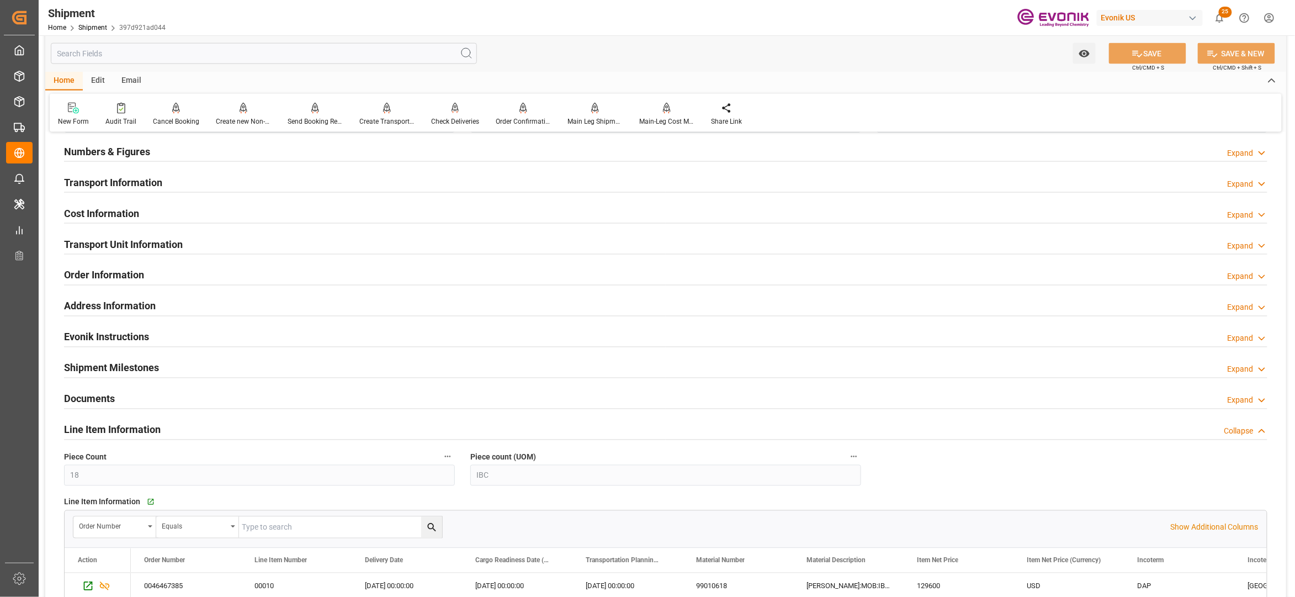
scroll to position [981, 0]
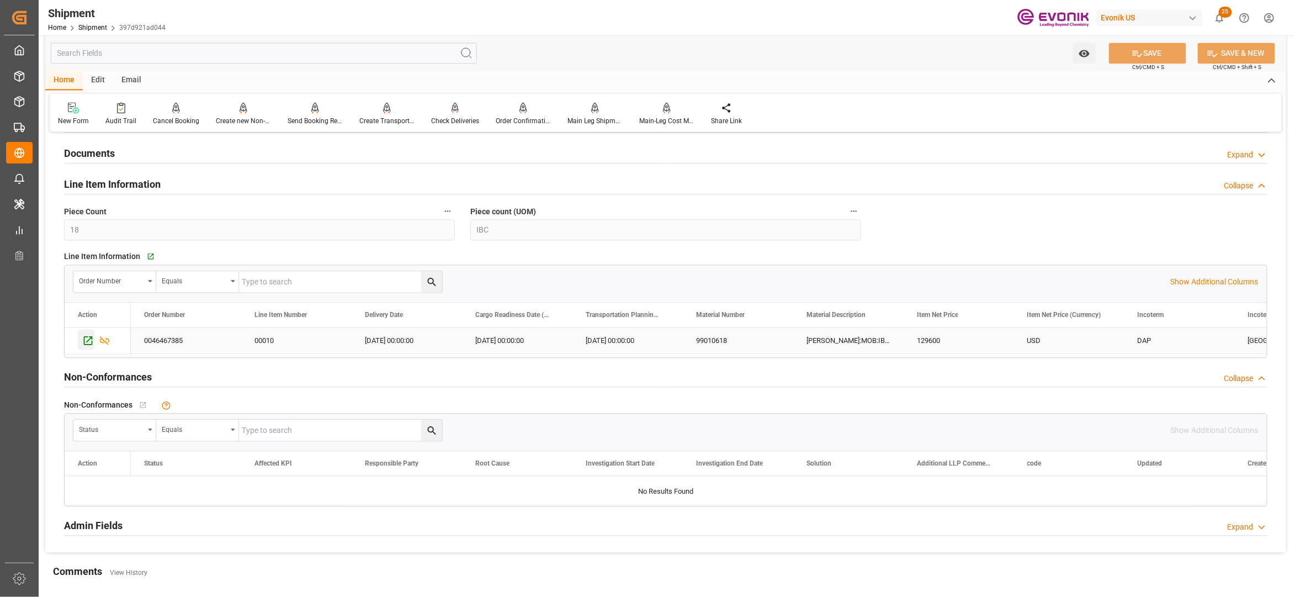
click at [86, 346] on icon "Press SPACE to select this row." at bounding box center [88, 341] width 9 height 9
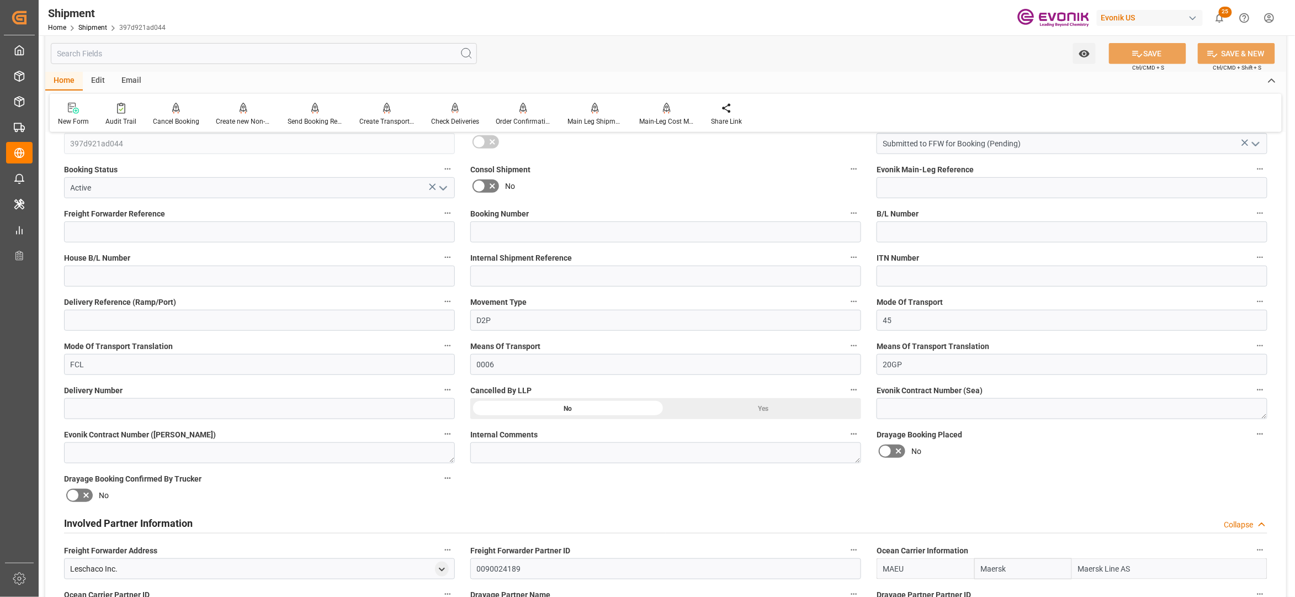
scroll to position [491, 0]
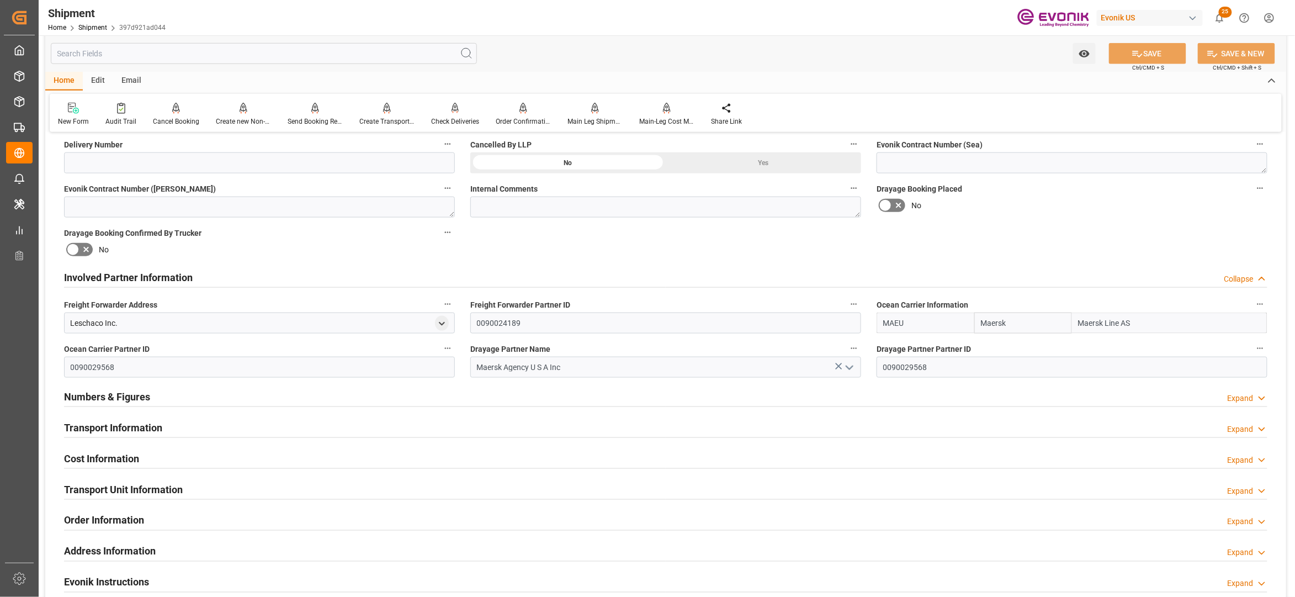
click at [507, 282] on div "Involved Partner Information Collapse" at bounding box center [666, 276] width 1204 height 21
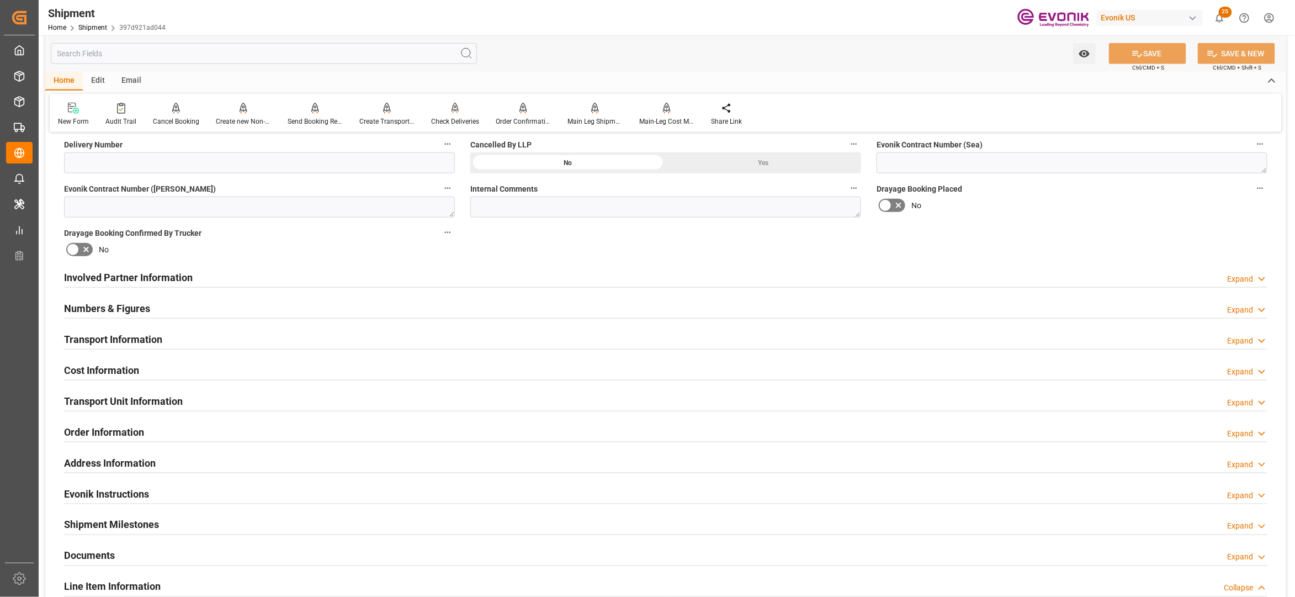
click at [507, 282] on div "Involved Partner Information Expand" at bounding box center [666, 276] width 1204 height 21
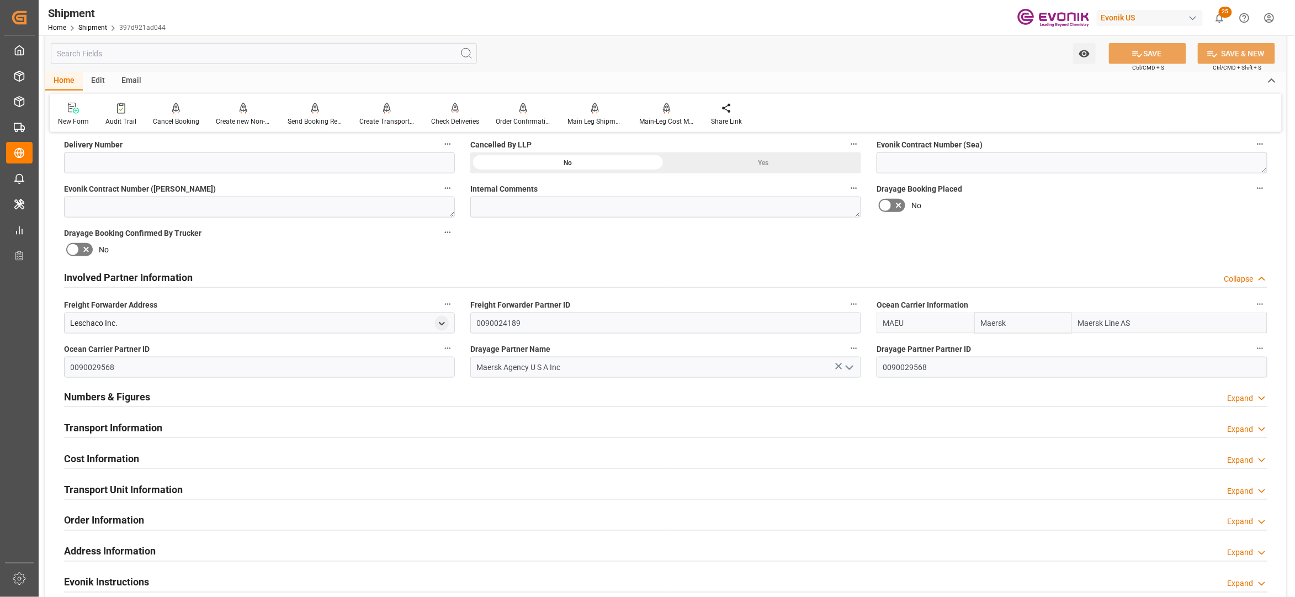
click at [191, 429] on div "Transport Information Expand" at bounding box center [666, 426] width 1204 height 21
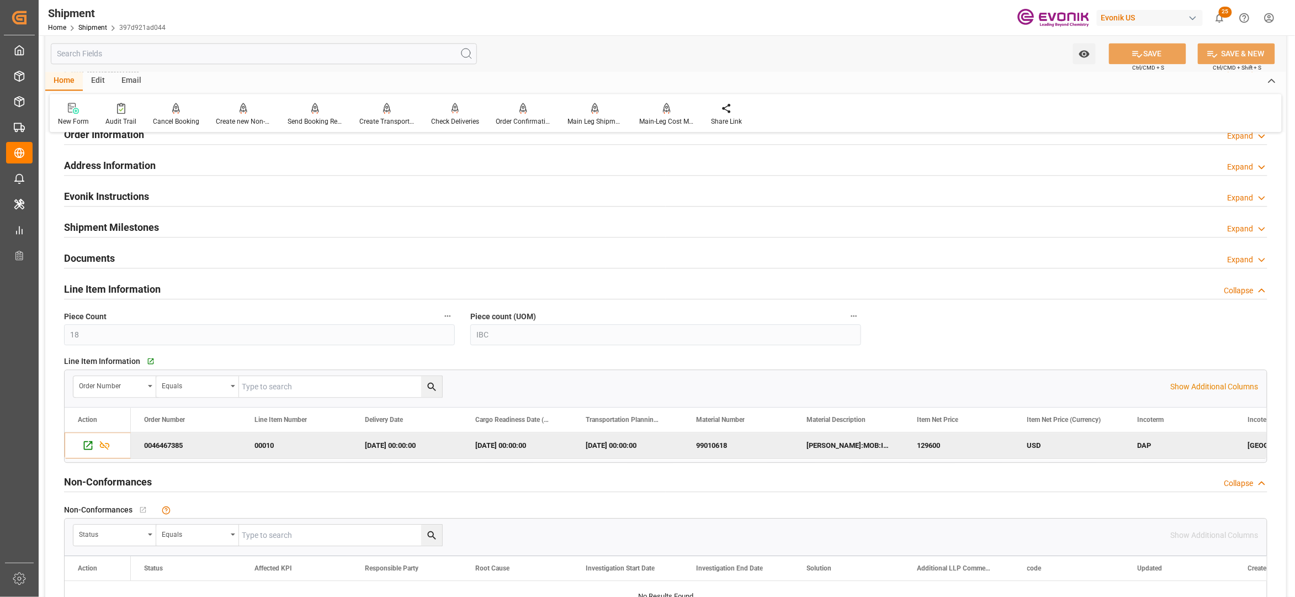
scroll to position [981, 0]
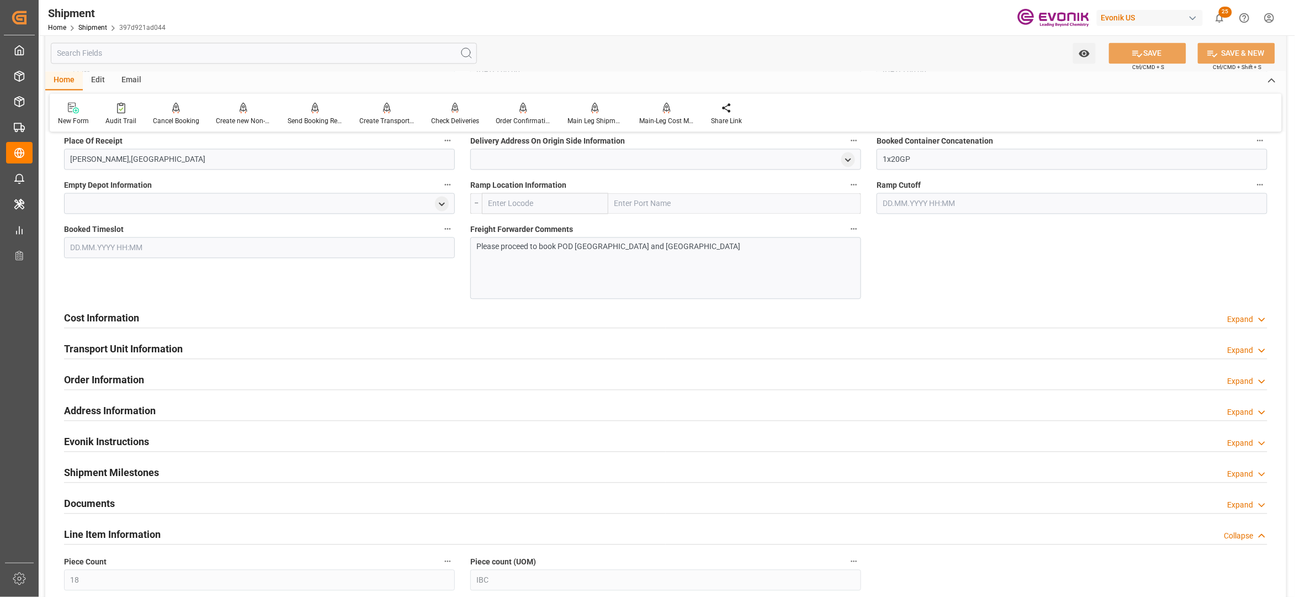
click at [341, 316] on div "Cost Information Expand" at bounding box center [666, 317] width 1204 height 21
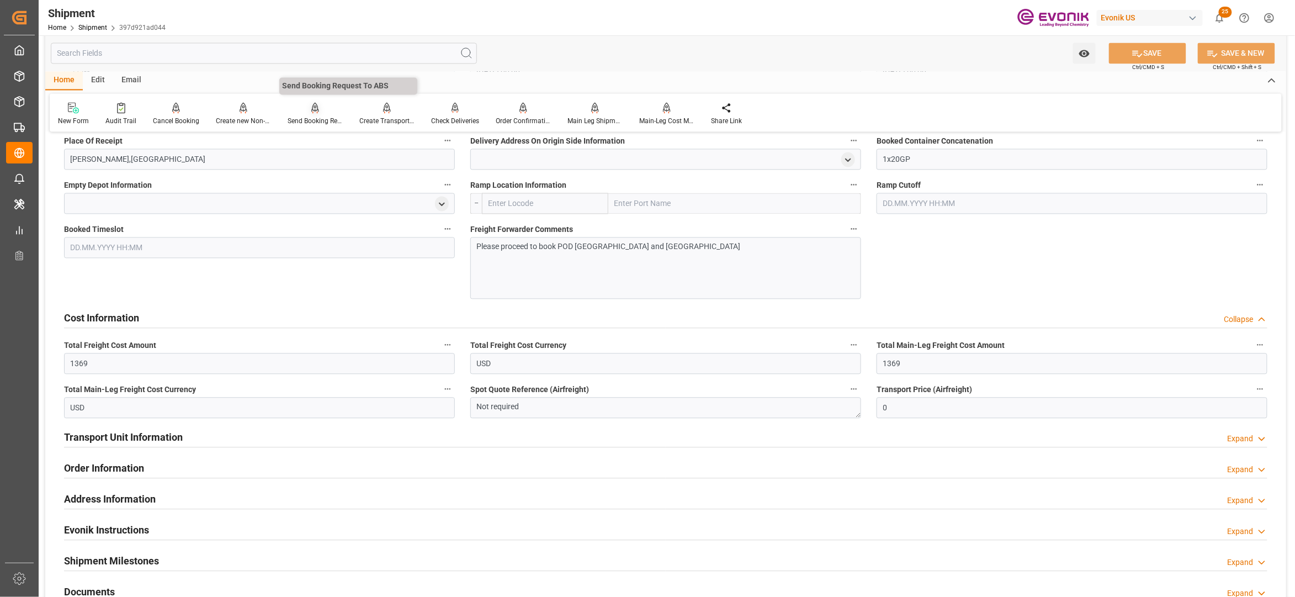
click at [315, 113] on icon at bounding box center [315, 113] width 5 height 2
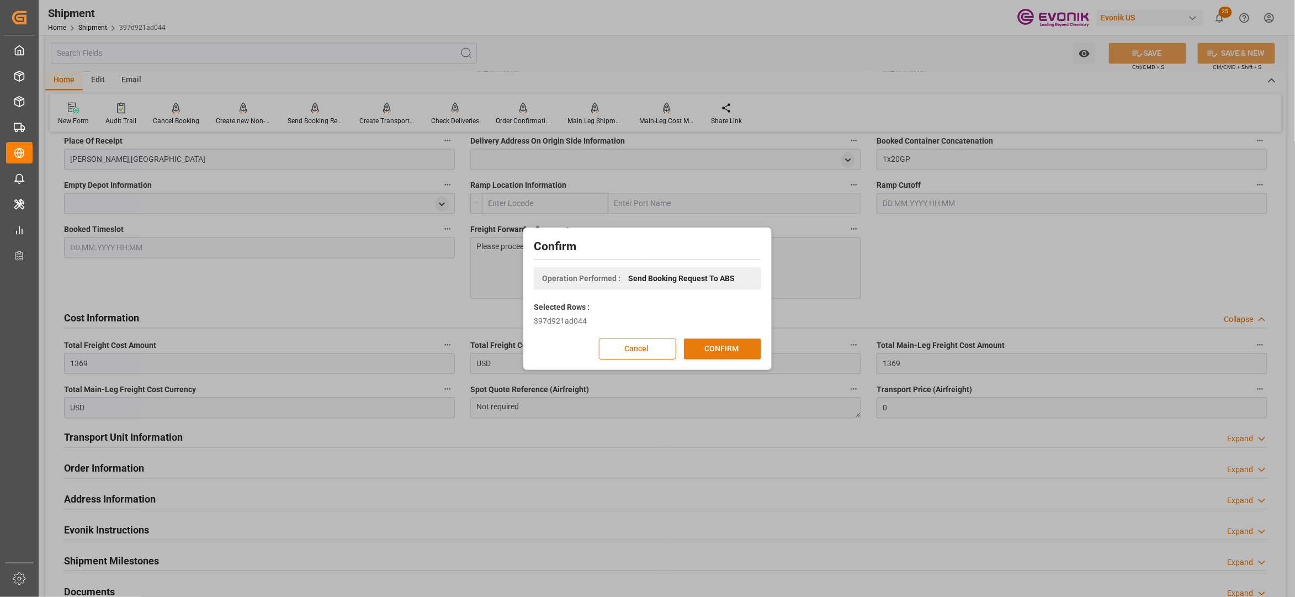
click at [736, 350] on button "CONFIRM" at bounding box center [722, 349] width 77 height 21
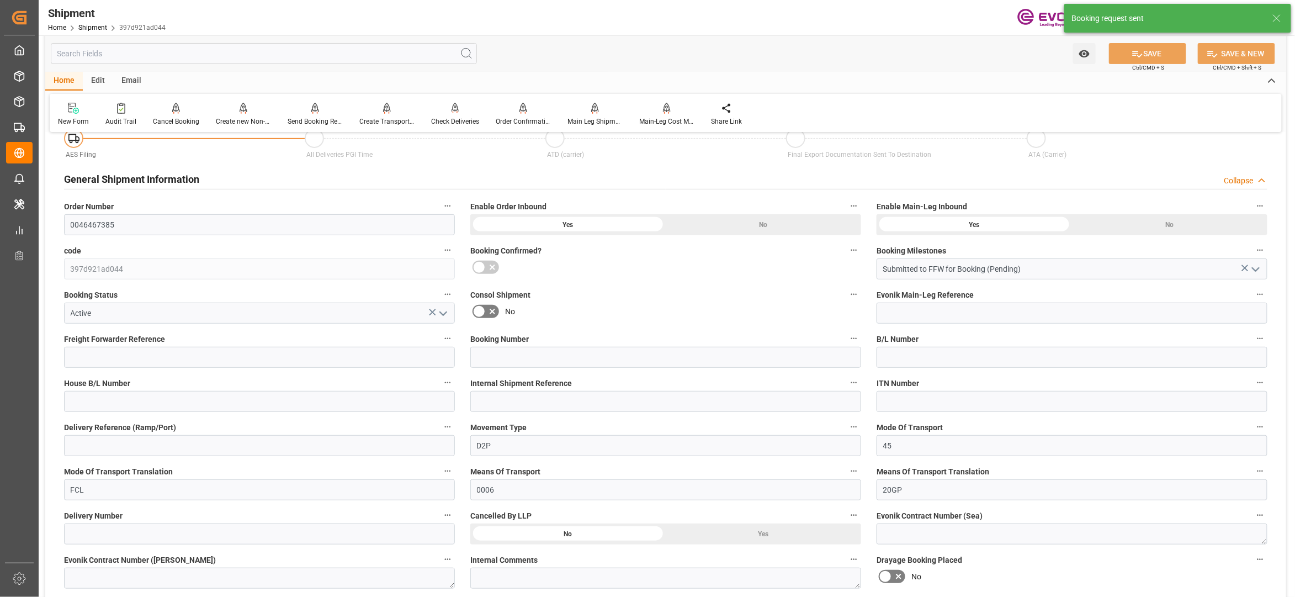
scroll to position [911, 0]
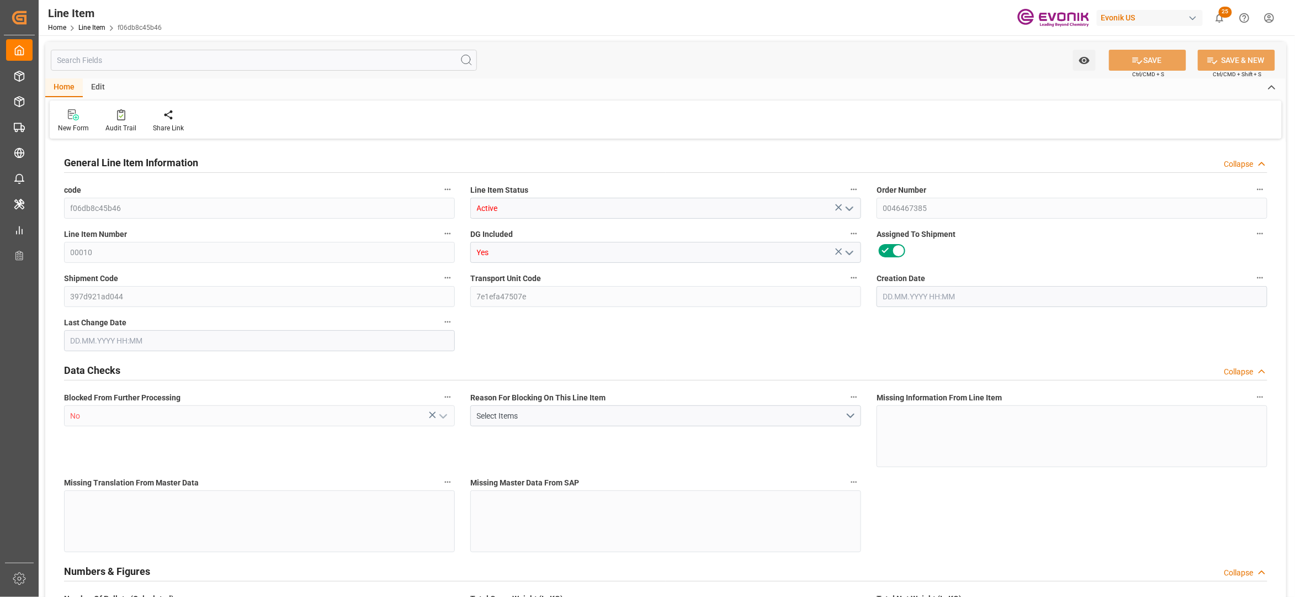
type input "18"
type input "17528.4"
type input "16200"
type input "25.272"
type input "18"
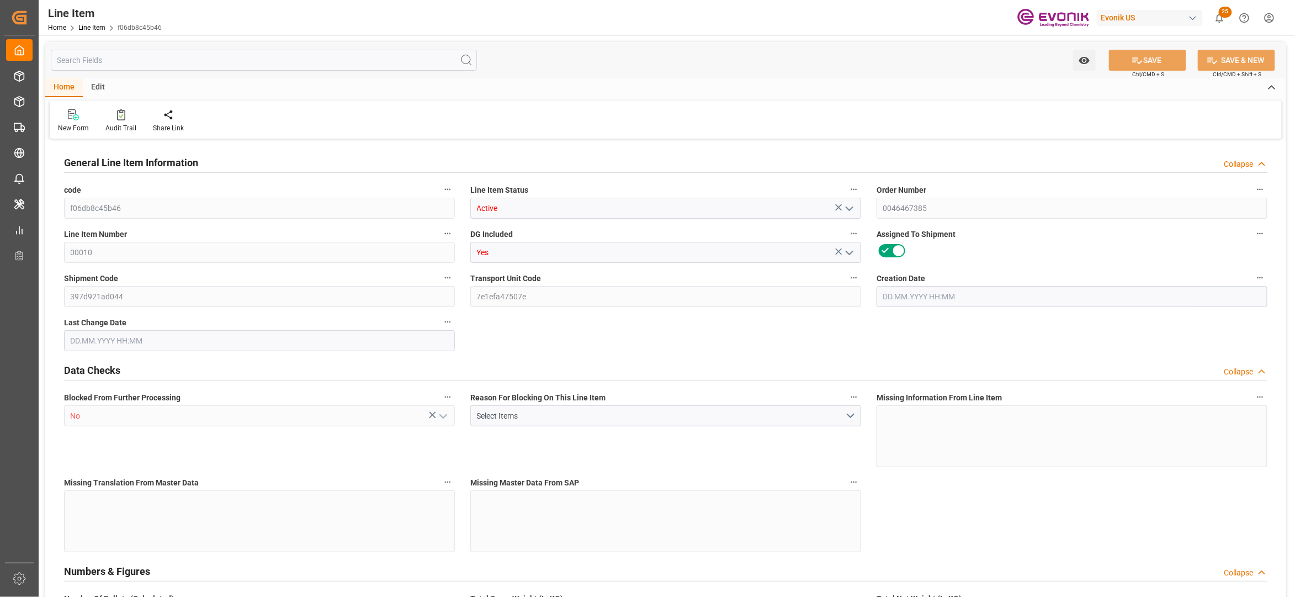
type input "129600"
type input "18"
type input "16200"
type input "17528.4"
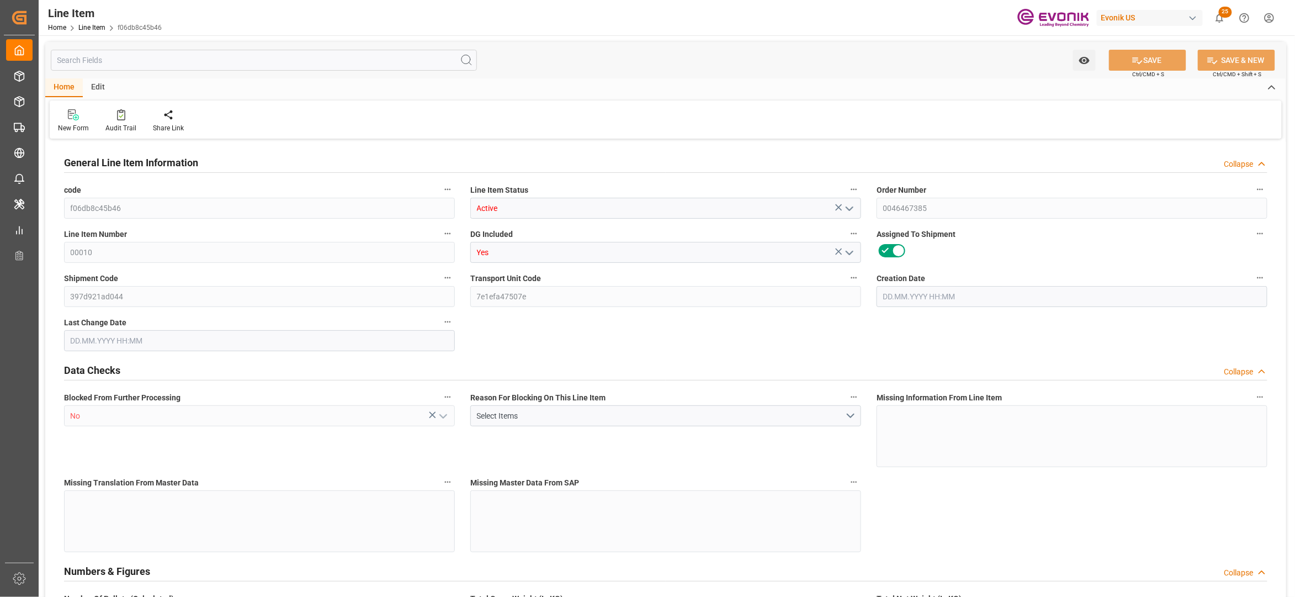
type input "17528.4"
type input "16200"
type input "25.272"
type input "25272"
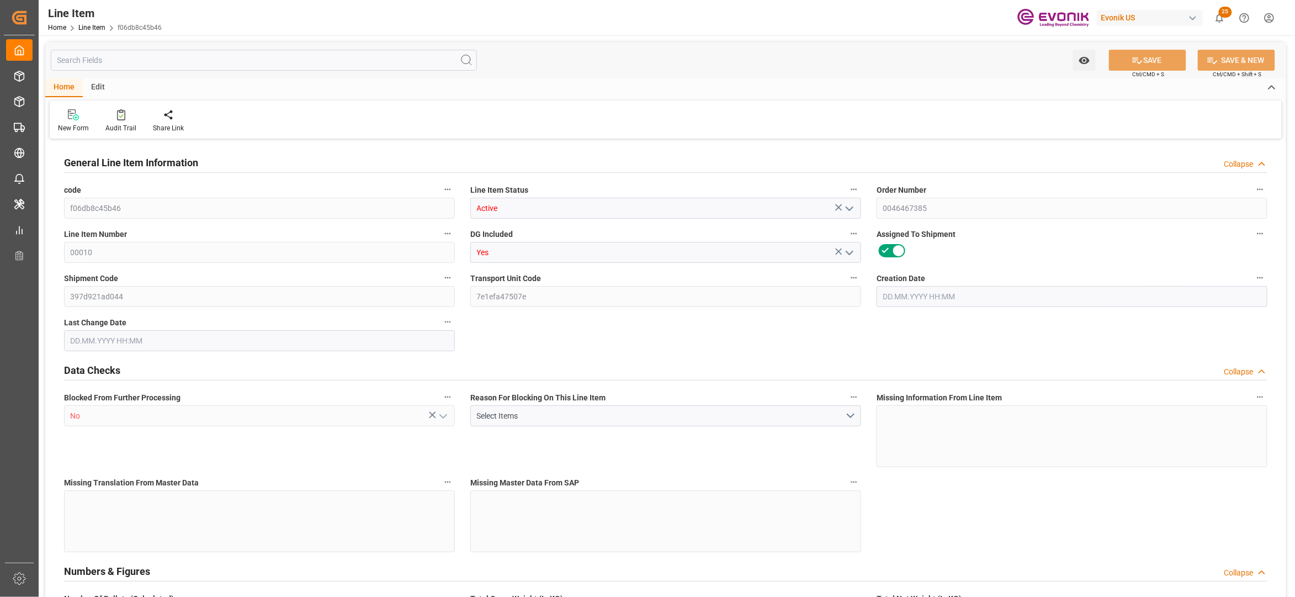
type input "0"
type input "[DATE] 13:25"
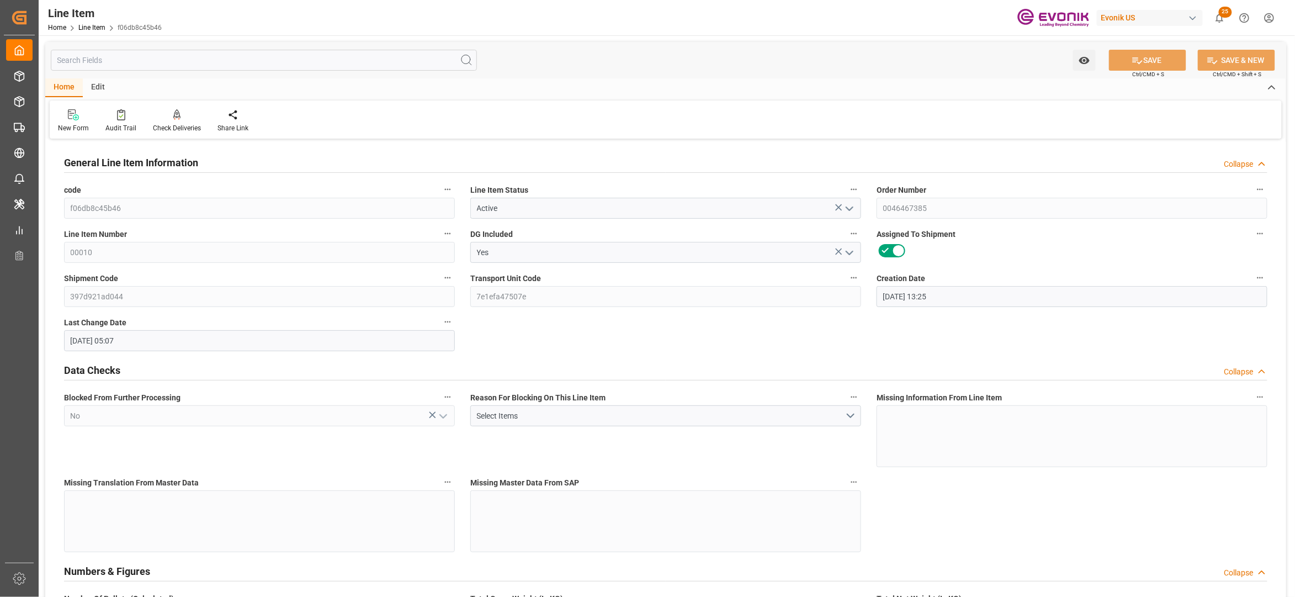
type input "[DATE] 05:07"
type input "26.09.2025"
type input "22.08.2025"
type input "15.08.2025"
click at [255, 60] on input "text" at bounding box center [264, 60] width 426 height 21
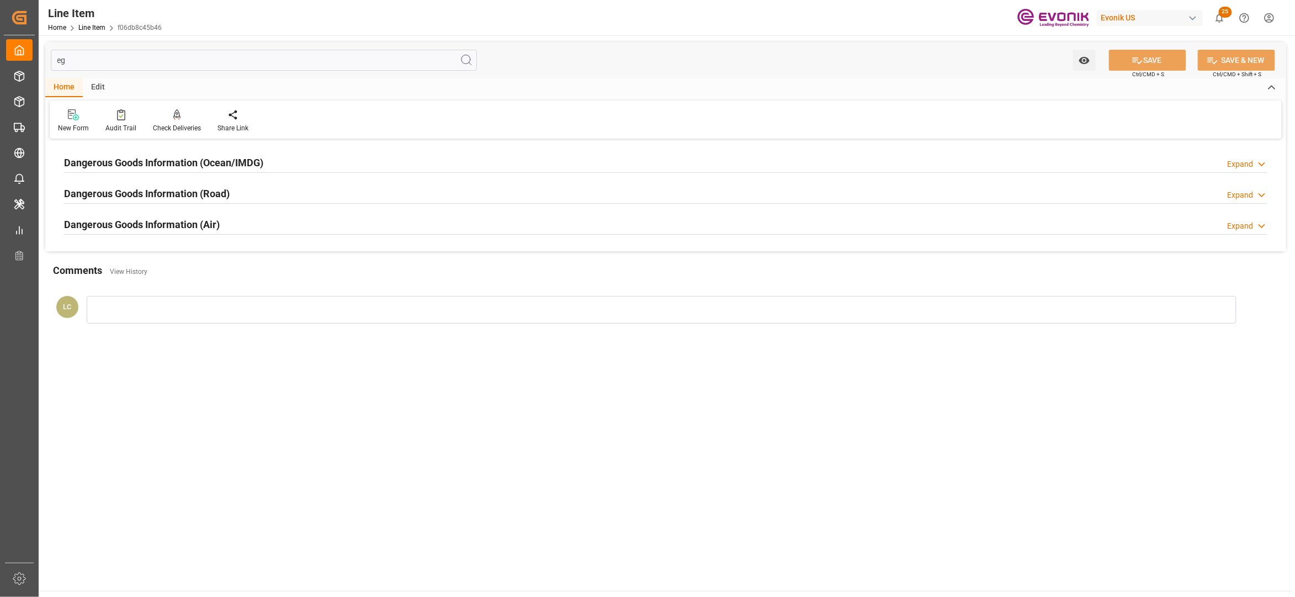
type input "eg"
click at [290, 170] on div "Dangerous Goods Information (Ocean/IMDG) Expand" at bounding box center [666, 161] width 1204 height 21
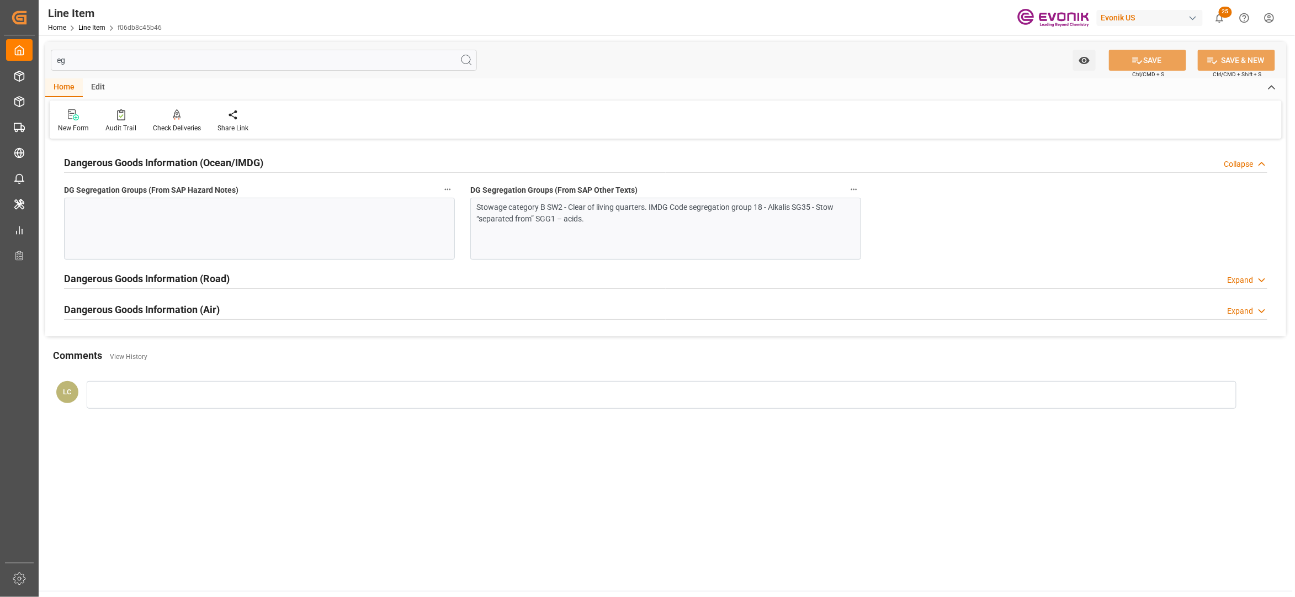
click at [533, 230] on div "Stowage category B SW2 - Clear of living quarters. IMDG Code segregation group …" at bounding box center [665, 229] width 391 height 62
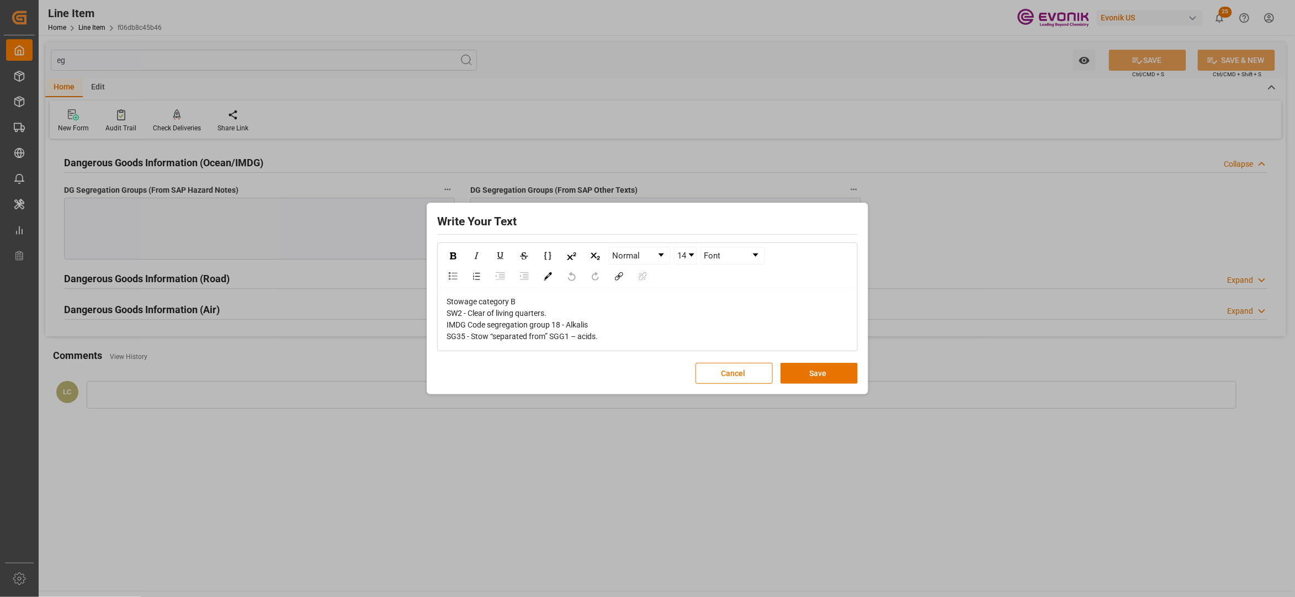
click at [614, 341] on div "Stowage category B SW2 - Clear of living quarters. IMDG Code segregation group …" at bounding box center [648, 319] width 403 height 46
click at [621, 336] on div "Stowage category B SW2 - Clear of living quarters. IMDG Code segregation group …" at bounding box center [648, 319] width 403 height 46
drag, startPoint x: 626, startPoint y: 342, endPoint x: 431, endPoint y: 288, distance: 202.4
click at [431, 288] on div "Write Your Text Normal 14 Font Stowage category B SW2 - Clear of living quarter…" at bounding box center [648, 298] width 436 height 187
copy span "Stowage category B SW2 - Clear of living quarters. IMDG Code segregation group …"
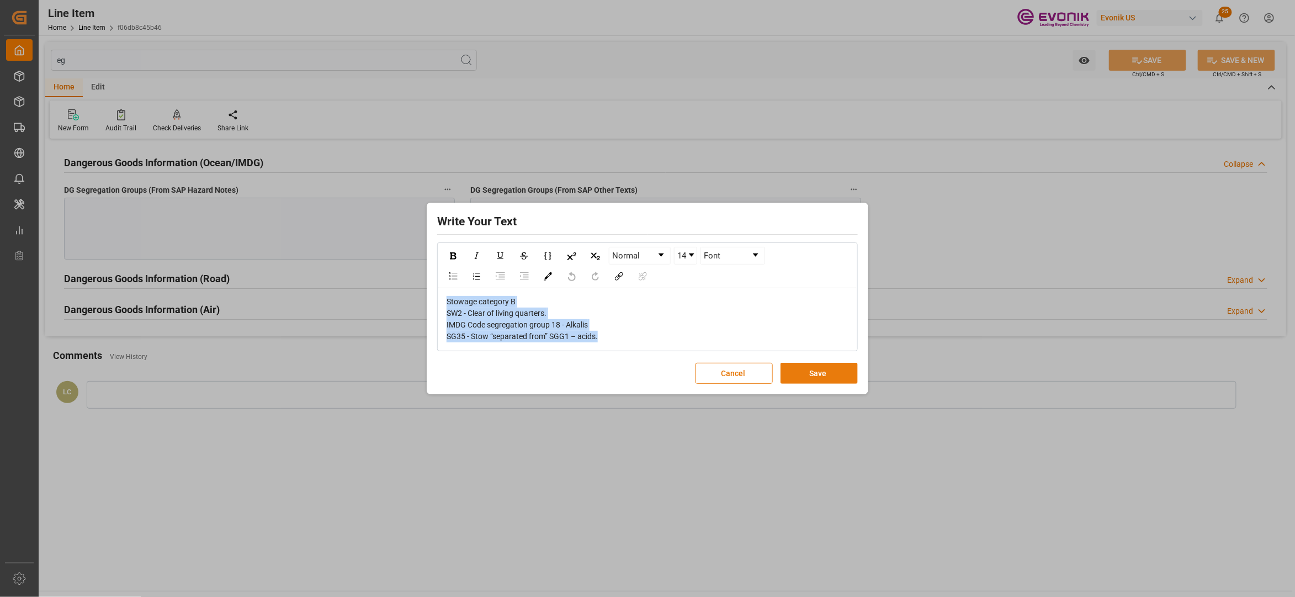
click at [828, 370] on button "Save" at bounding box center [819, 373] width 77 height 21
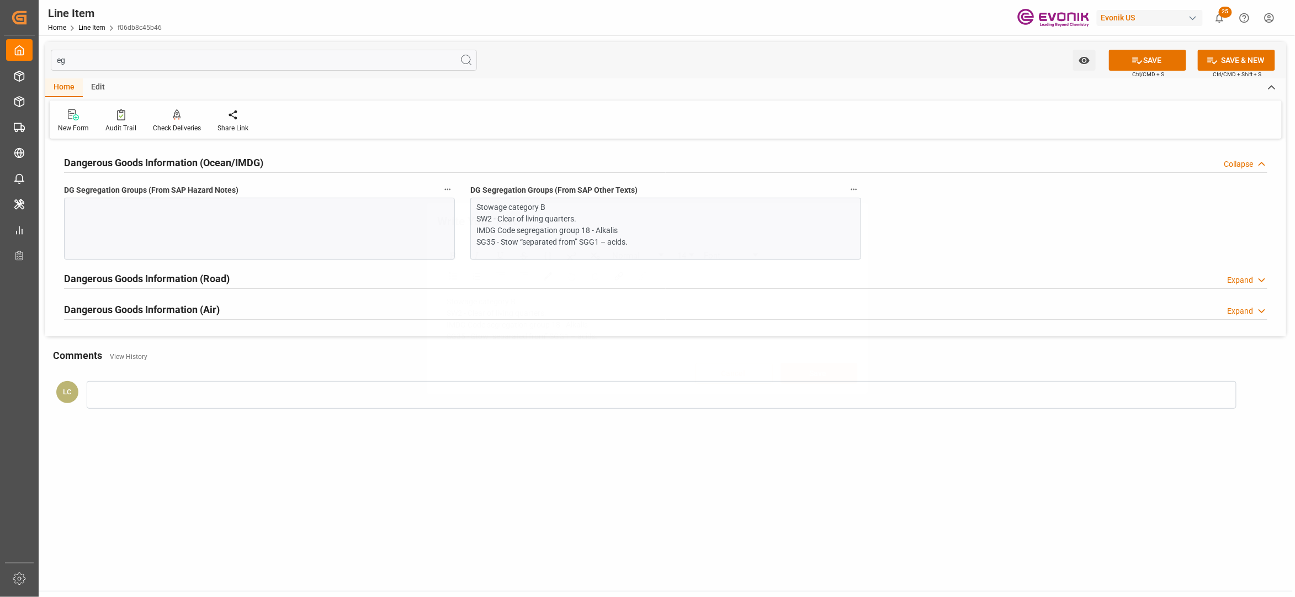
click at [266, 226] on div "Write Your Text Normal 14 Font Stowage category B SW2 - Clear of living quarter…" at bounding box center [647, 298] width 1295 height 597
click at [284, 232] on div at bounding box center [259, 229] width 391 height 62
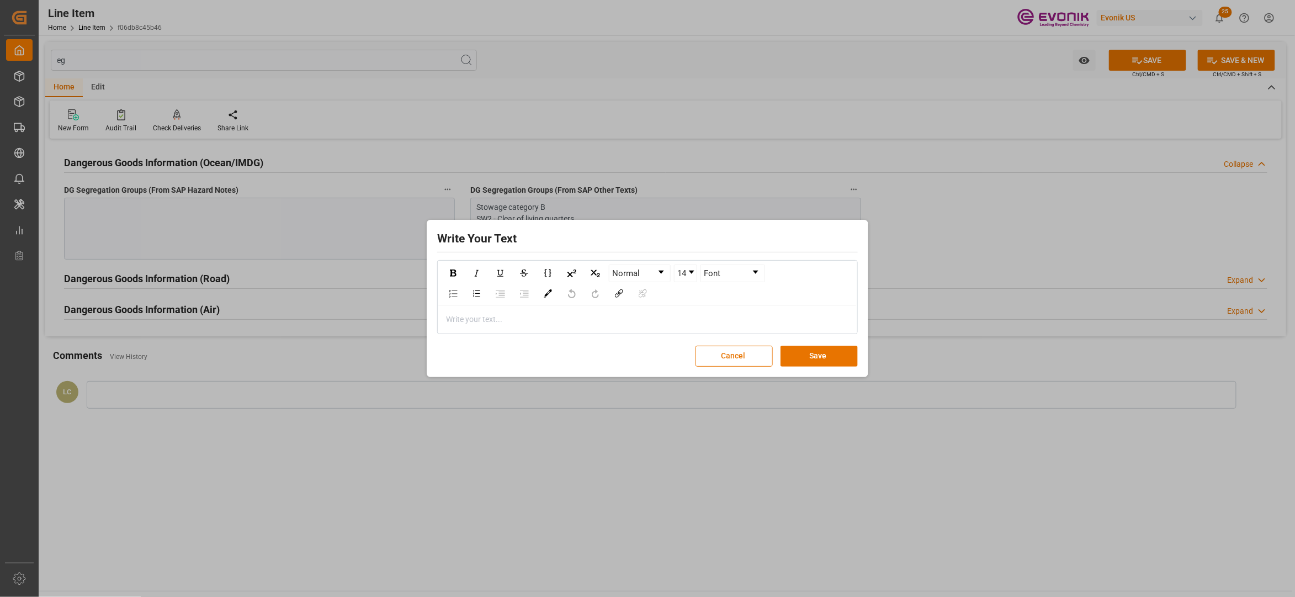
click at [495, 321] on div "rdw-editor" at bounding box center [648, 320] width 403 height 12
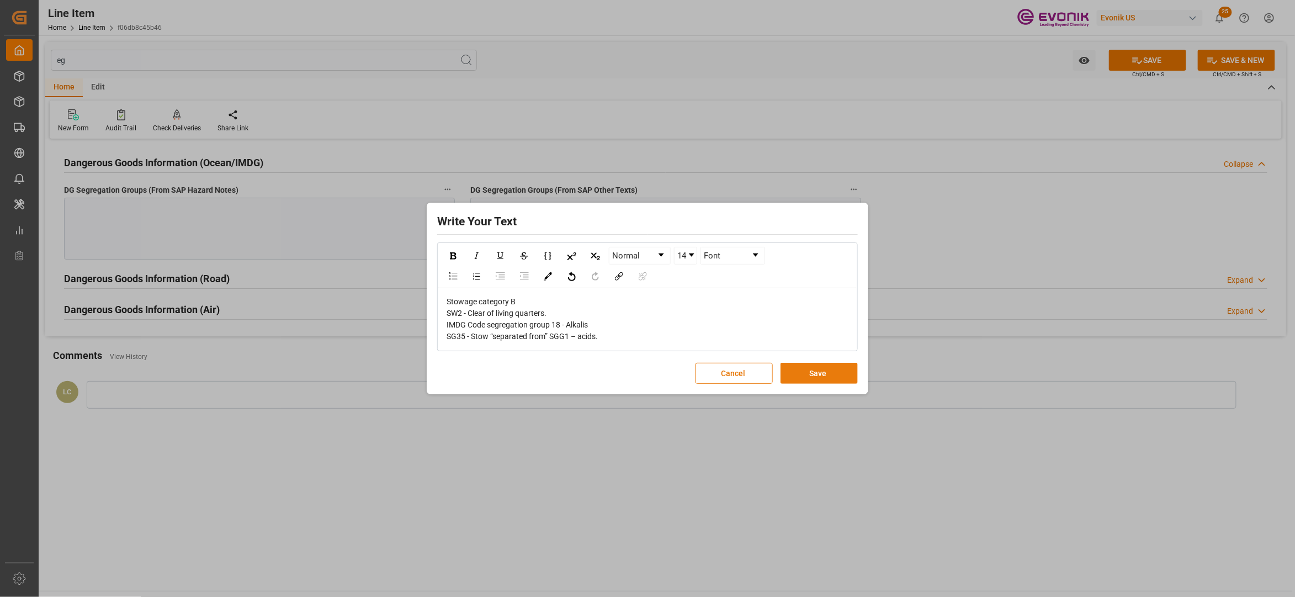
click at [815, 376] on button "Save" at bounding box center [819, 373] width 77 height 21
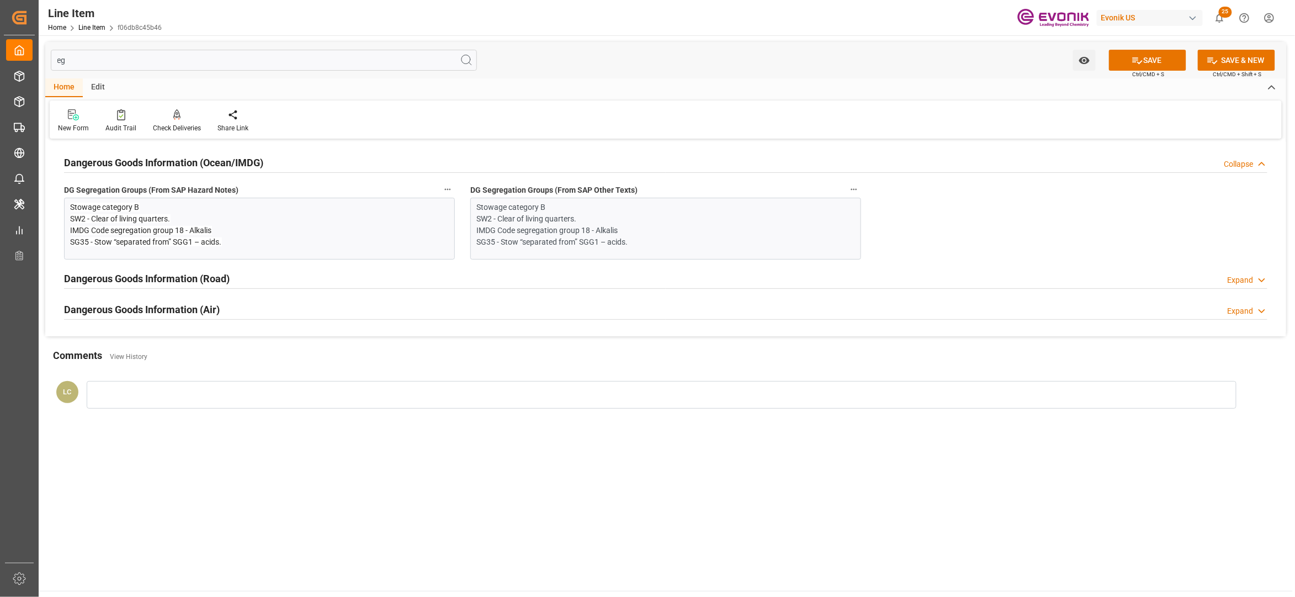
click at [1154, 72] on span "Ctrl/CMD + S" at bounding box center [1149, 74] width 32 height 8
click at [1154, 61] on button "SAVE" at bounding box center [1147, 60] width 77 height 21
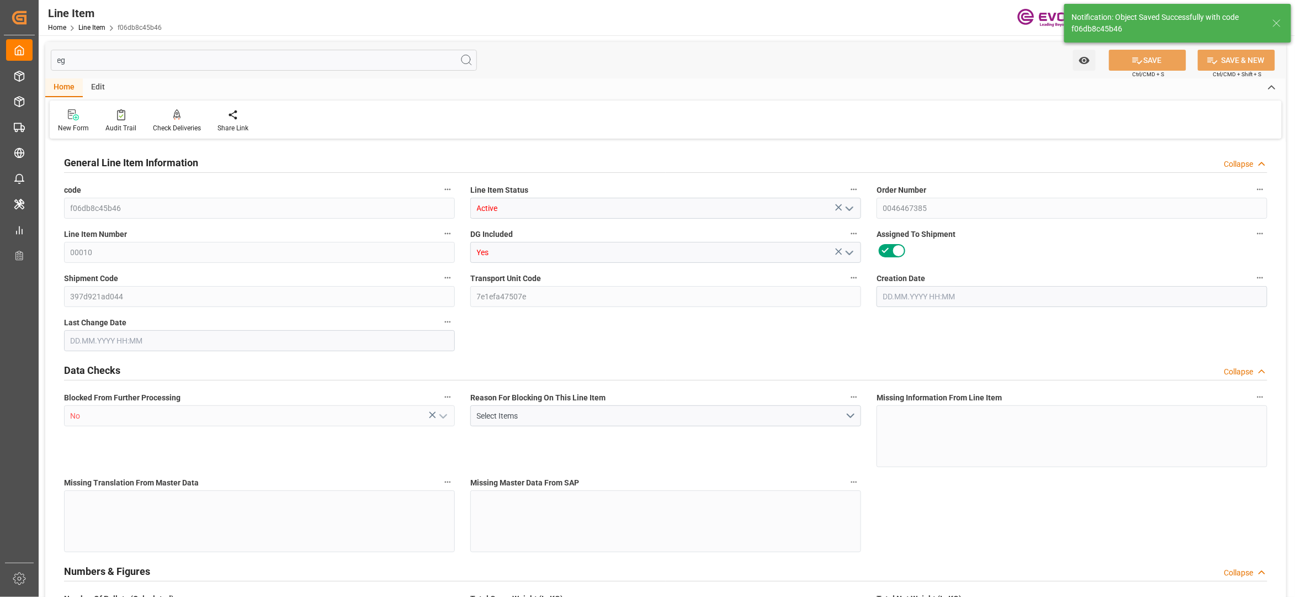
type input "18"
type input "17528.4"
type input "16200"
type input "25.272"
type input "18"
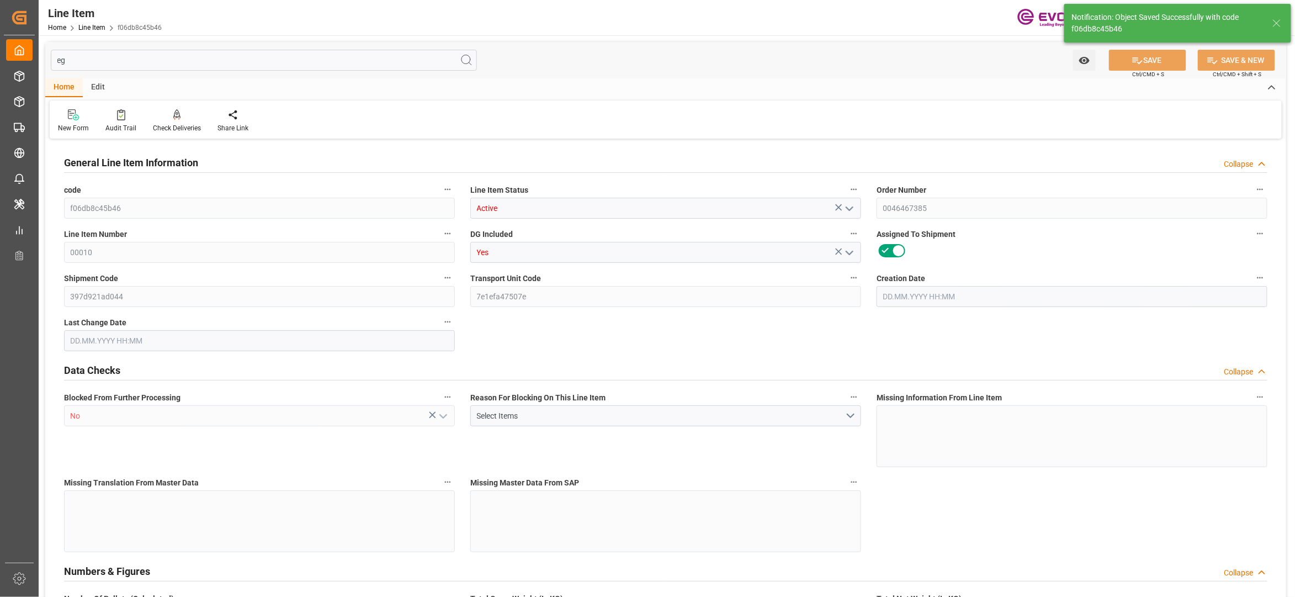
type input "129600"
type input "18"
type input "16200"
type input "17528.4"
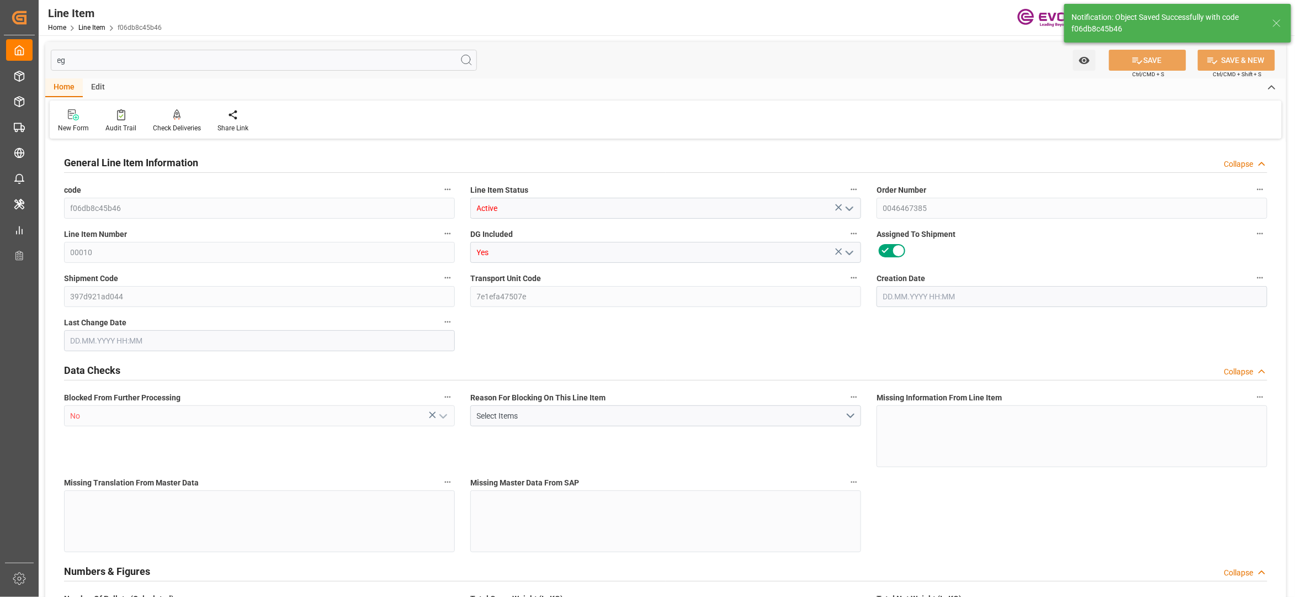
type input "17528.4"
type input "16200"
type input "25.272"
type input "25272"
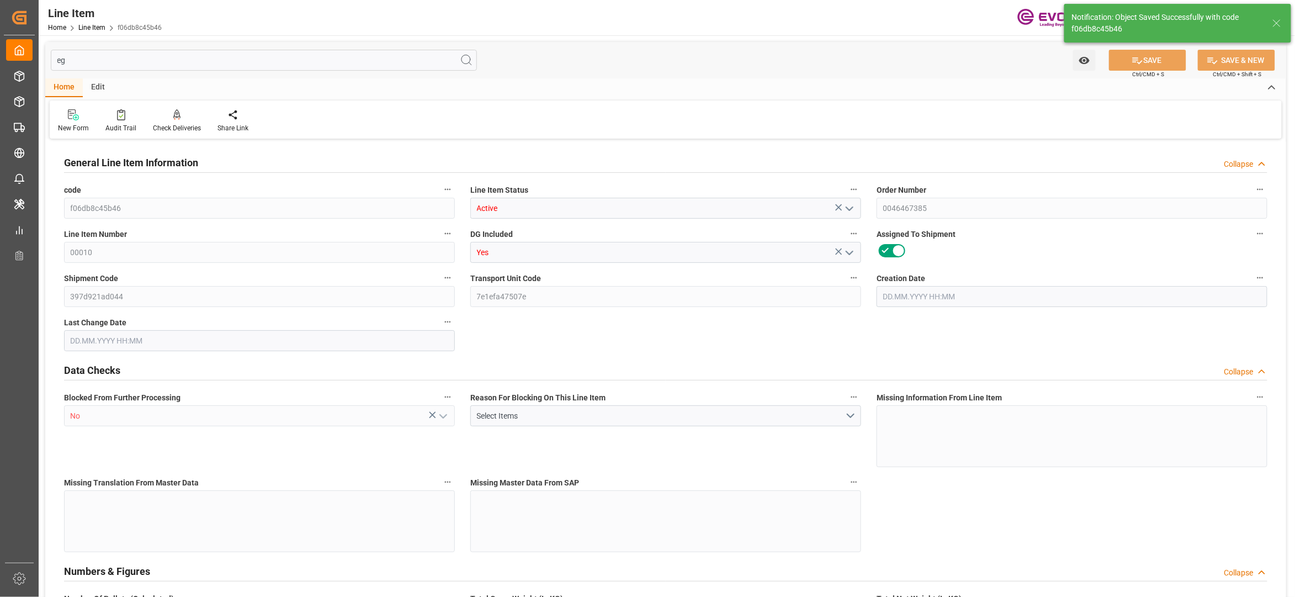
type input "0"
type input "[DATE] 13:25"
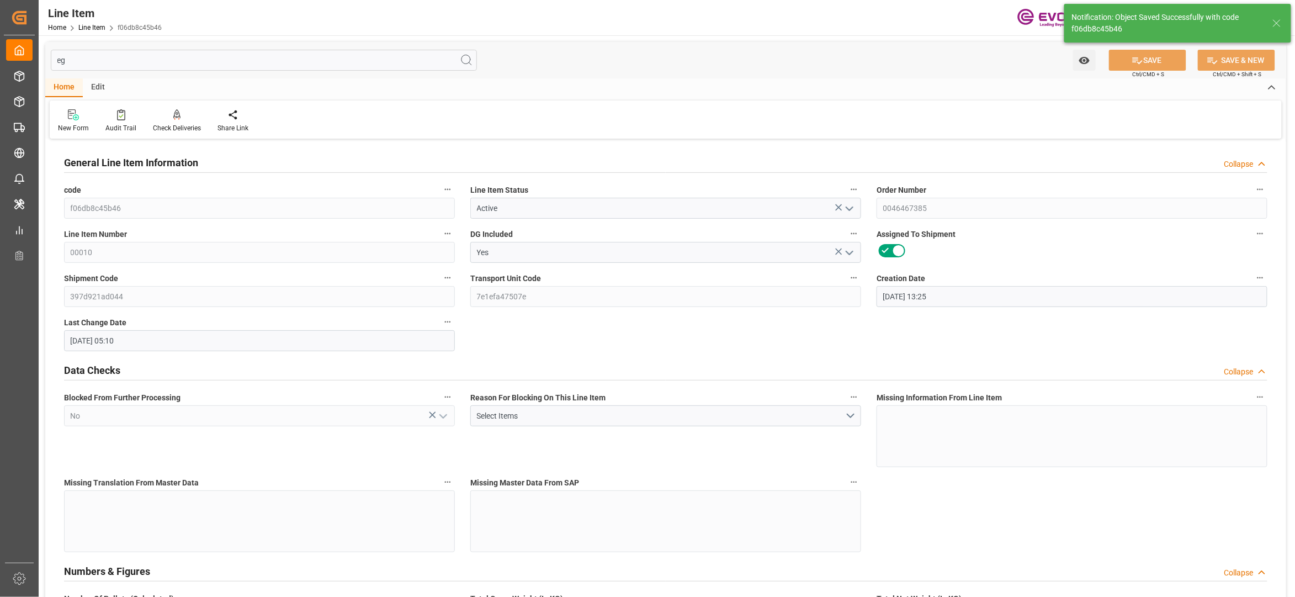
type input "11.08.2025 05:10"
type input "26.09.2025"
type input "22.08.2025"
type input "15.08.2025"
